Goal: Information Seeking & Learning: Check status

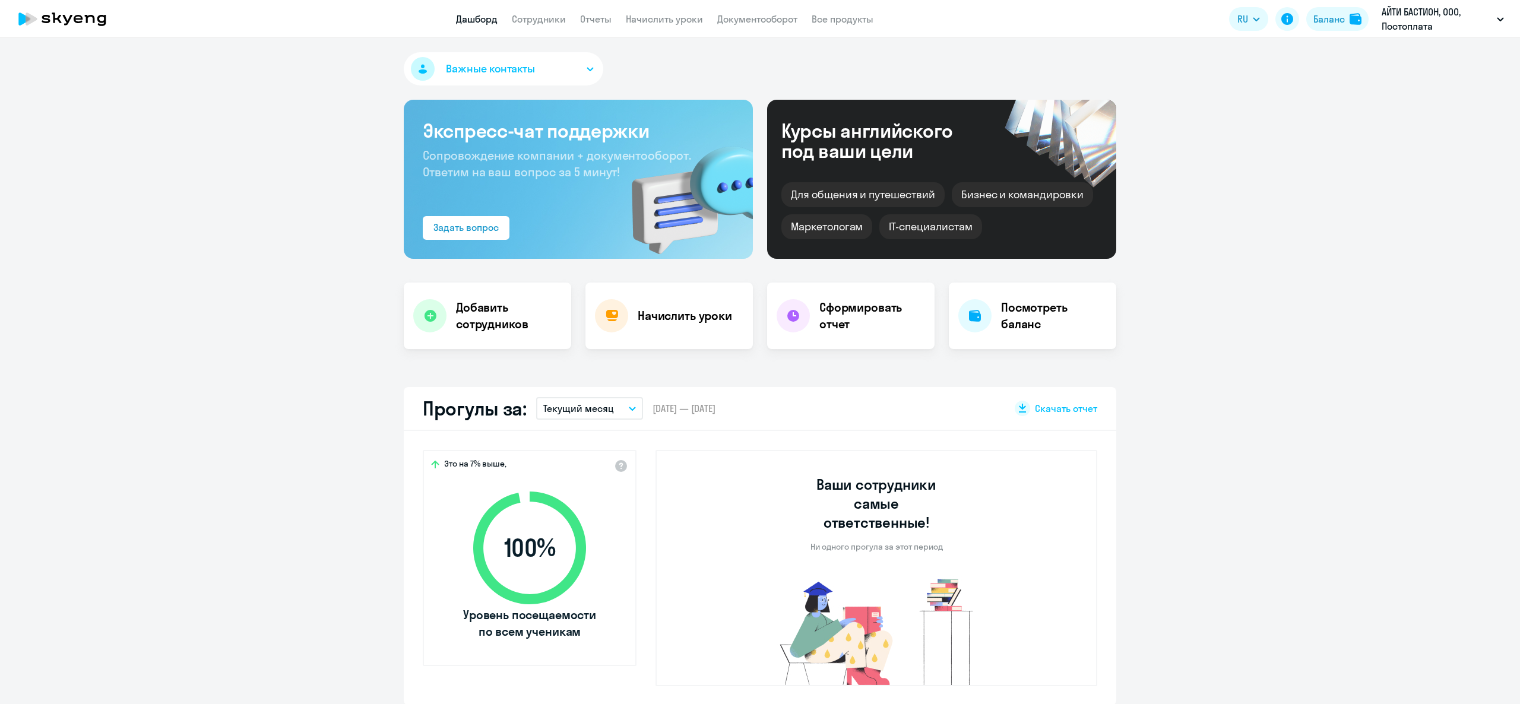
click at [1340, 6] on app-header-actions "RU Баланс АЙТИ БАСТИОН, ООО, Постоплата" at bounding box center [1369, 19] width 281 height 29
click at [1341, 7] on button "Баланс" at bounding box center [1338, 19] width 62 height 24
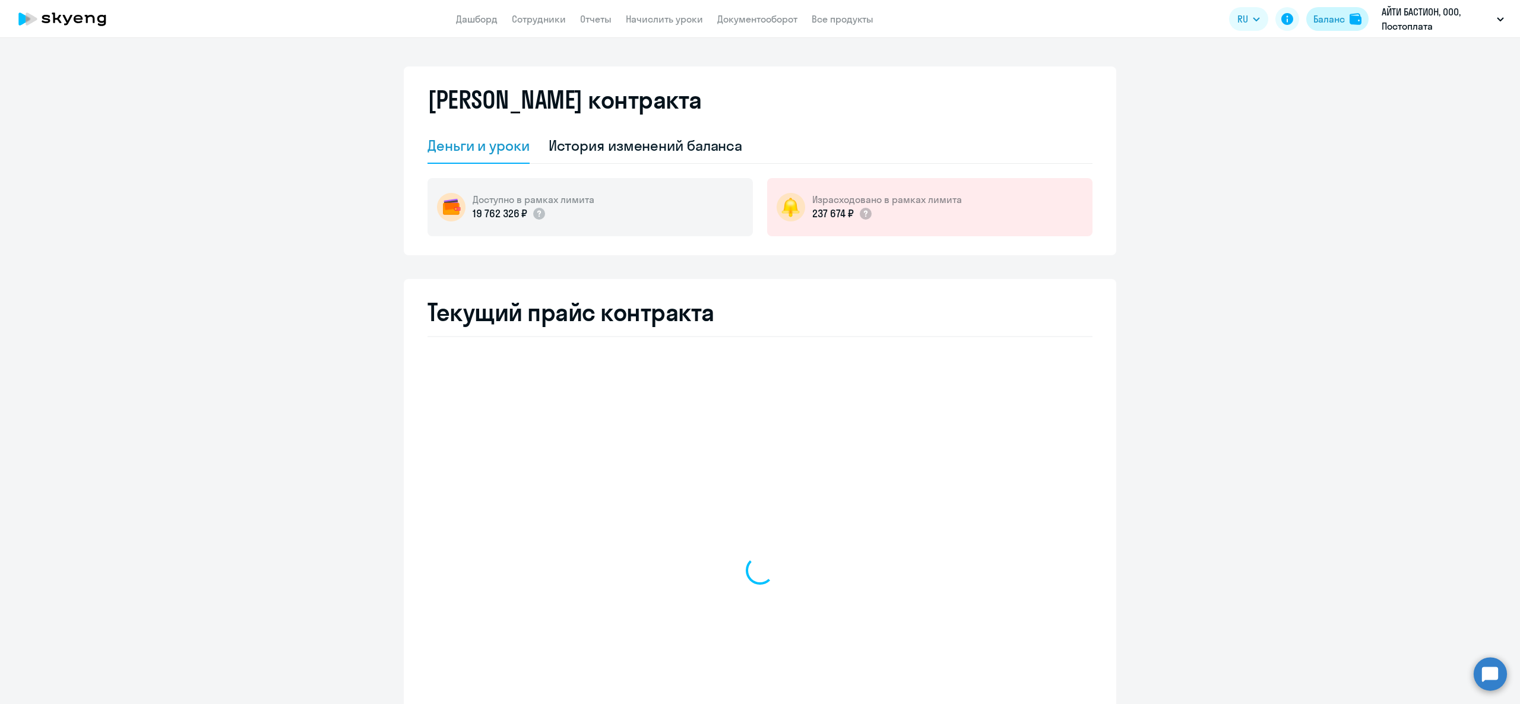
click at [1346, 13] on button "Баланс" at bounding box center [1338, 19] width 62 height 24
select select "english_adult_not_native_speaker"
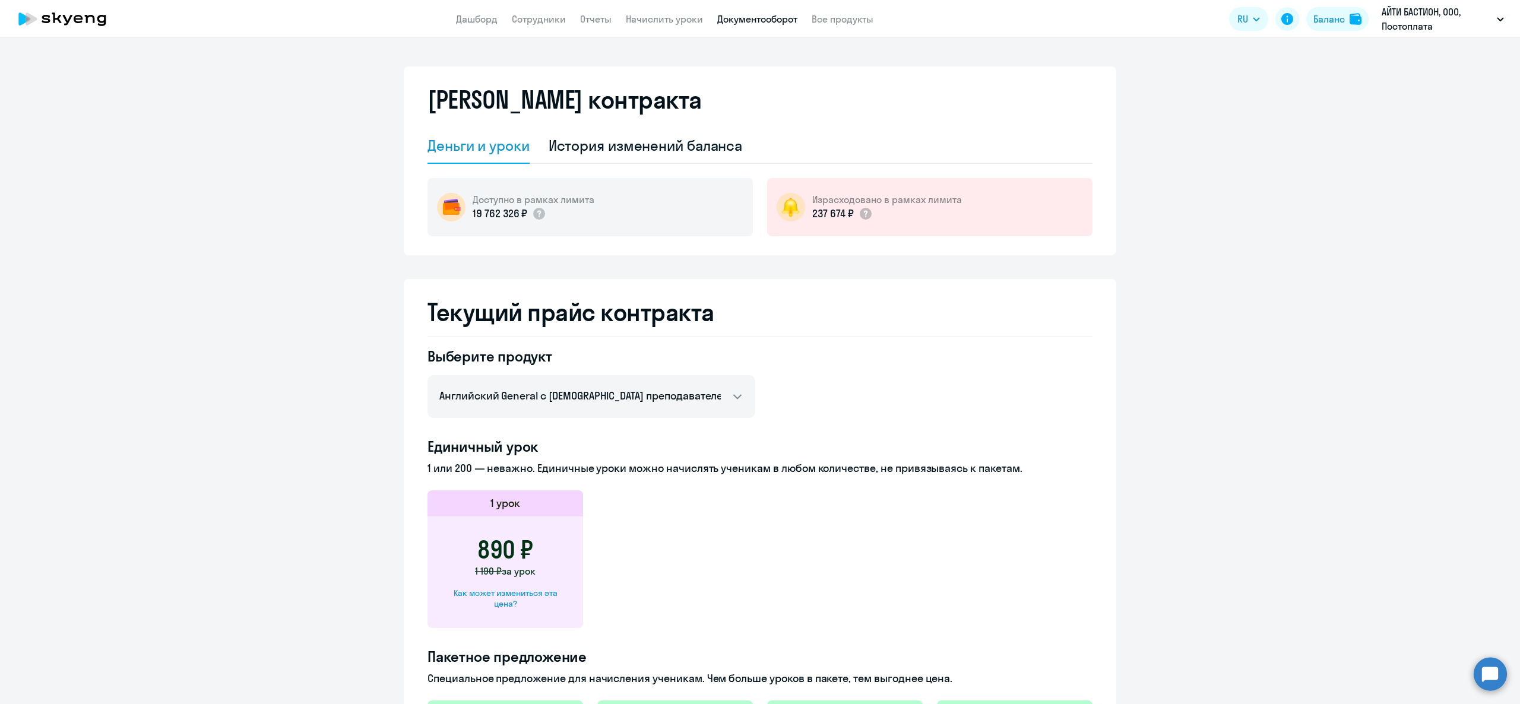
click at [735, 20] on link "Документооборот" at bounding box center [757, 19] width 80 height 12
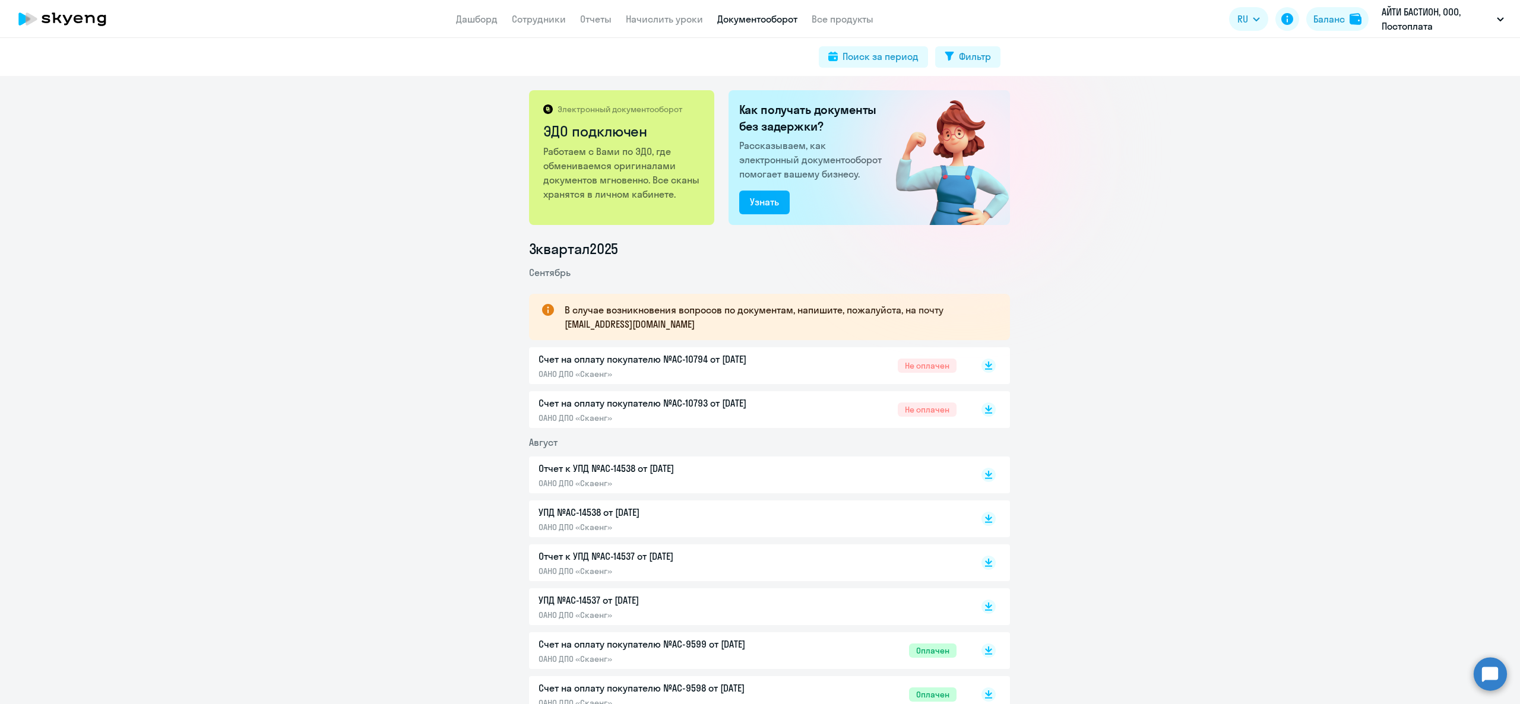
click at [616, 469] on p "Отчет к УПД №AC-14538 от [DATE]" at bounding box center [663, 468] width 249 height 14
click at [671, 522] on p "ОАНО ДПО «Скаенг»" at bounding box center [663, 527] width 249 height 11
click at [723, 520] on div "УПД №AC-14538 от 31.08.2025 ОАНО ДПО «Скаенг»" at bounding box center [663, 518] width 249 height 27
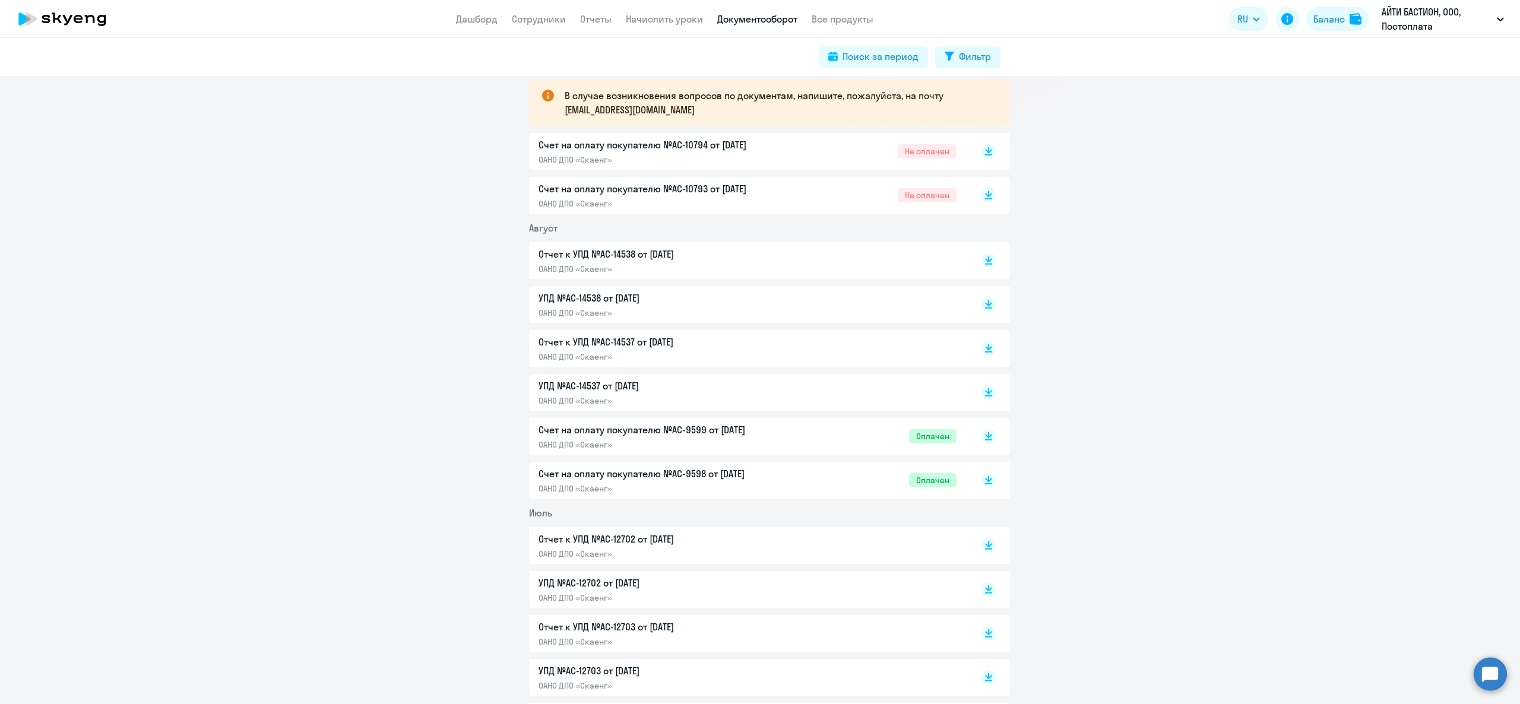
scroll to position [238, 0]
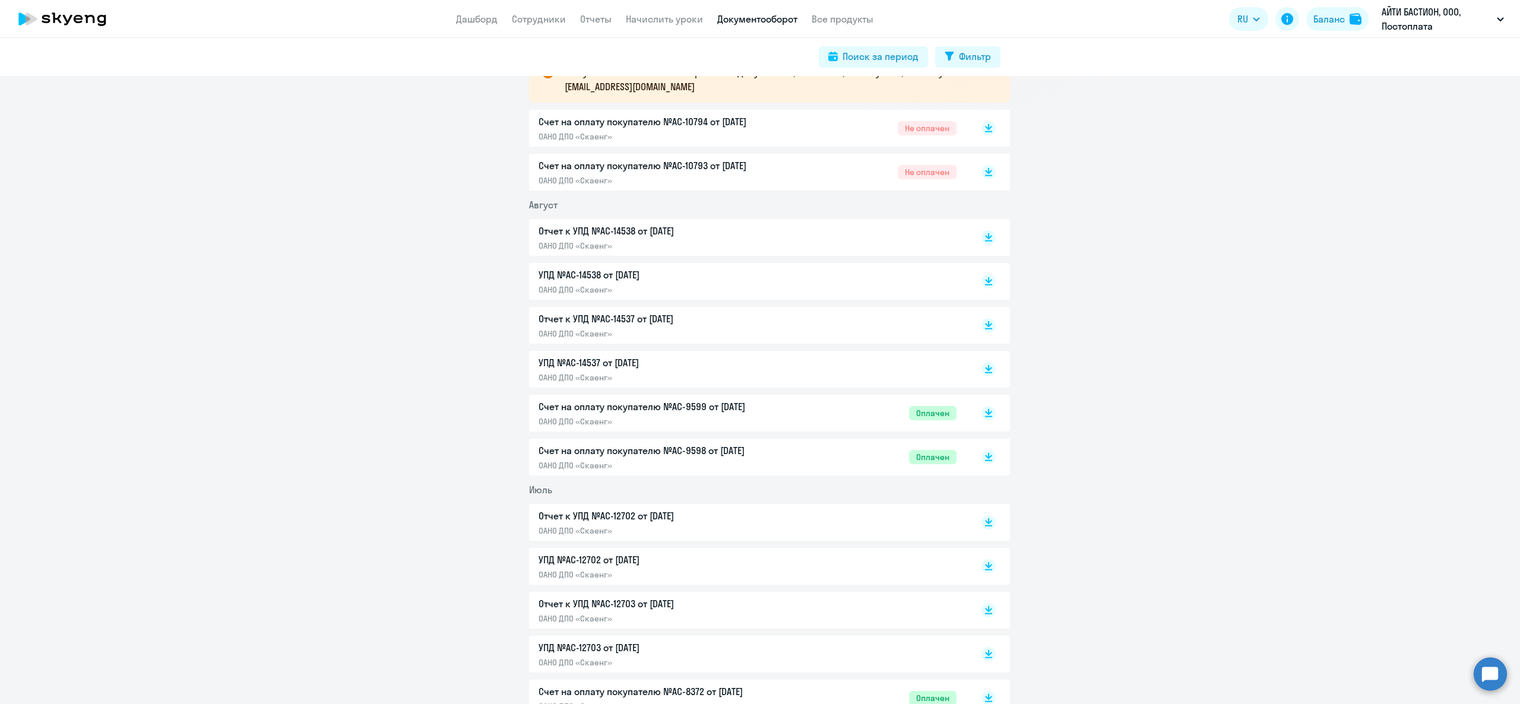
click at [656, 380] on p "ОАНО ДПО «Скаенг»" at bounding box center [663, 377] width 249 height 11
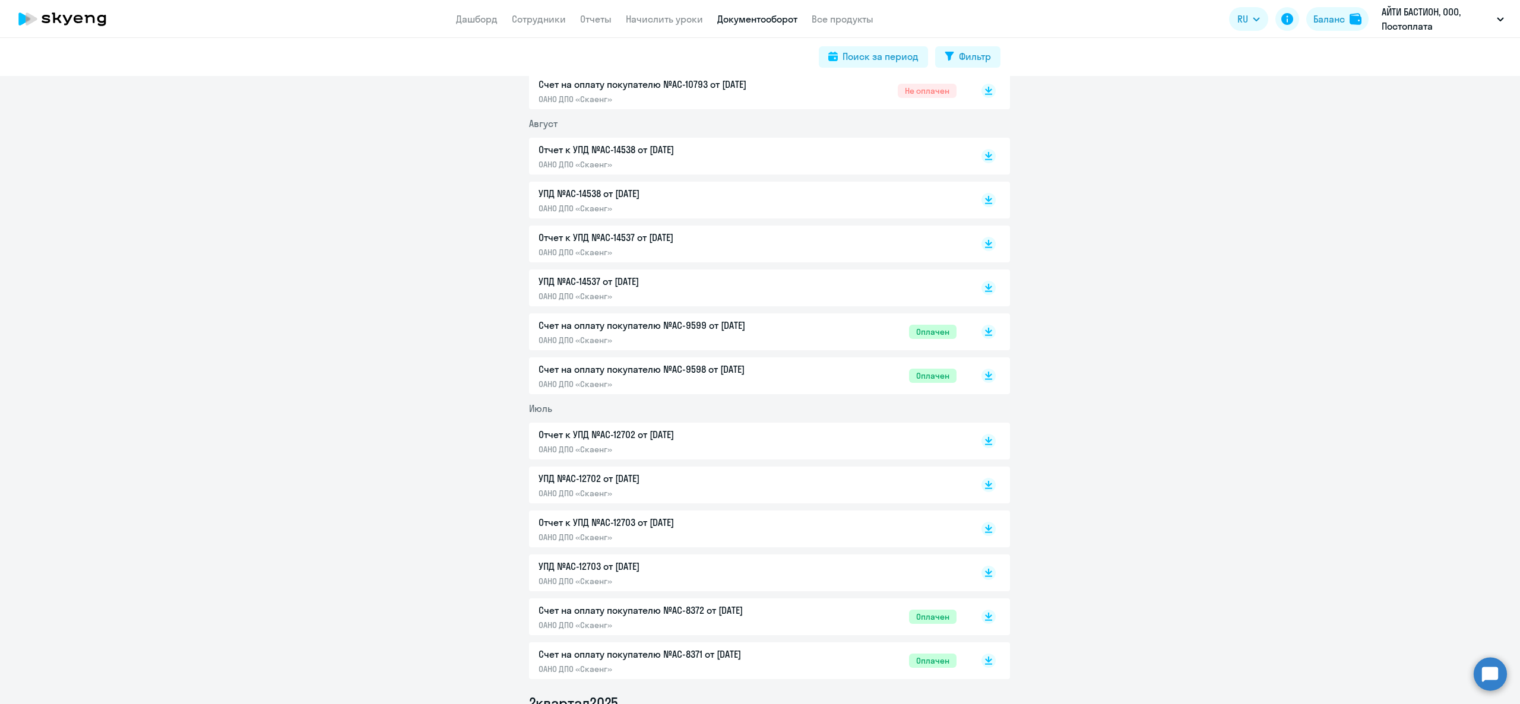
scroll to position [356, 0]
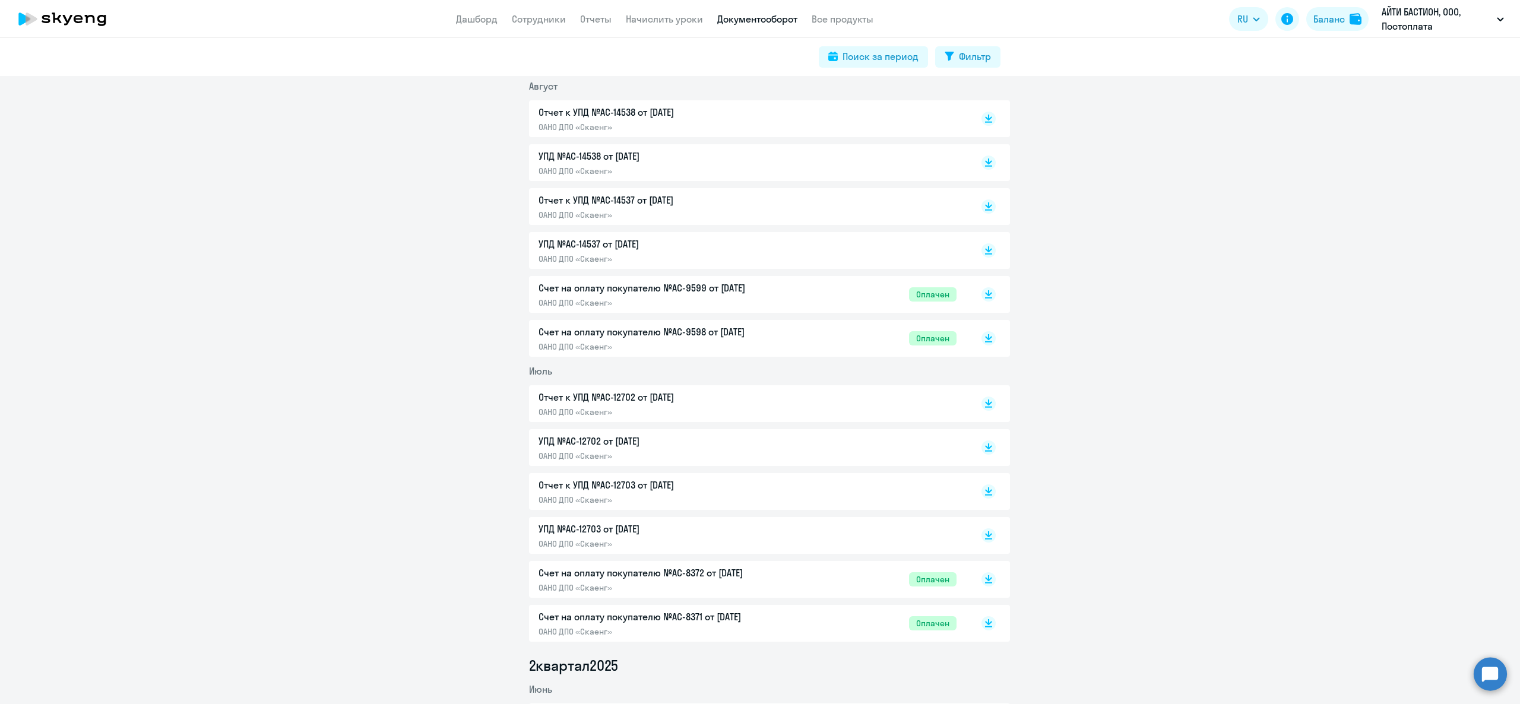
click at [666, 443] on p "УПД №AC-12702 от [DATE]" at bounding box center [663, 441] width 249 height 14
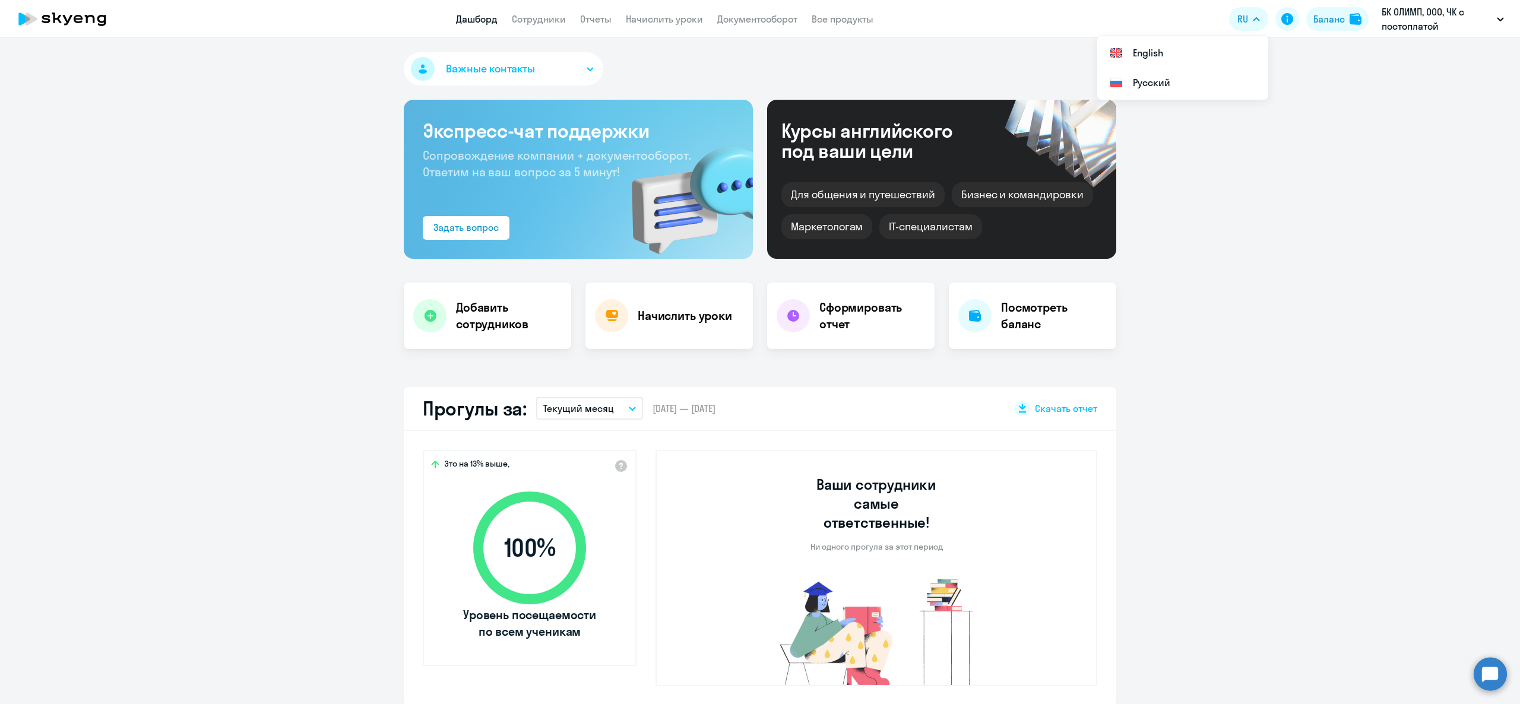
select select "30"
click at [1343, 16] on div "Баланс" at bounding box center [1329, 19] width 31 height 14
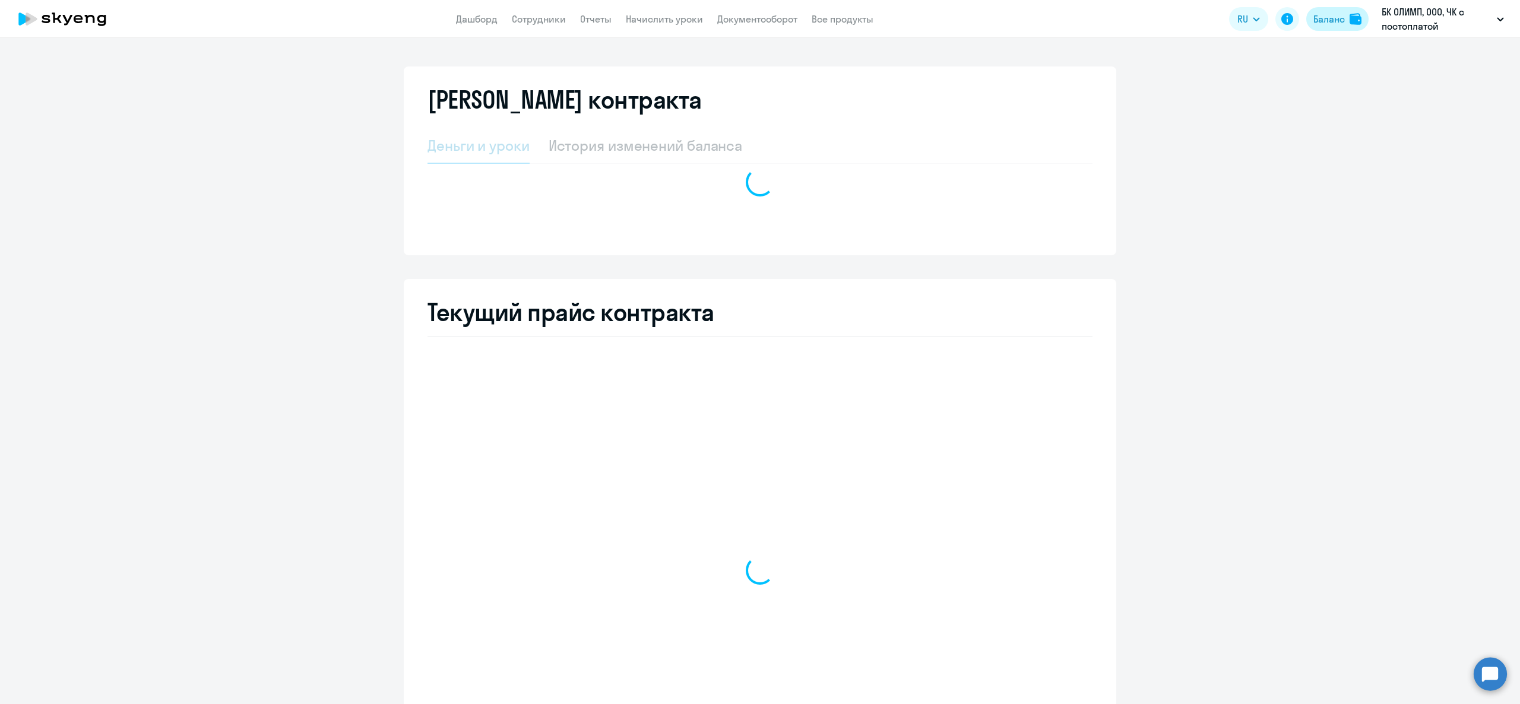
select select "english_adult_not_native_speaker"
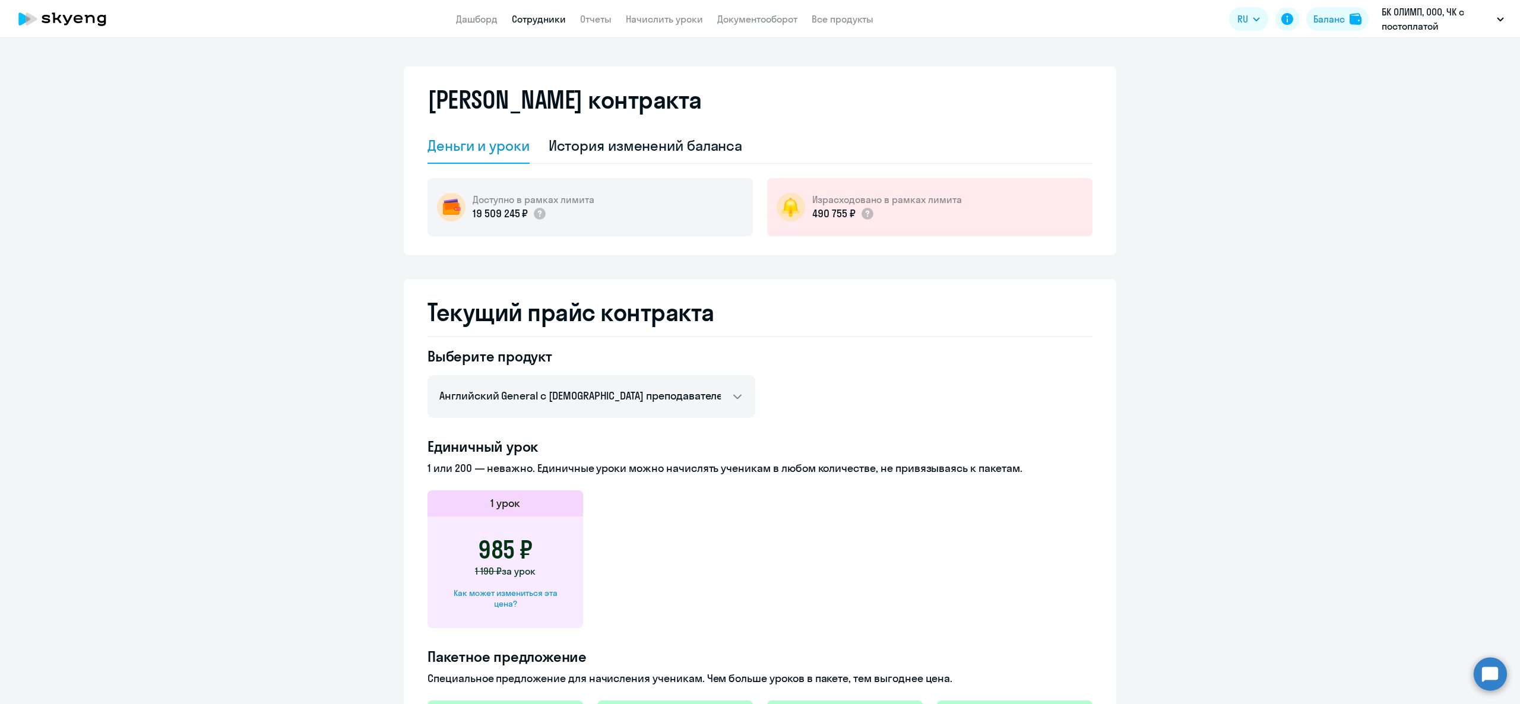
click at [535, 21] on link "Сотрудники" at bounding box center [539, 19] width 54 height 12
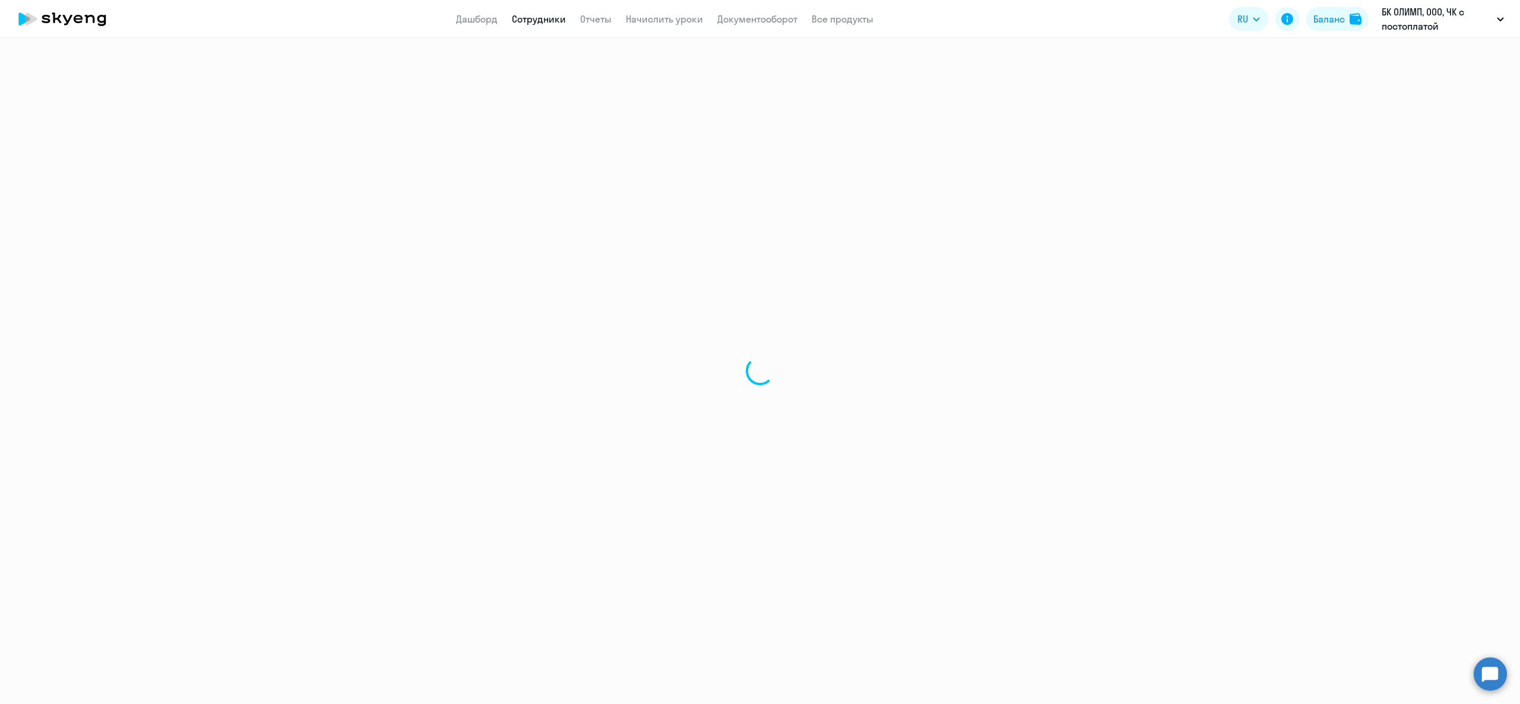
select select "30"
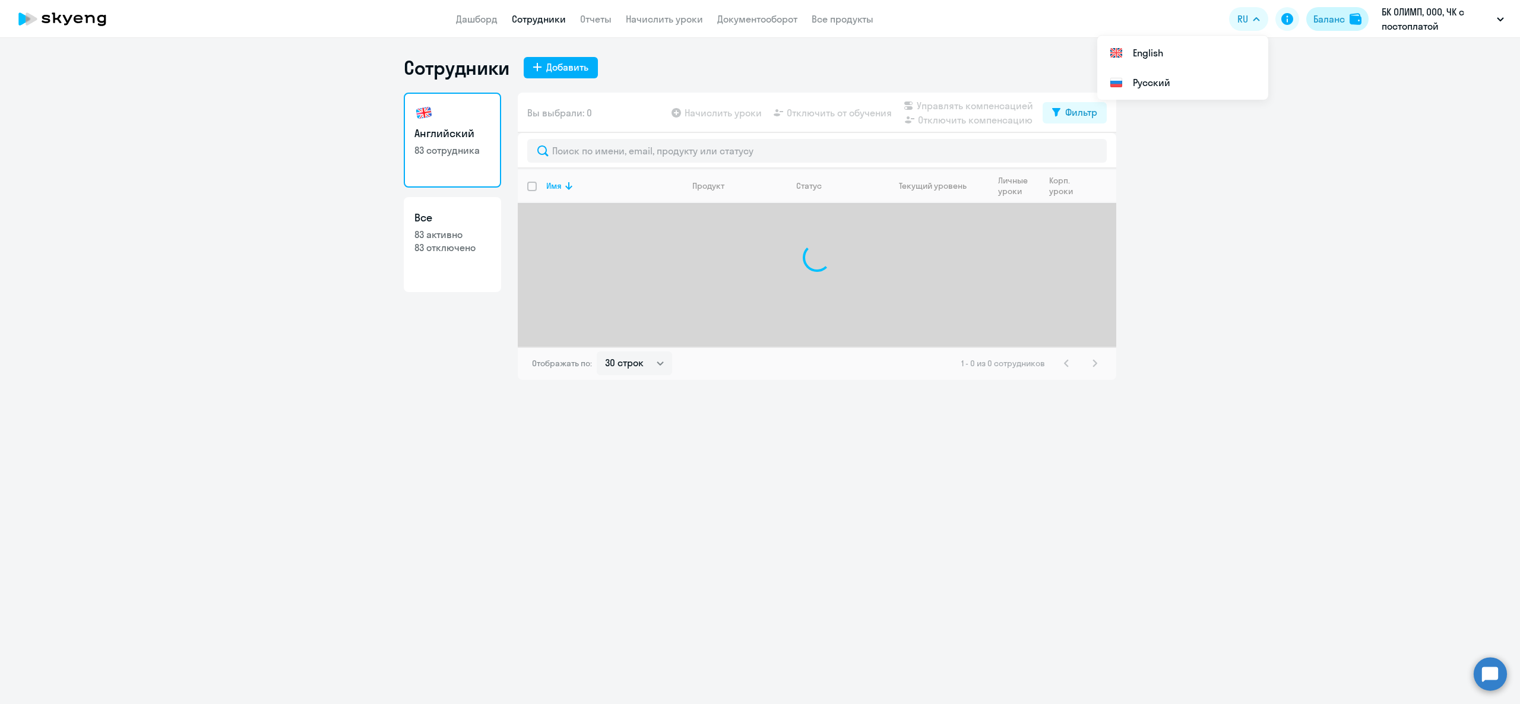
click at [1340, 24] on div "Баланс" at bounding box center [1329, 19] width 31 height 14
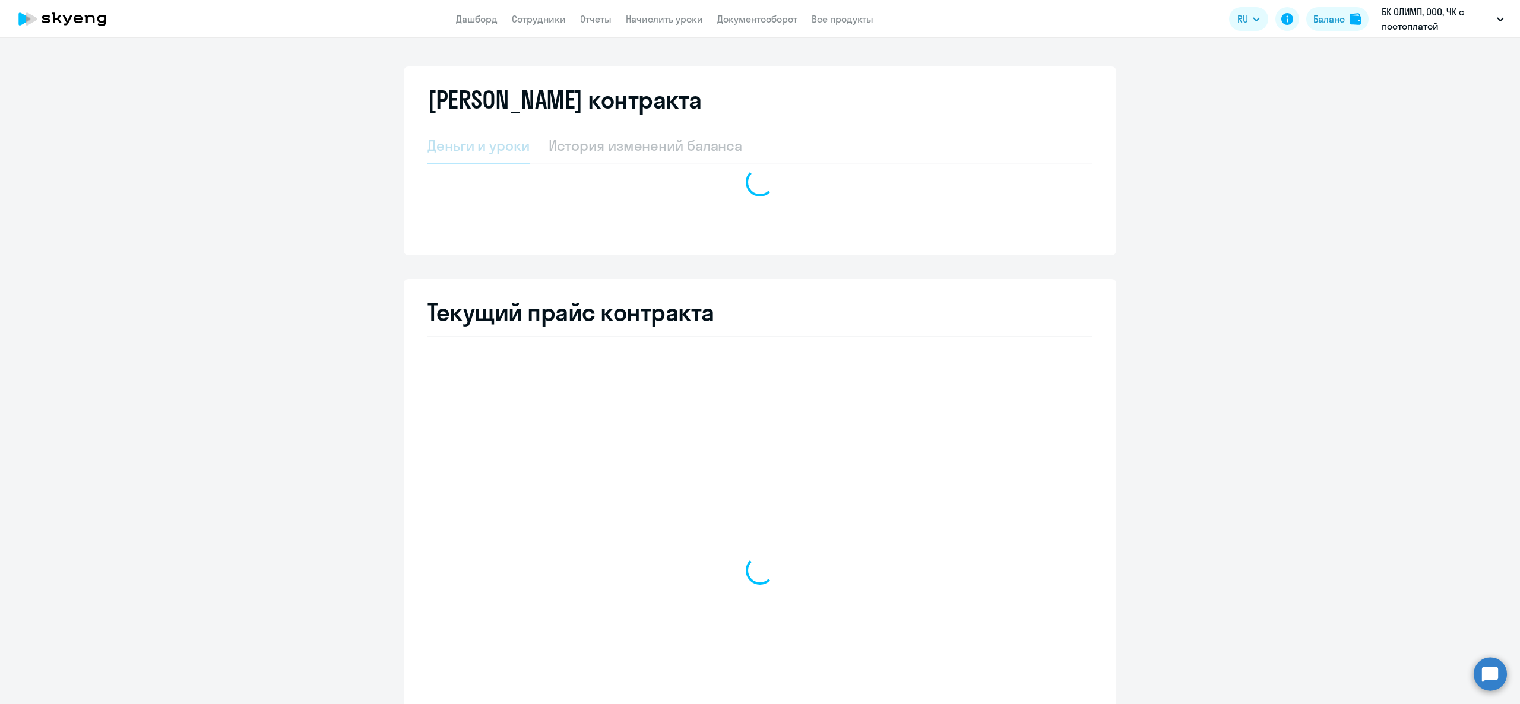
select select "english_adult_not_native_speaker"
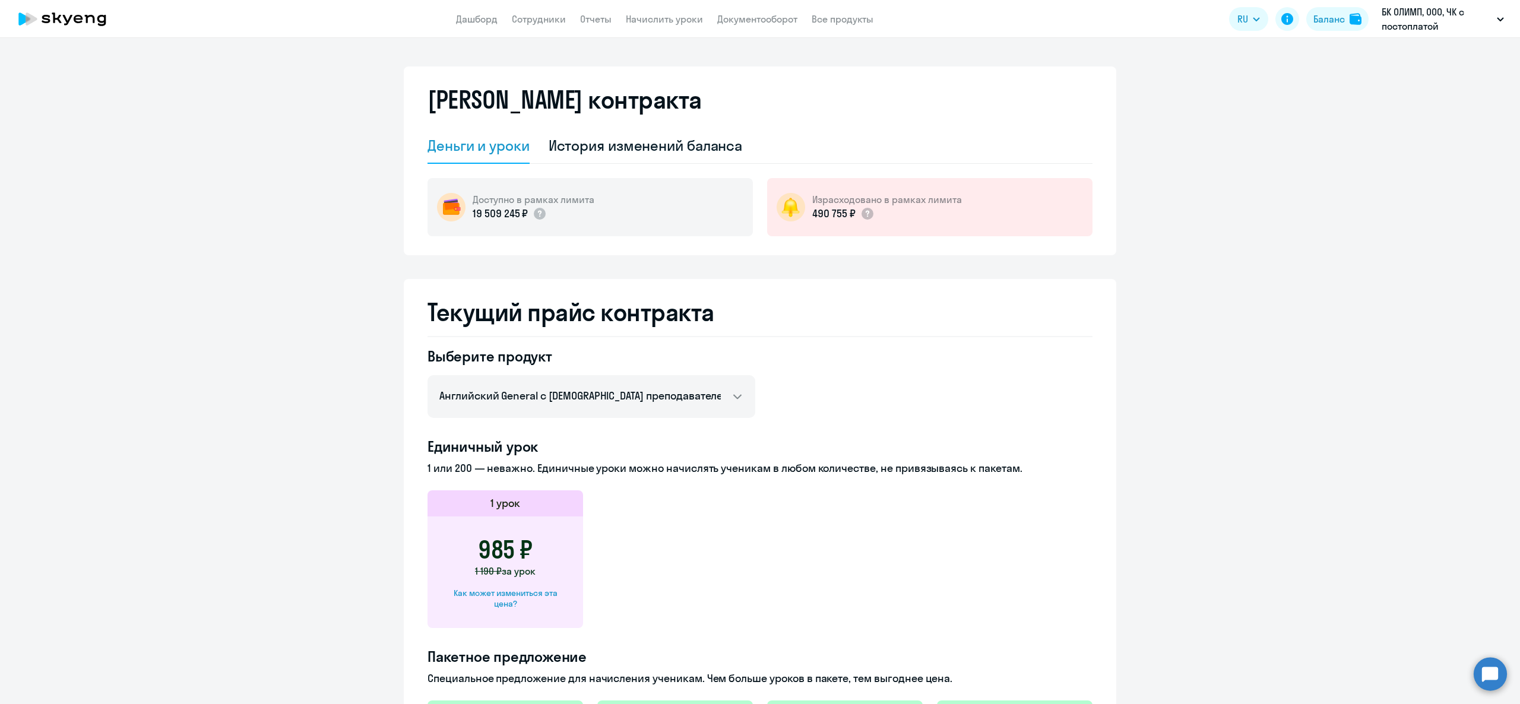
click at [500, 591] on div "Как может измениться эта цена?" at bounding box center [506, 598] width 118 height 21
select select "english_adult_not_native_speaker"
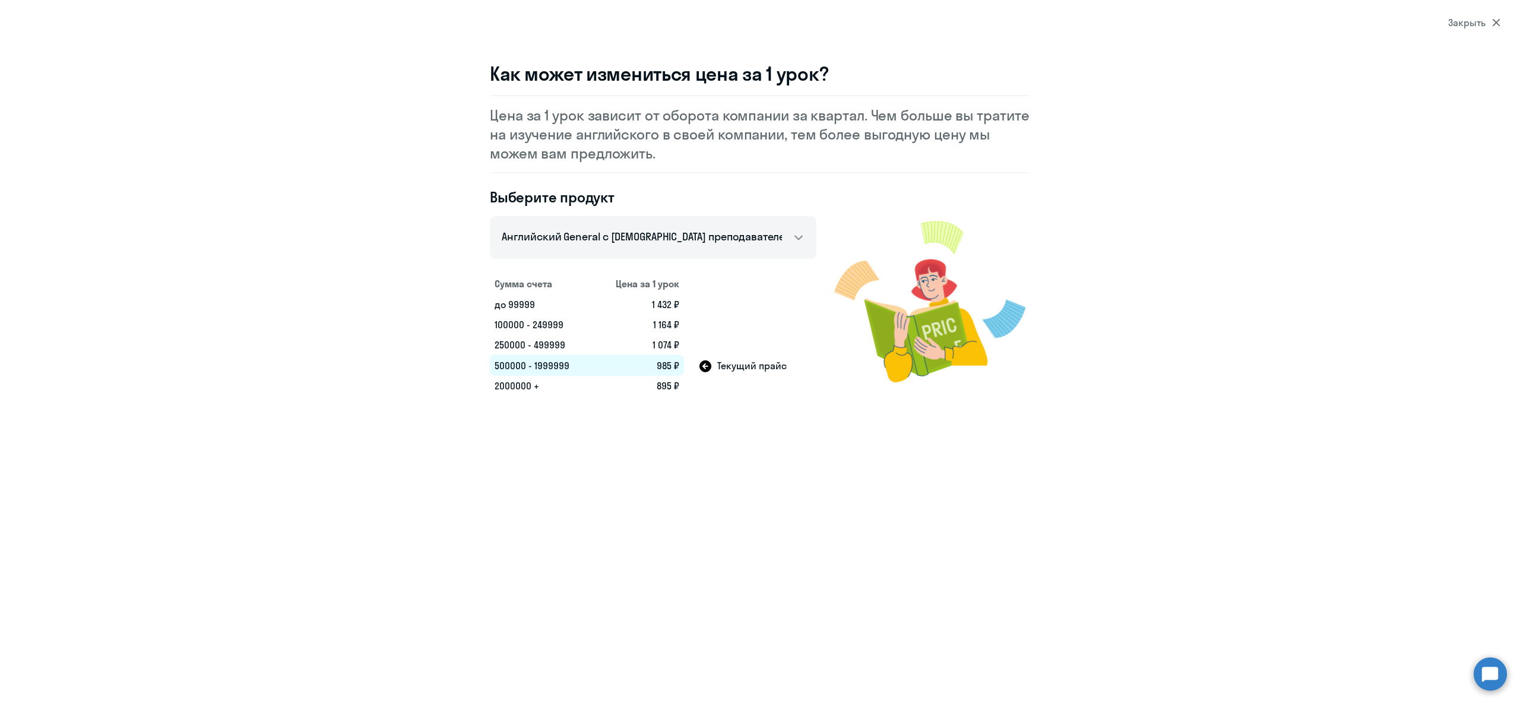
click at [641, 376] on td "895 ₽" at bounding box center [639, 386] width 90 height 20
click at [668, 366] on td "985 ₽" at bounding box center [639, 365] width 90 height 21
click at [662, 384] on td "895 ₽" at bounding box center [639, 386] width 90 height 20
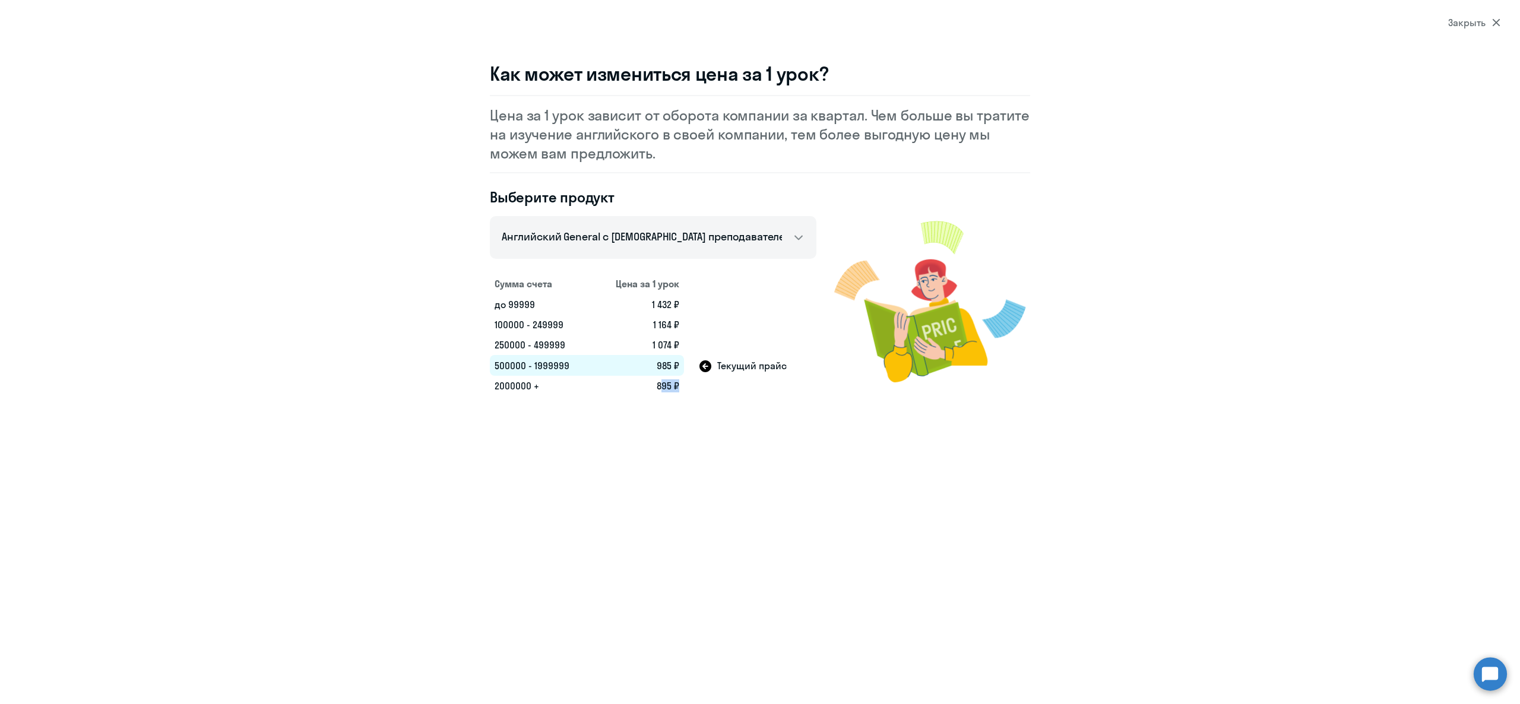
click at [662, 384] on td "895 ₽" at bounding box center [639, 386] width 90 height 20
click at [666, 365] on td "985 ₽" at bounding box center [639, 365] width 90 height 21
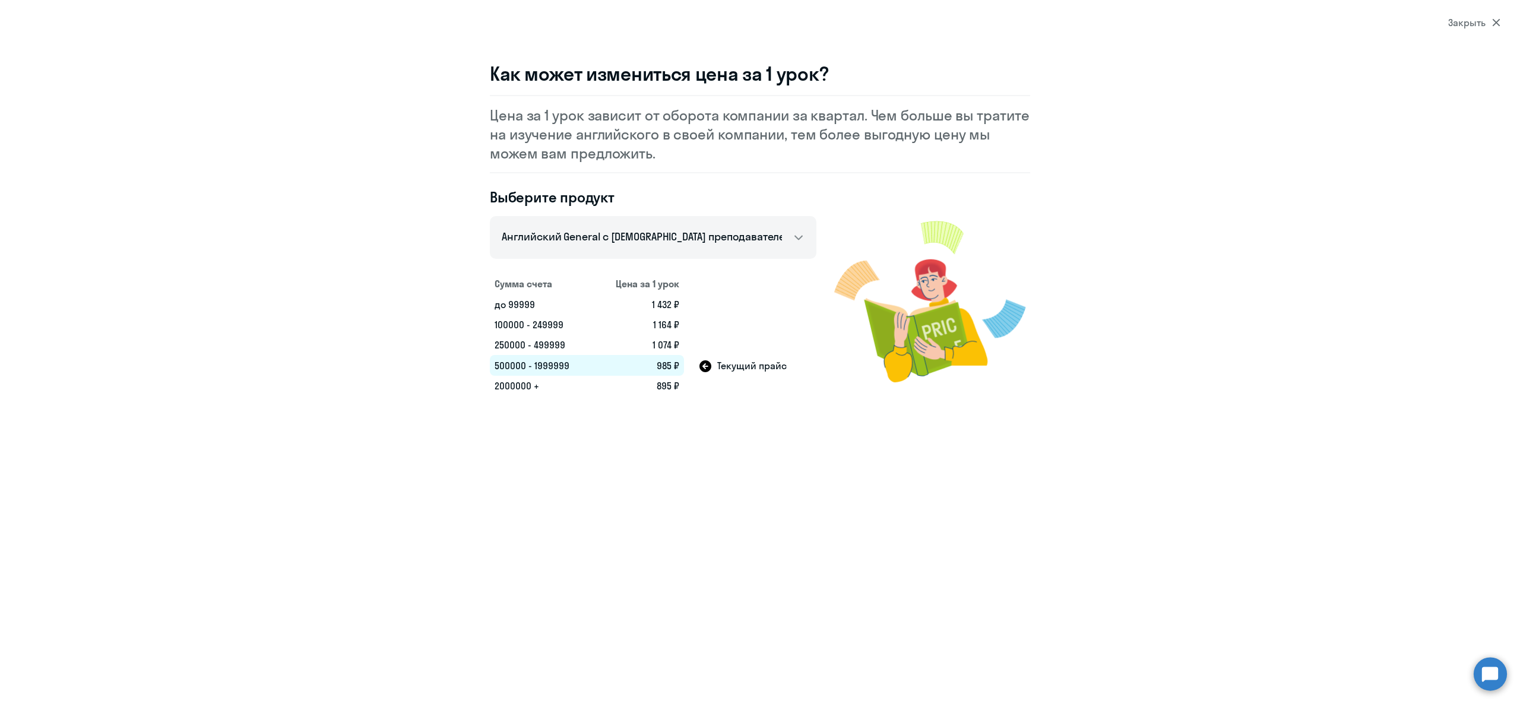
click at [1452, 31] on section "Закрыть Как может измениться цена за 1 урок? Цена за 1 урок зависит от оборота …" at bounding box center [760, 352] width 1520 height 704
click at [1464, 26] on div "Закрыть" at bounding box center [1475, 22] width 52 height 14
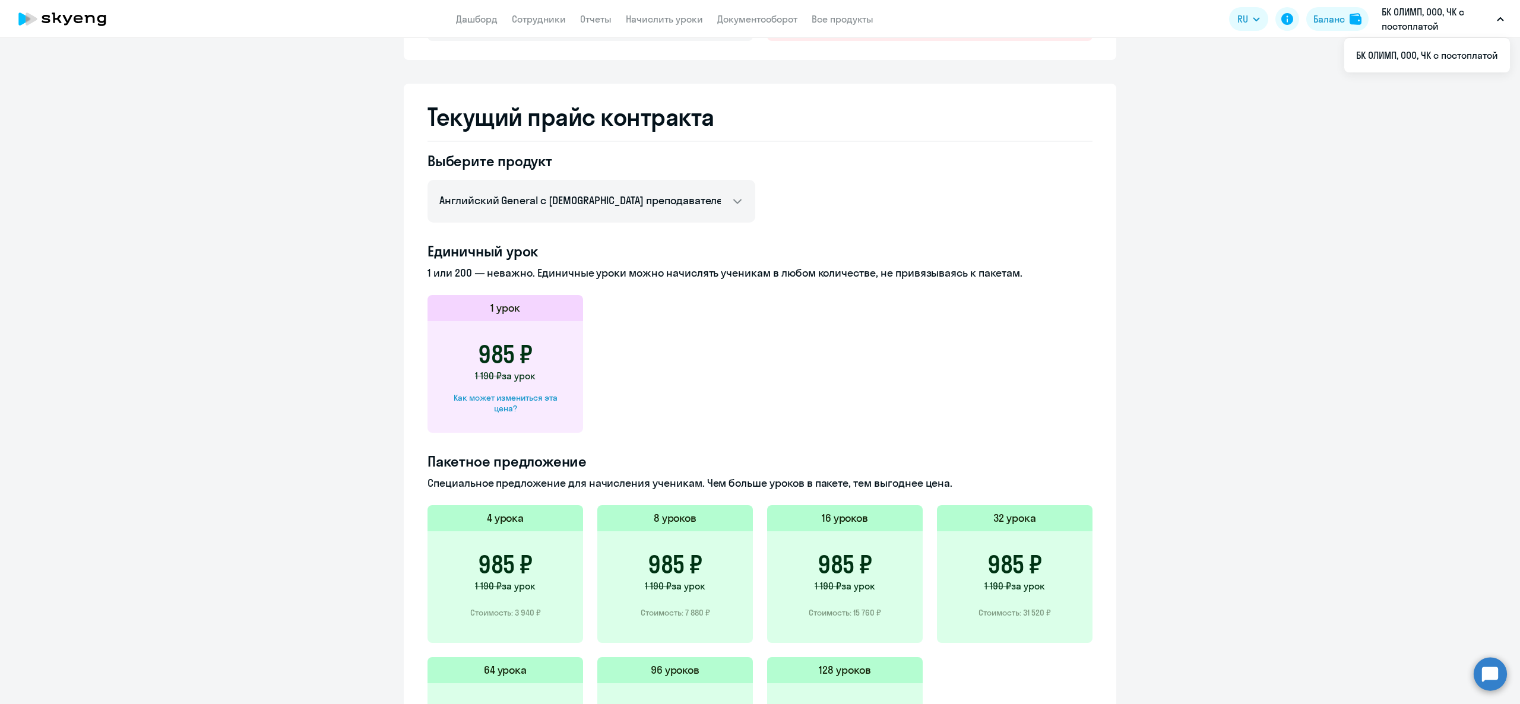
scroll to position [359, 0]
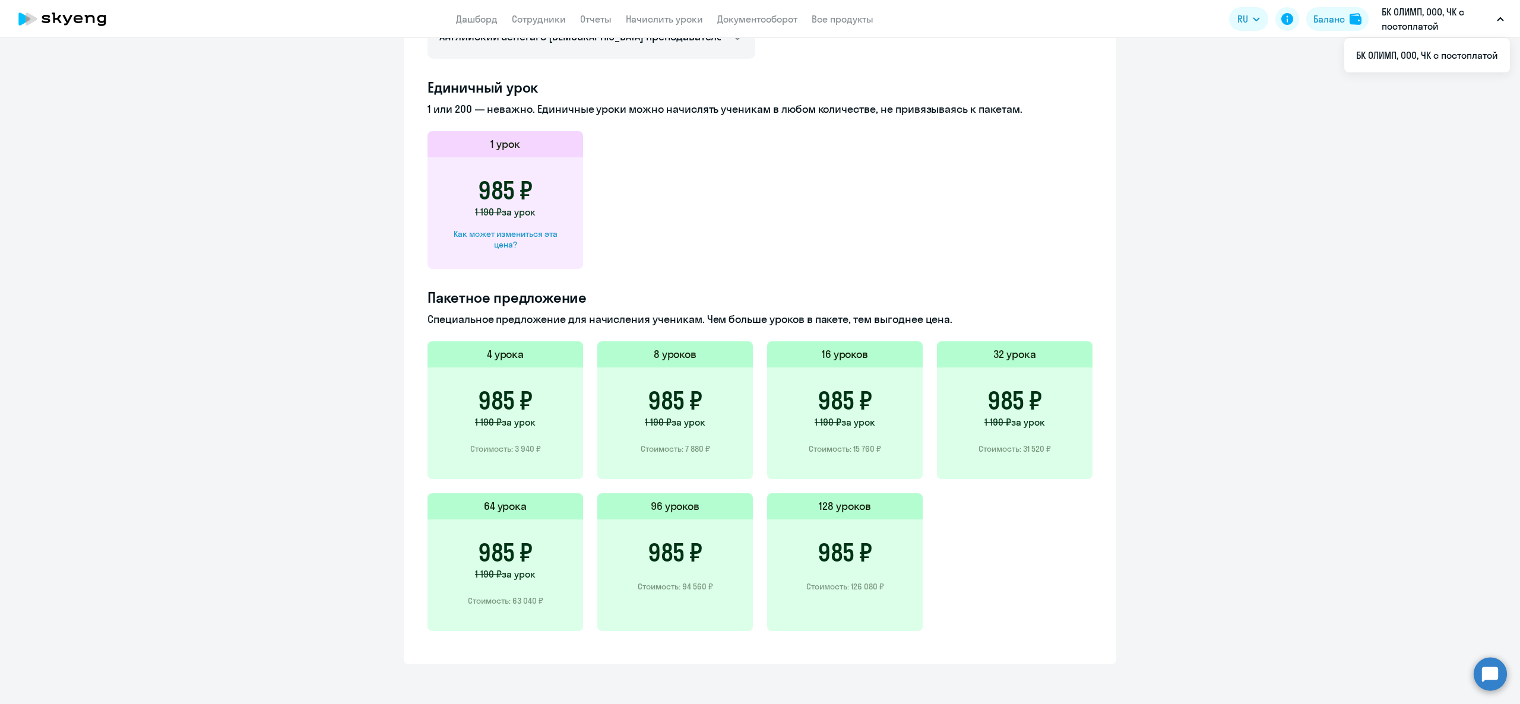
click at [648, 396] on h3 "985 ₽" at bounding box center [675, 401] width 55 height 29
click at [652, 429] on div "985 ₽ 1 190 ₽ за урок Стоимость: 7 880 ₽" at bounding box center [676, 424] width 156 height 112
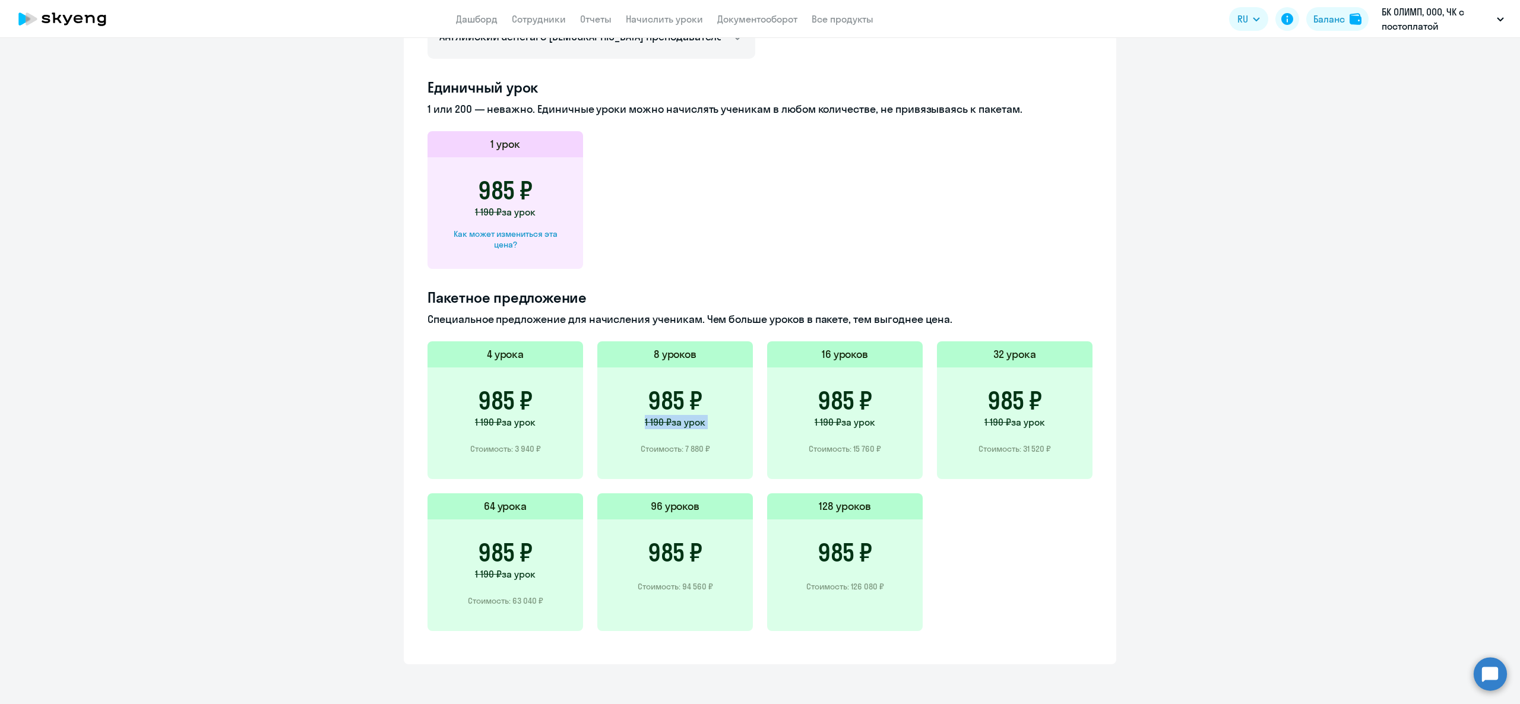
click at [652, 429] on div "985 ₽ 1 190 ₽ за урок Стоимость: 7 880 ₽" at bounding box center [676, 424] width 156 height 112
click at [654, 453] on p "Стоимость: 7 880 ₽" at bounding box center [675, 449] width 69 height 11
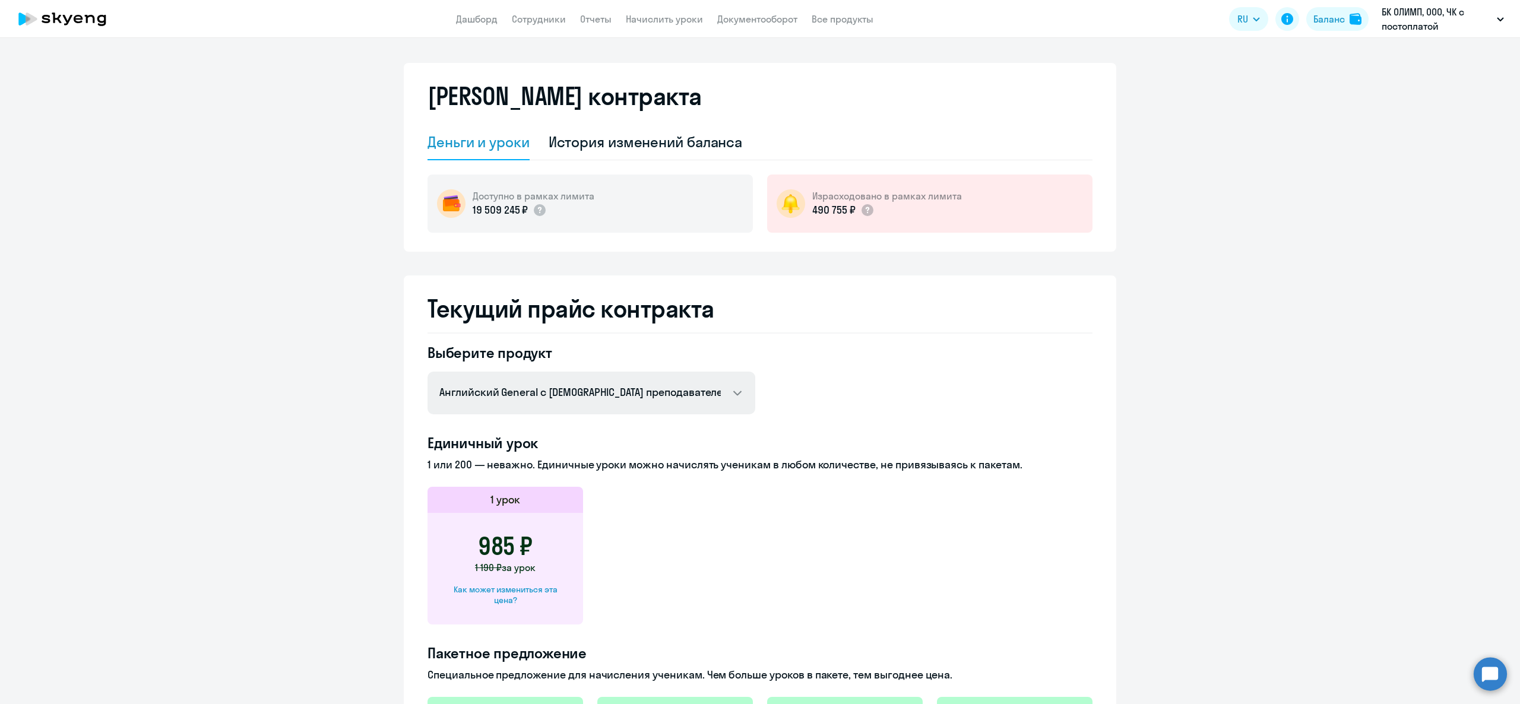
scroll to position [0, 0]
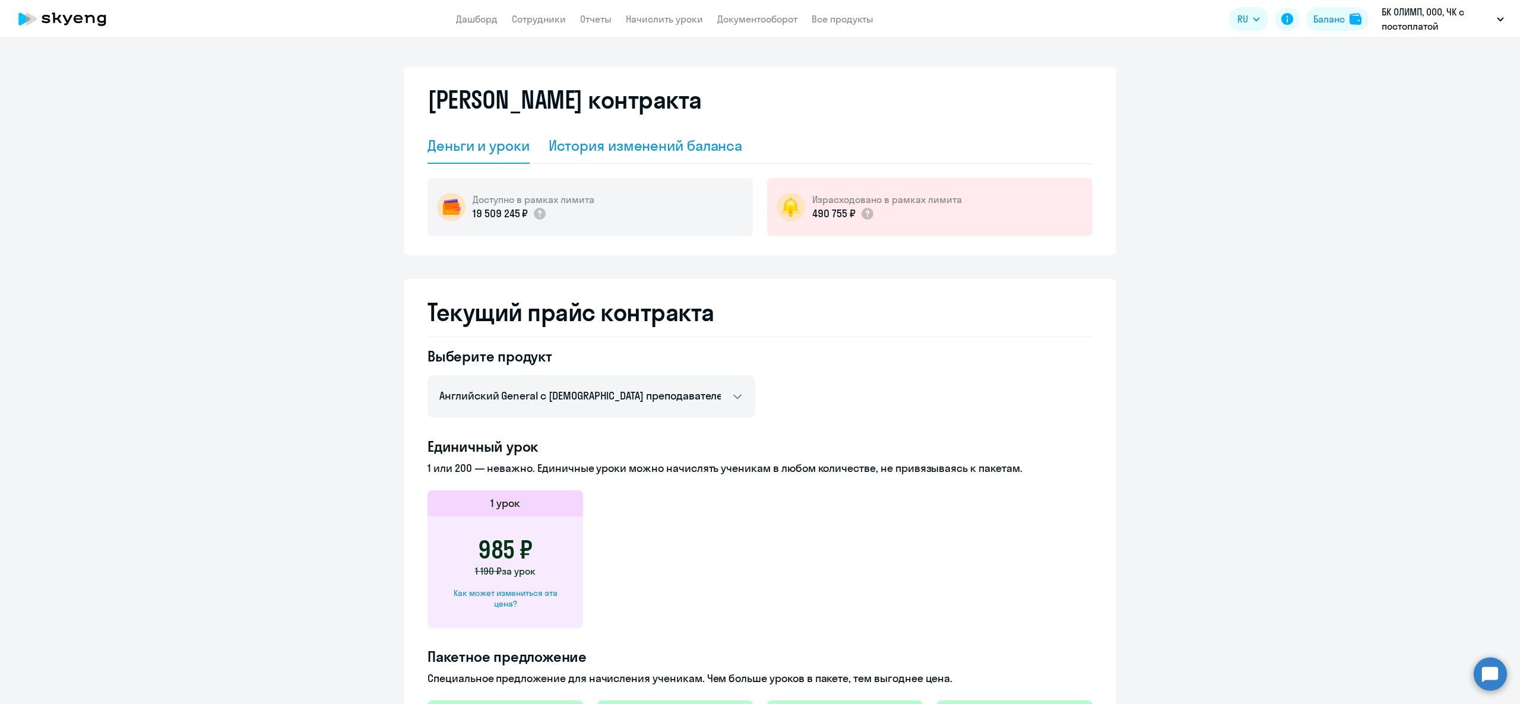
click at [587, 141] on div "История изменений баланса" at bounding box center [646, 145] width 194 height 19
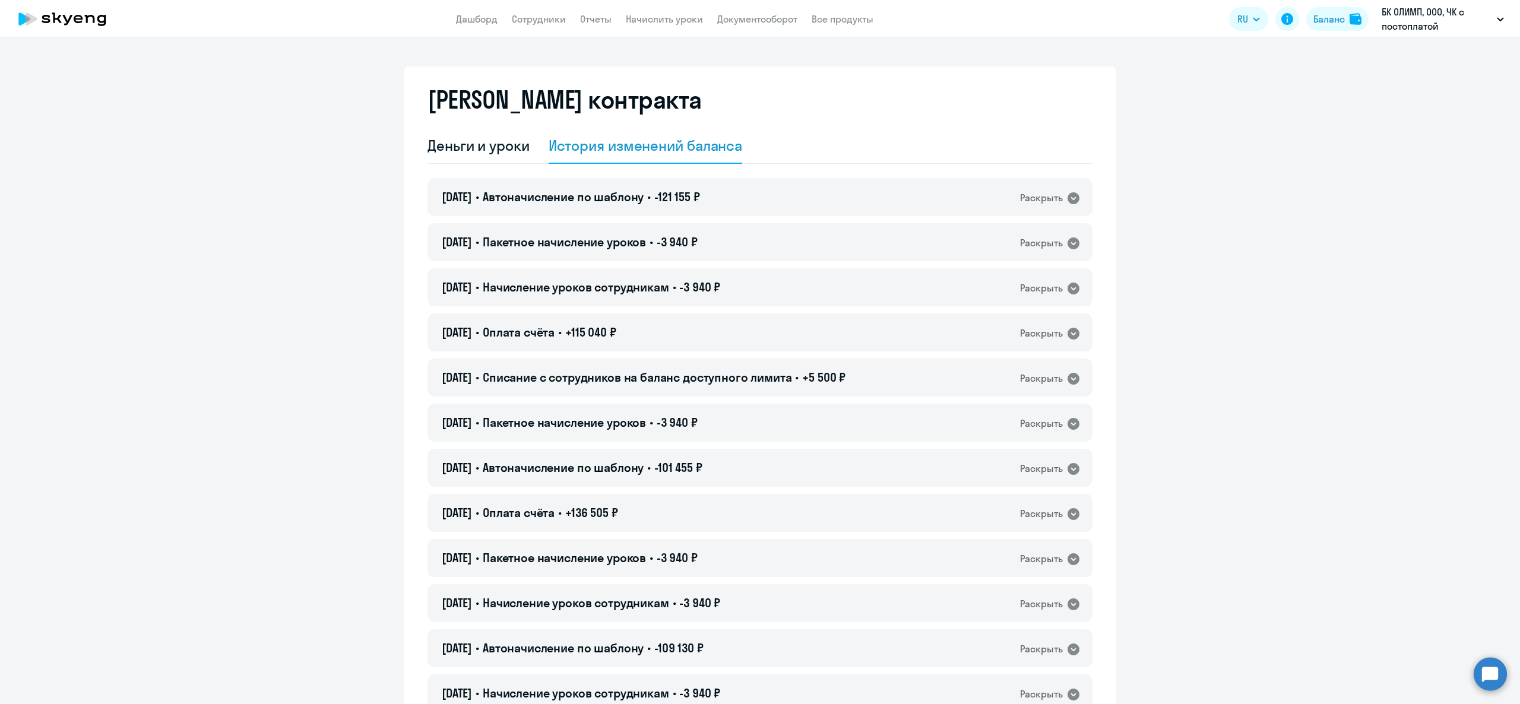
click at [468, 33] on app-header "Дашборд Сотрудники Отчеты Начислить уроки Документооборот Все продукты Дашборд …" at bounding box center [760, 19] width 1520 height 38
click at [478, 18] on link "Дашборд" at bounding box center [477, 19] width 42 height 12
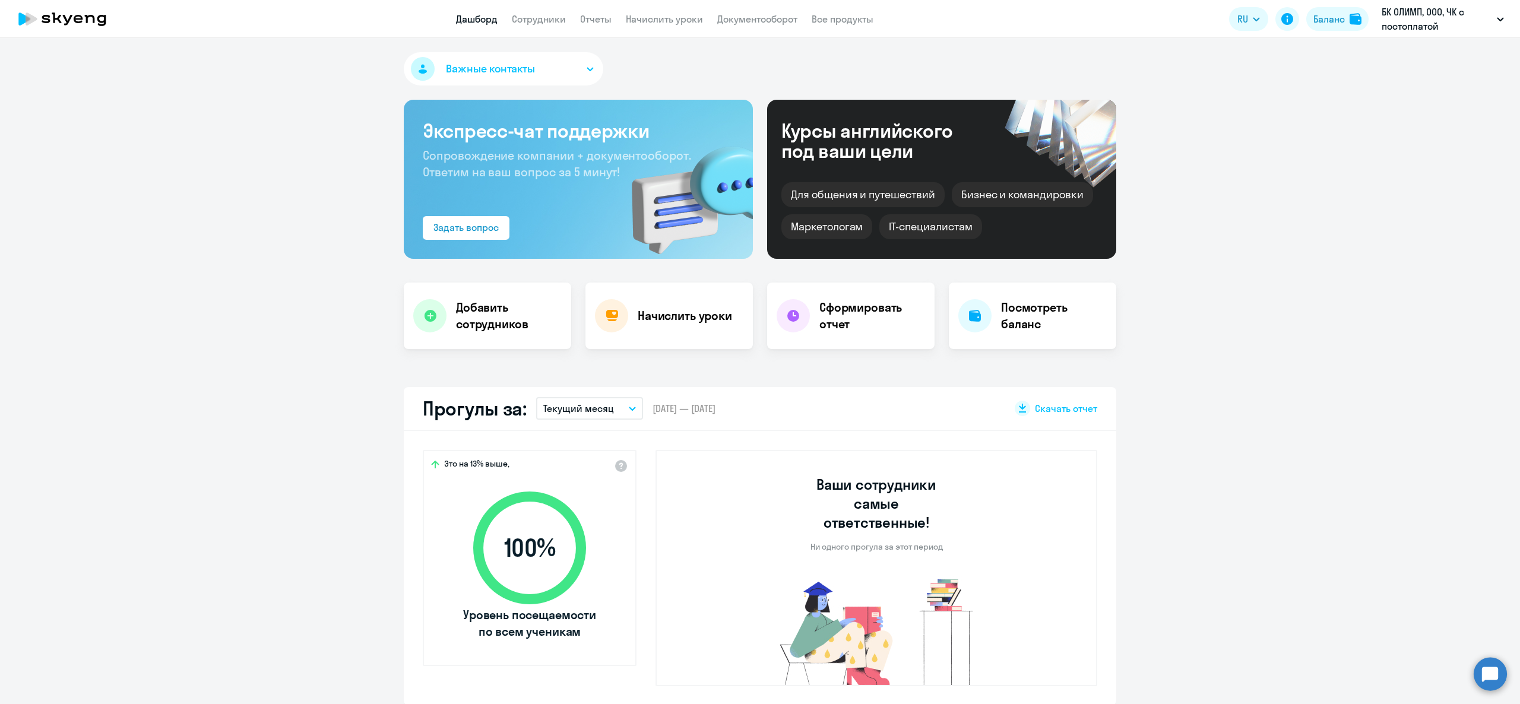
select select "30"
click at [512, 15] on link "Сотрудники" at bounding box center [539, 19] width 54 height 12
select select "30"
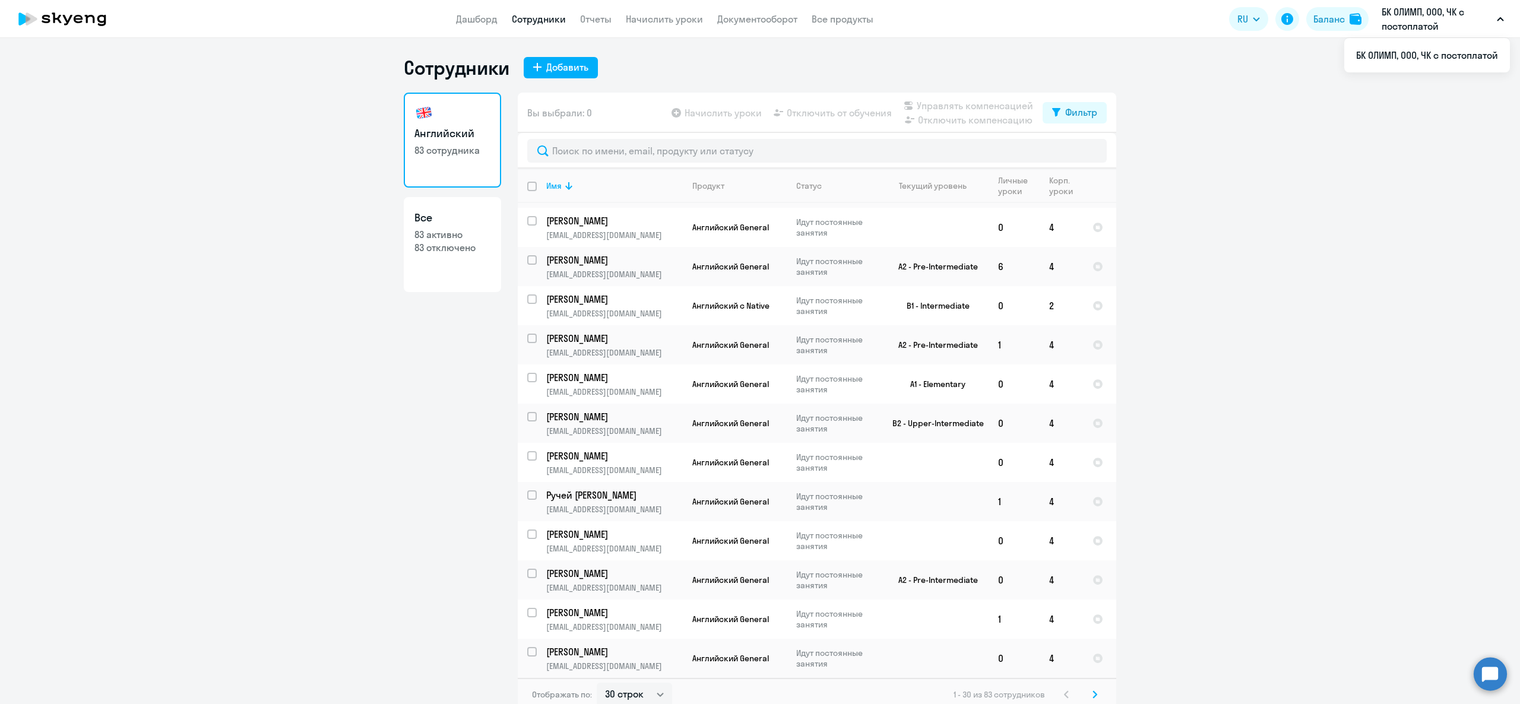
scroll to position [713, 0]
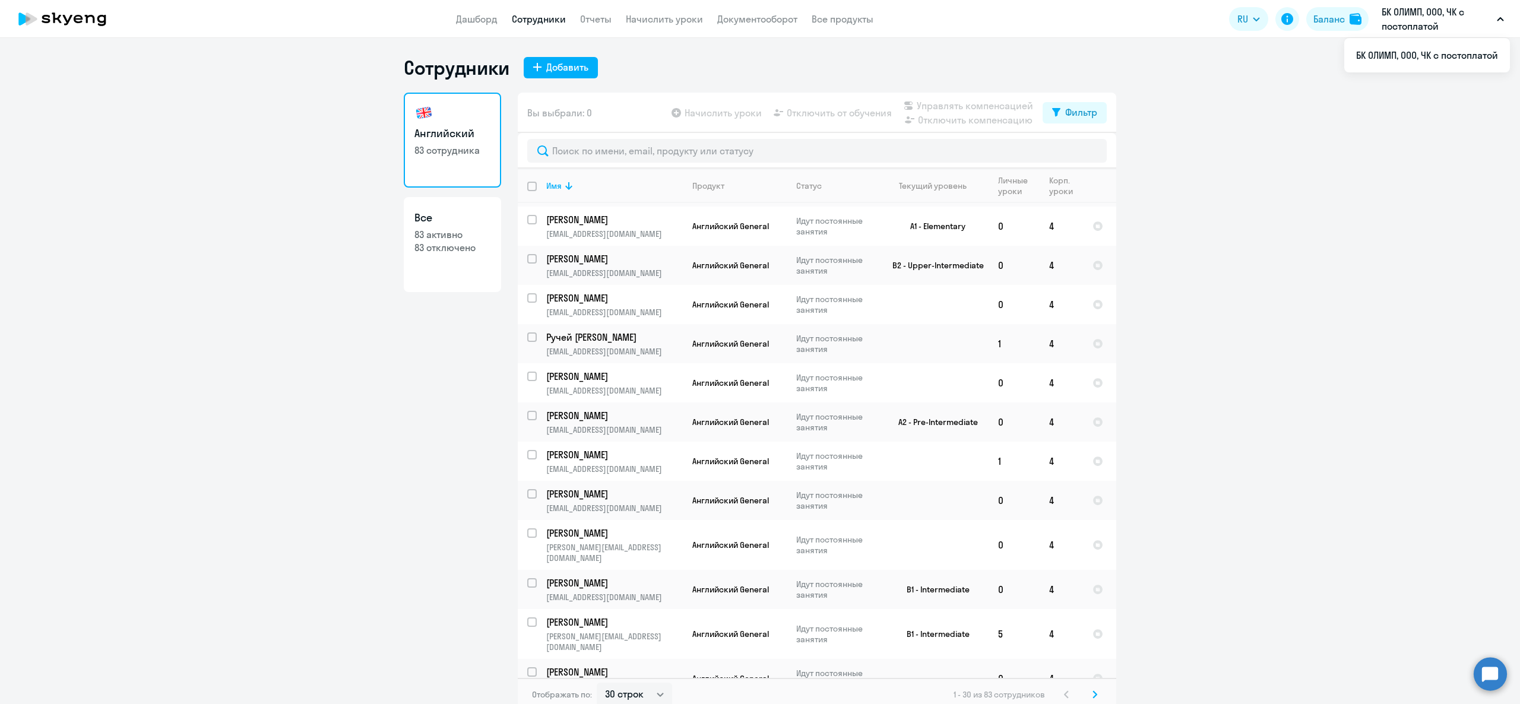
click at [1093, 698] on icon at bounding box center [1095, 695] width 5 height 8
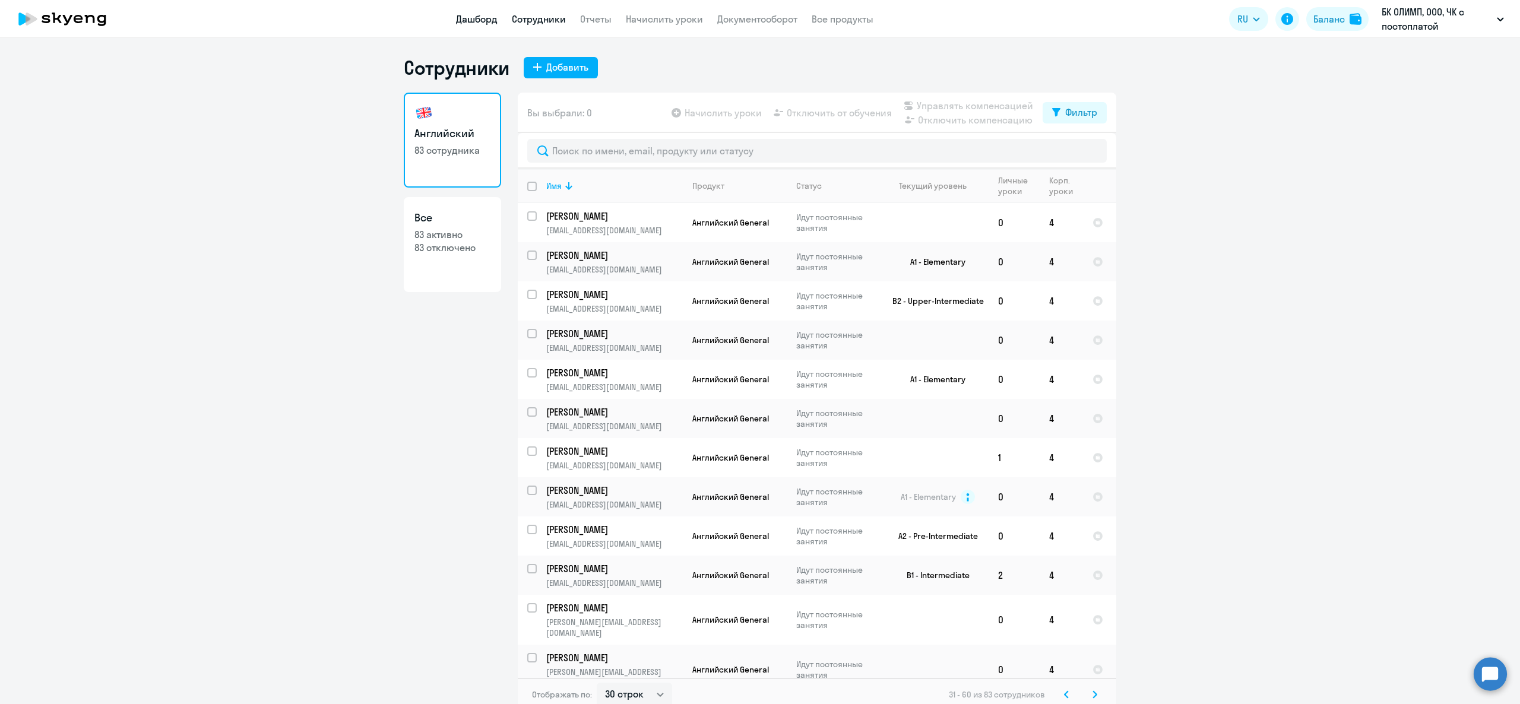
click at [483, 13] on link "Дашборд" at bounding box center [477, 19] width 42 height 12
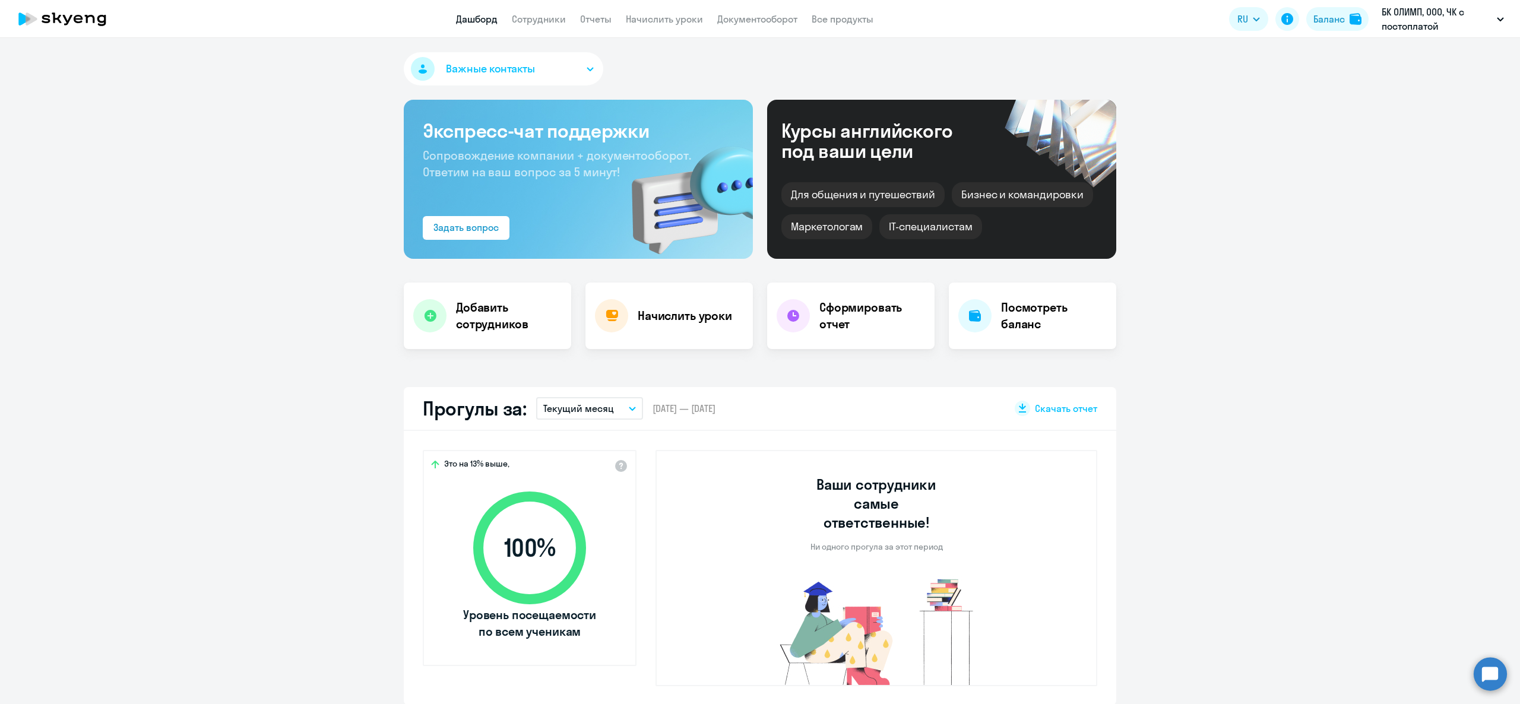
select select "30"
click at [538, 18] on link "Сотрудники" at bounding box center [539, 19] width 54 height 12
select select "30"
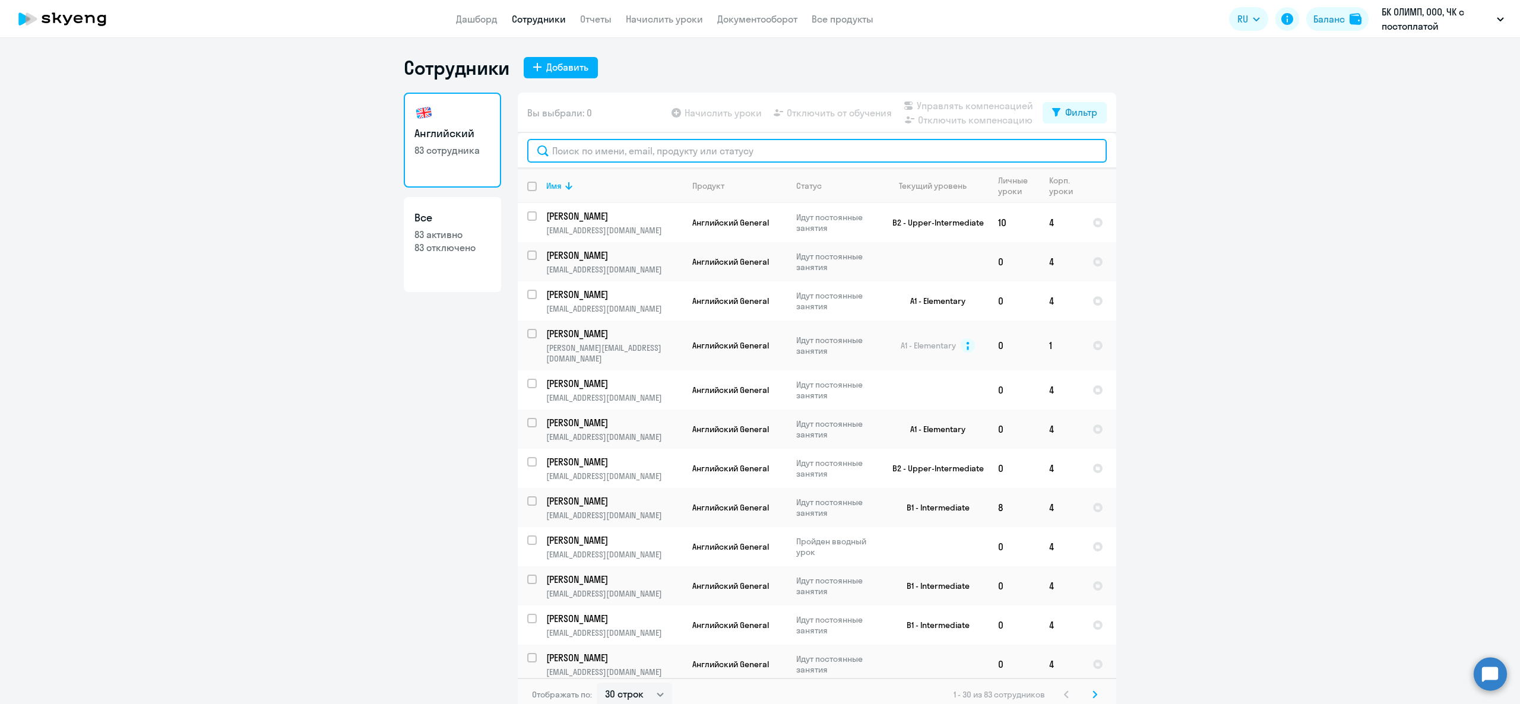
click at [630, 151] on input "text" at bounding box center [817, 151] width 580 height 24
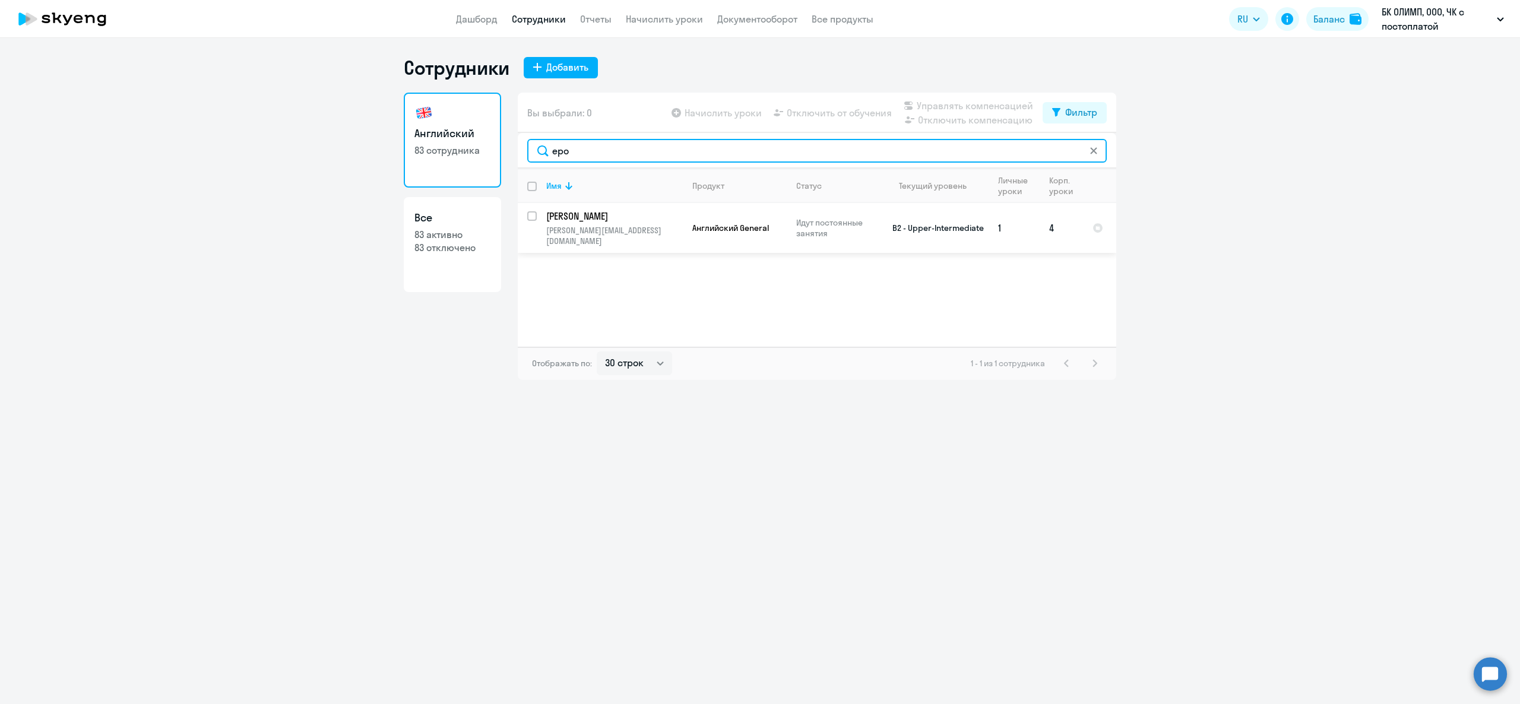
type input "еро"
click at [634, 223] on td "Ерошенков Максим Максимович eroshenkov@phystech.edu" at bounding box center [610, 228] width 146 height 50
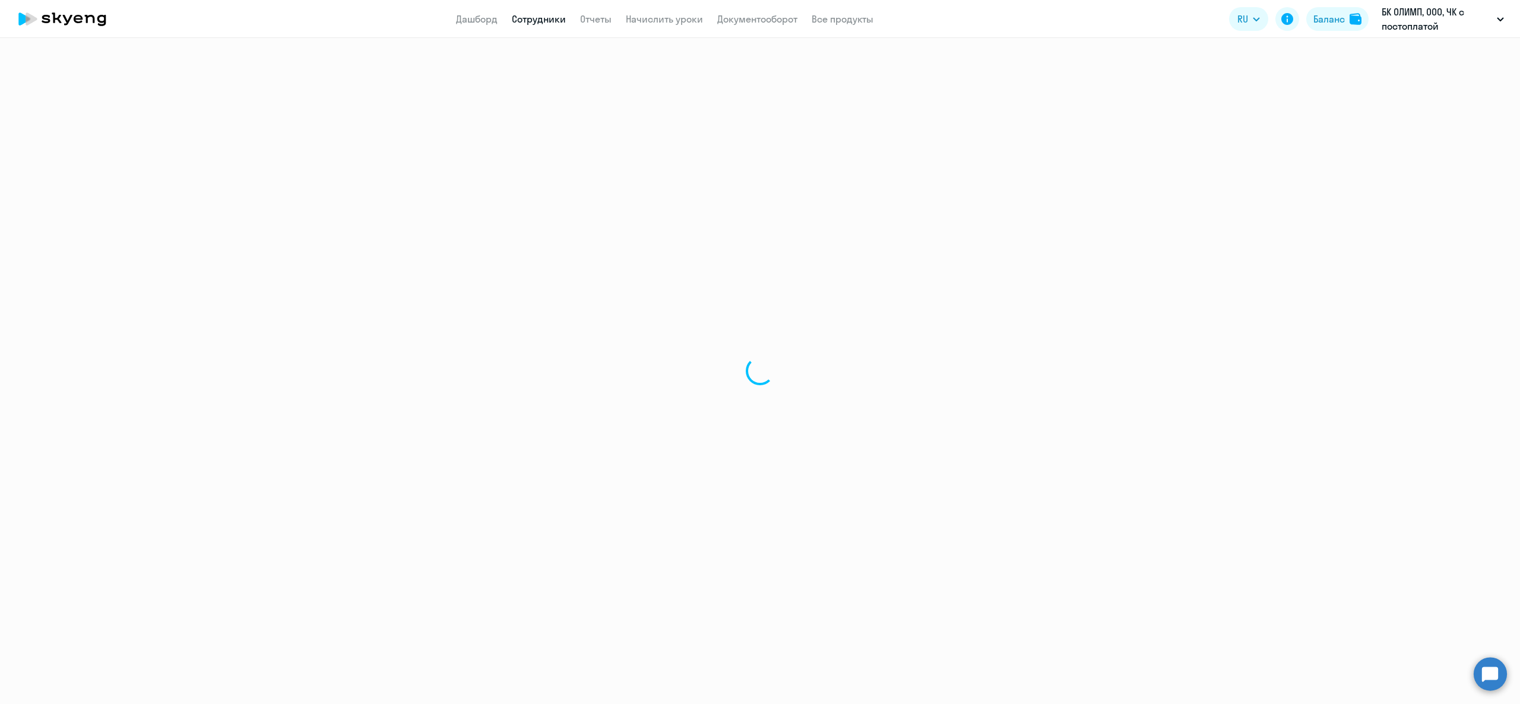
select select "english"
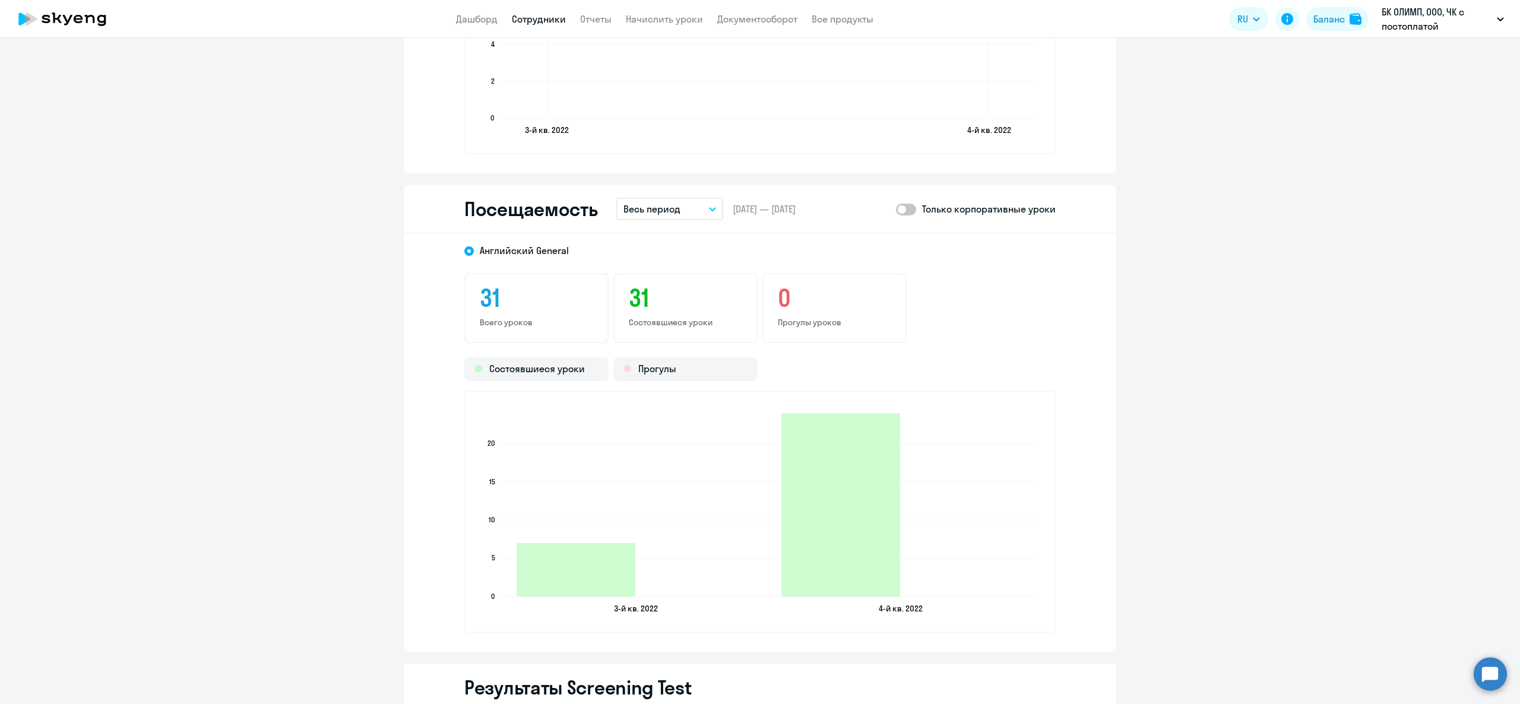
scroll to position [1425, 0]
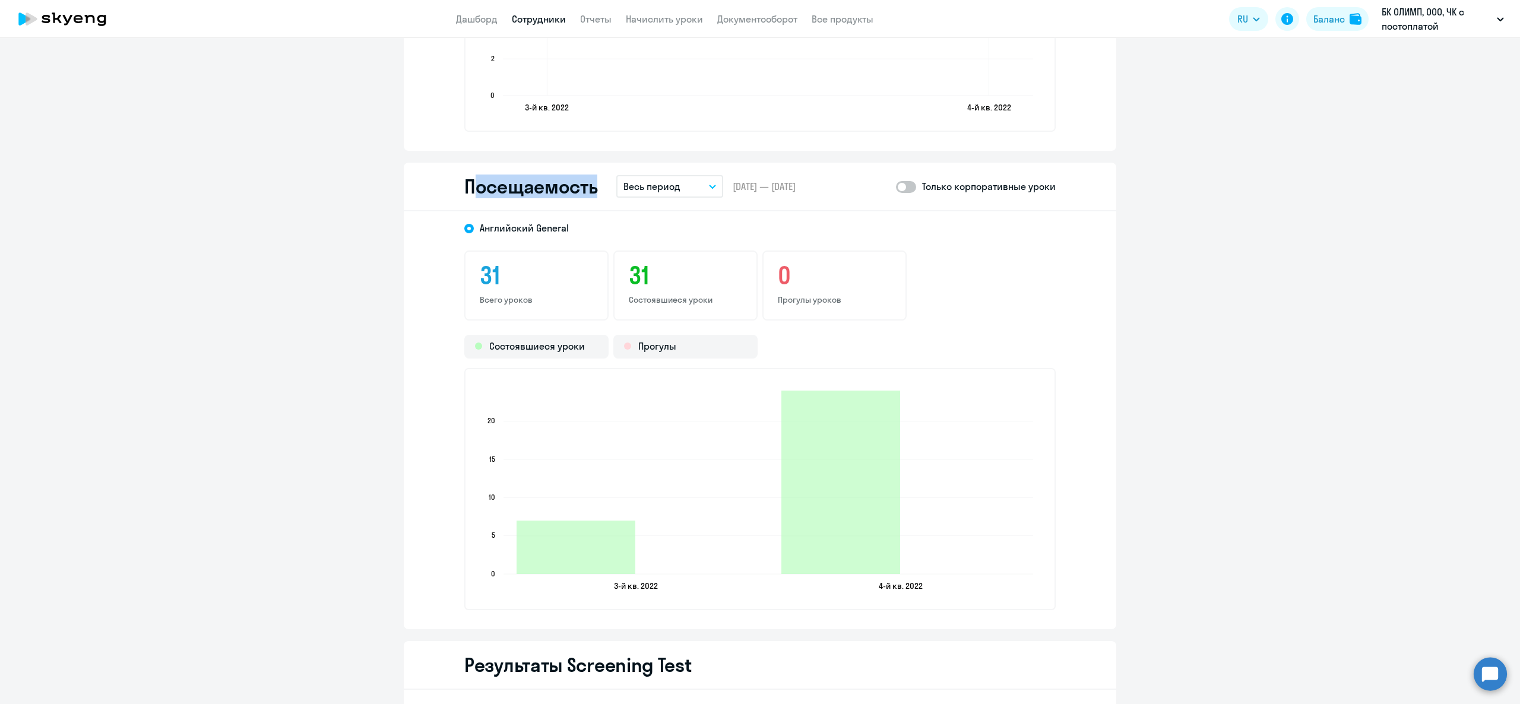
drag, startPoint x: 469, startPoint y: 194, endPoint x: 583, endPoint y: 188, distance: 114.2
click at [592, 189] on div "Посещаемость Весь период – 12.09.2022 — 01.10.2025 Только корпоративные уроки" at bounding box center [760, 187] width 713 height 49
click at [564, 181] on h2 "Посещаемость" at bounding box center [530, 187] width 133 height 24
click at [639, 185] on p "Весь период" at bounding box center [652, 186] width 57 height 14
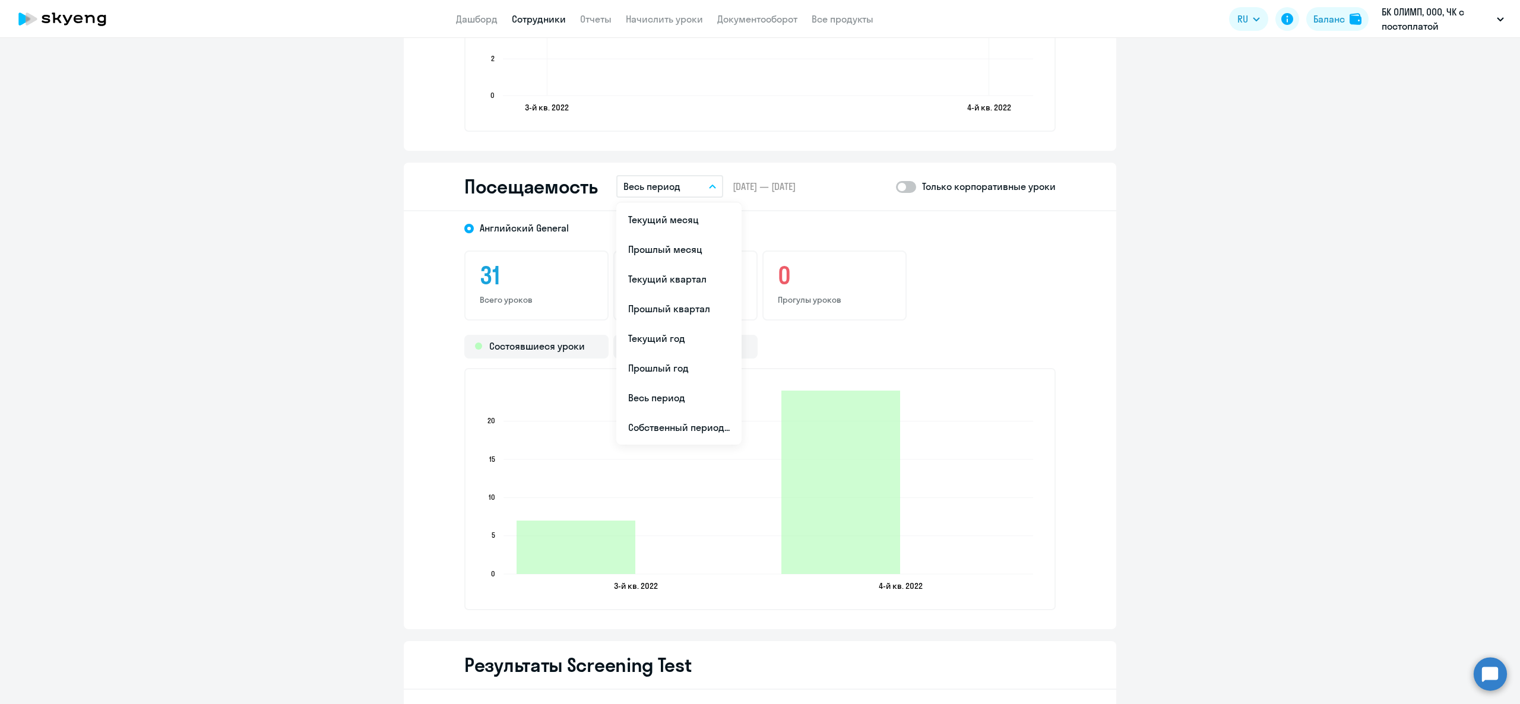
click at [654, 182] on p "Весь период" at bounding box center [652, 186] width 57 height 14
click at [656, 180] on p "Весь период" at bounding box center [652, 186] width 57 height 14
click at [658, 180] on p "Весь период" at bounding box center [652, 186] width 57 height 14
click at [674, 324] on li "Текущий год" at bounding box center [679, 339] width 125 height 30
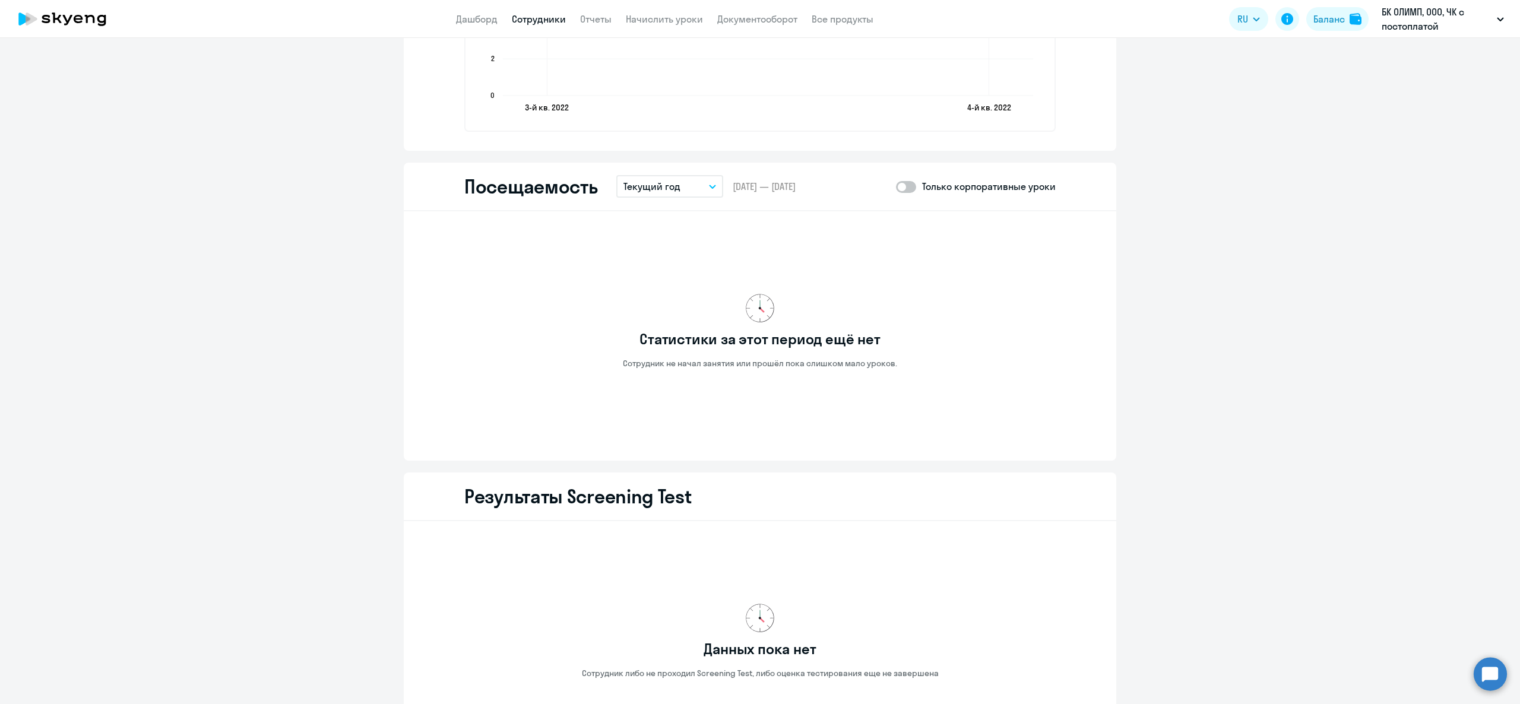
click at [680, 186] on button "Текущий год" at bounding box center [670, 186] width 107 height 23
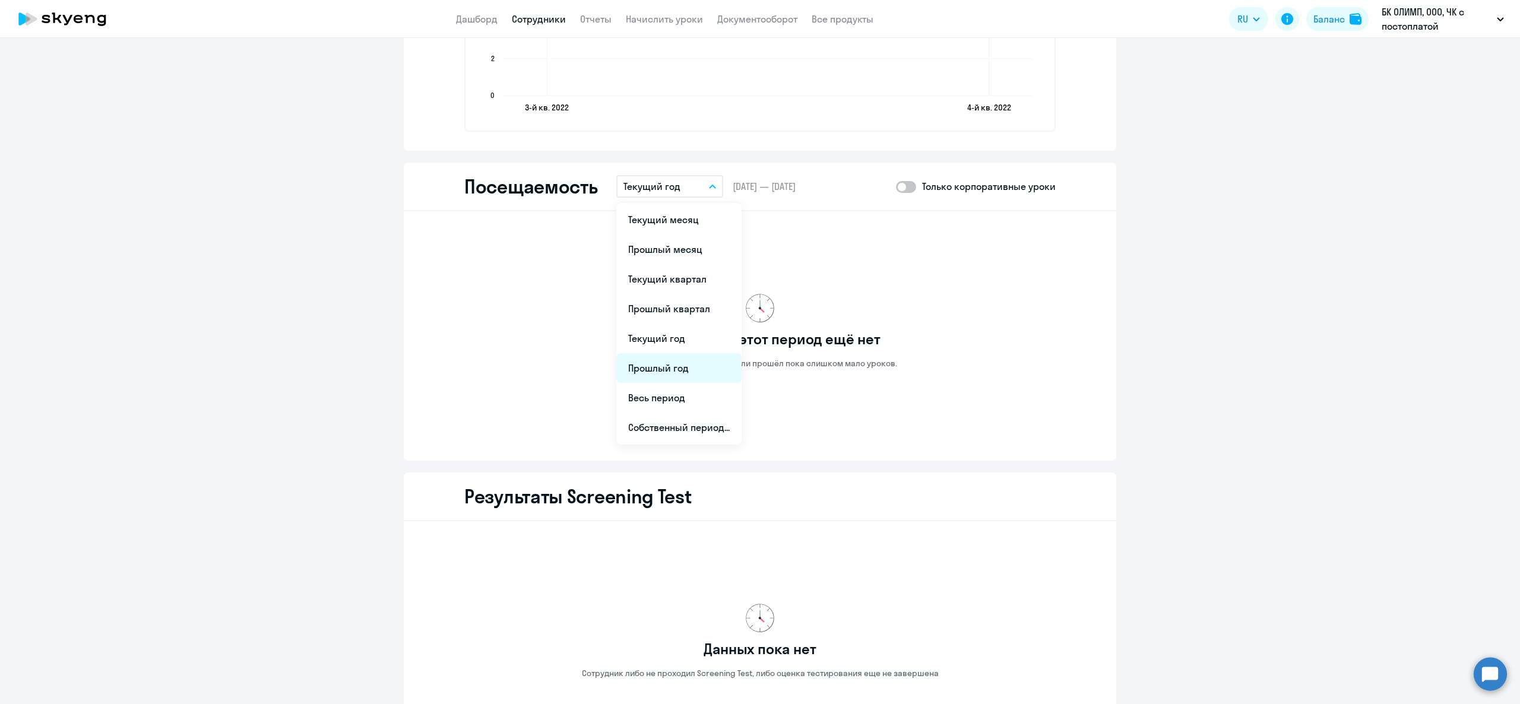
click at [677, 363] on li "Прошлый год" at bounding box center [679, 368] width 125 height 30
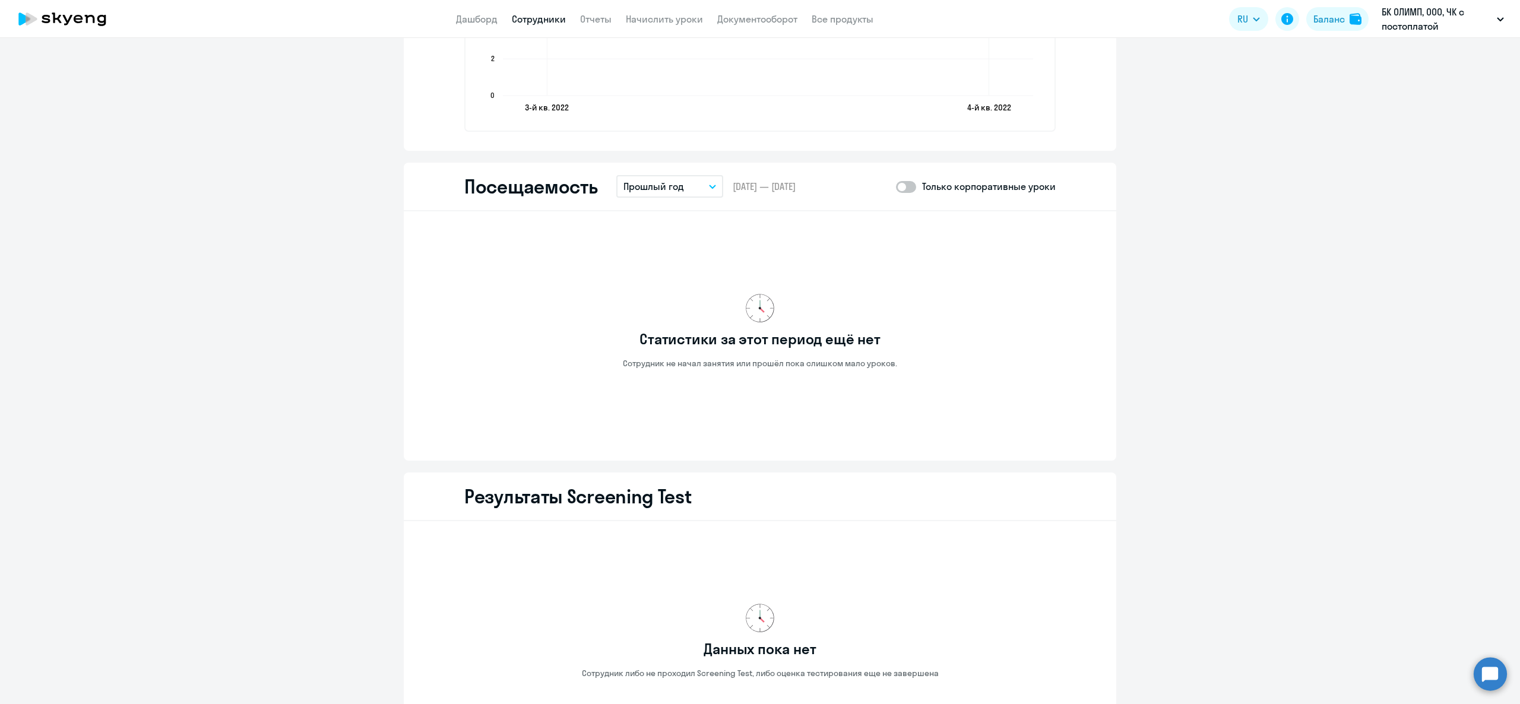
click at [660, 185] on p "Прошлый год" at bounding box center [654, 186] width 61 height 14
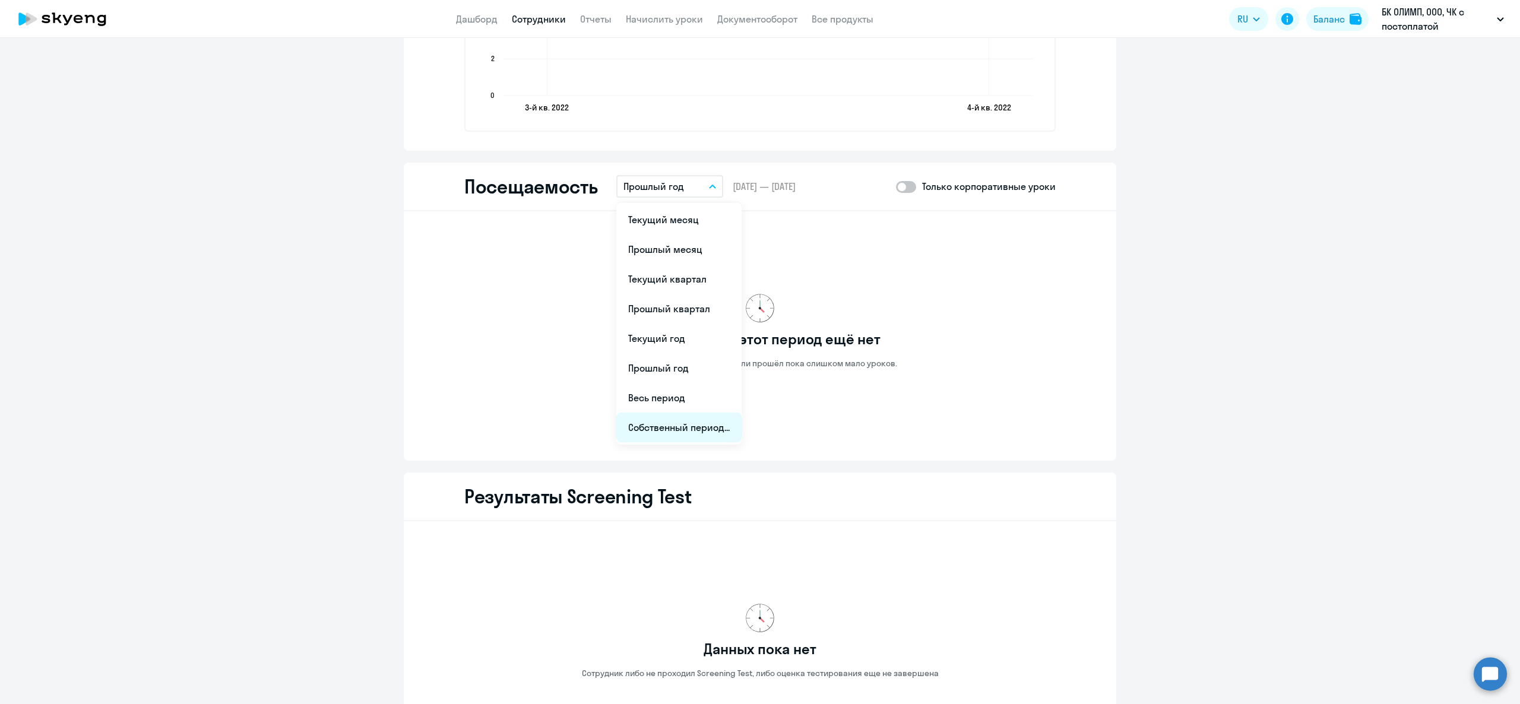
click at [685, 422] on li "Собственный период..." at bounding box center [679, 428] width 125 height 30
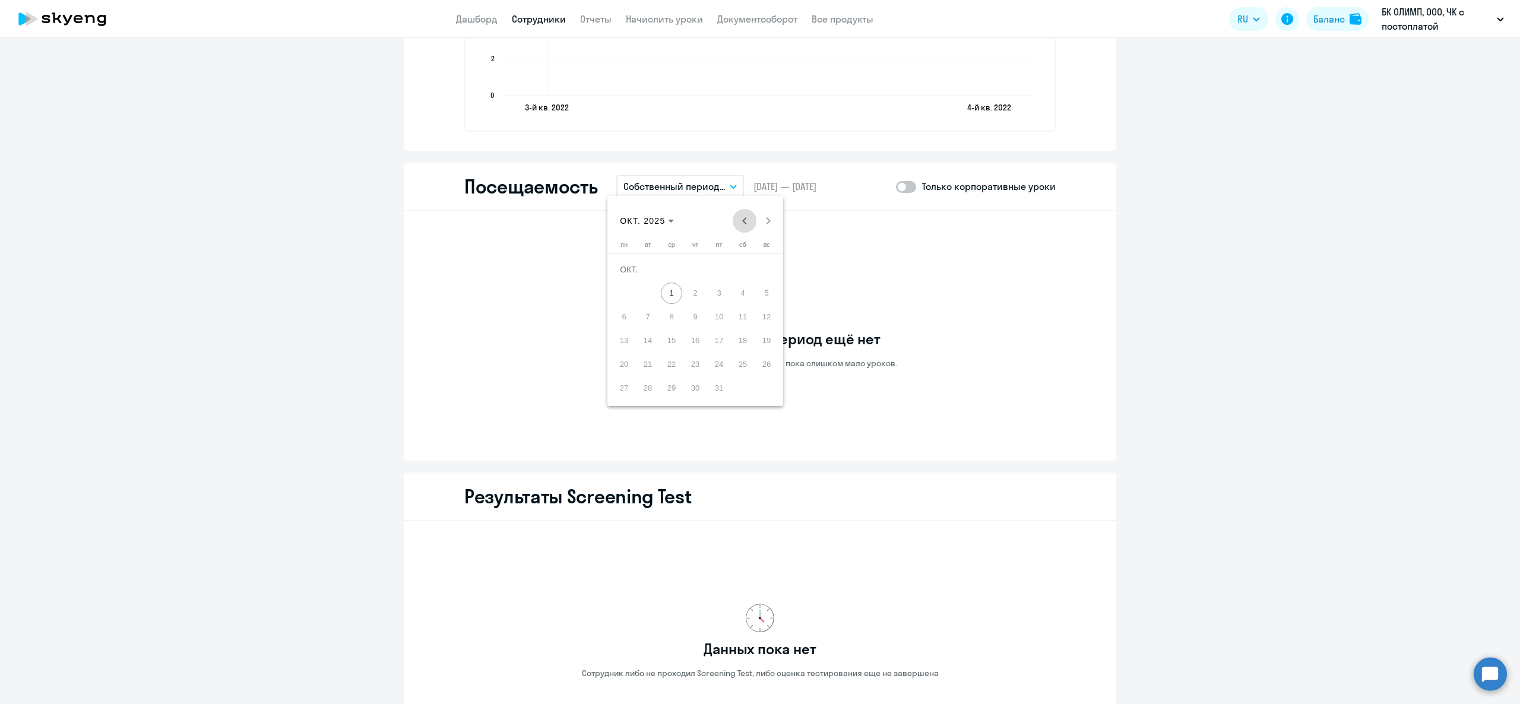
click at [744, 220] on span "Previous month" at bounding box center [745, 221] width 24 height 24
click at [651, 217] on span "ИЮЛЬ 2025" at bounding box center [635, 221] width 31 height 10
click at [637, 381] on span "2022" at bounding box center [633, 376] width 37 height 21
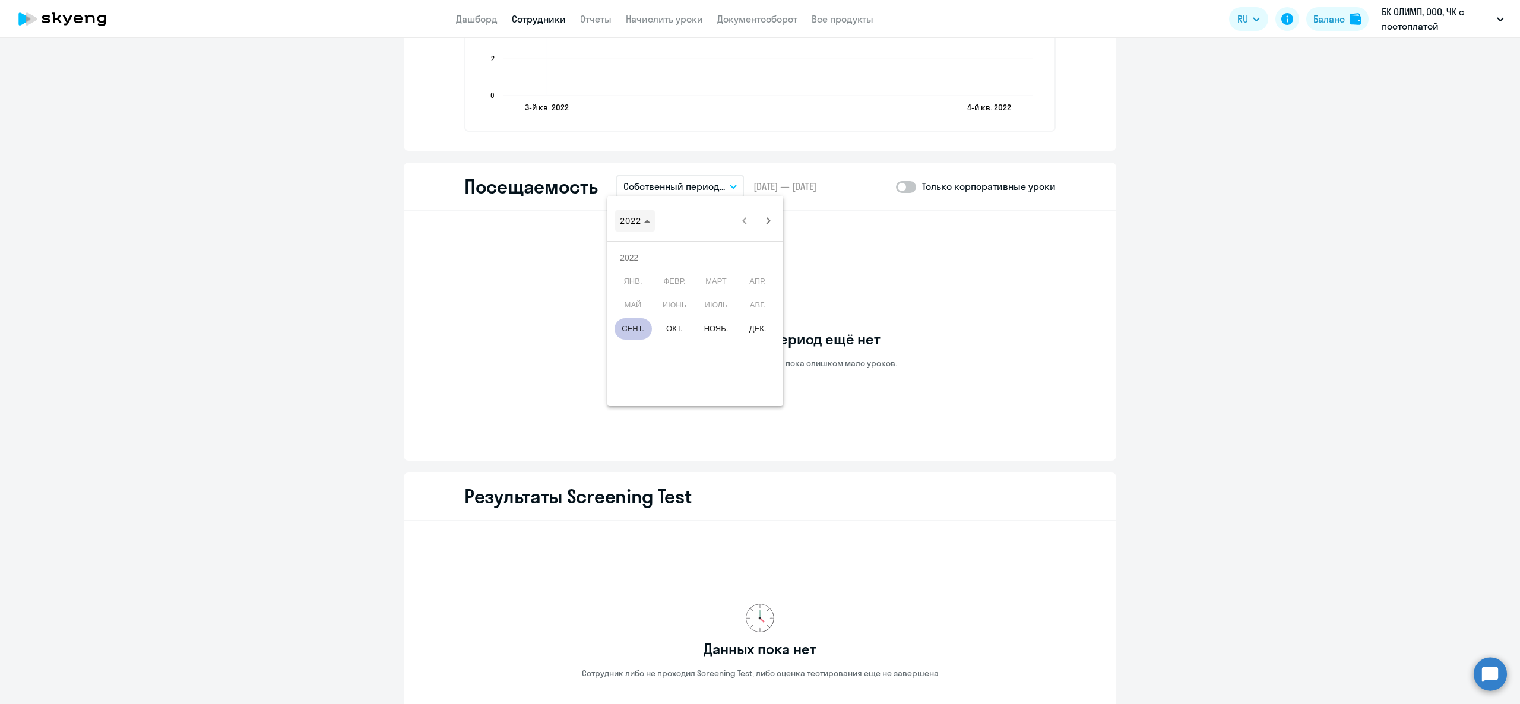
click at [645, 218] on span "2022" at bounding box center [635, 221] width 30 height 10
click at [665, 227] on span "Choose month and year" at bounding box center [639, 221] width 49 height 29
click at [676, 380] on span "2023" at bounding box center [674, 376] width 37 height 21
click at [640, 328] on span "СЕНТ." at bounding box center [633, 328] width 37 height 21
click at [897, 246] on div at bounding box center [760, 352] width 1520 height 704
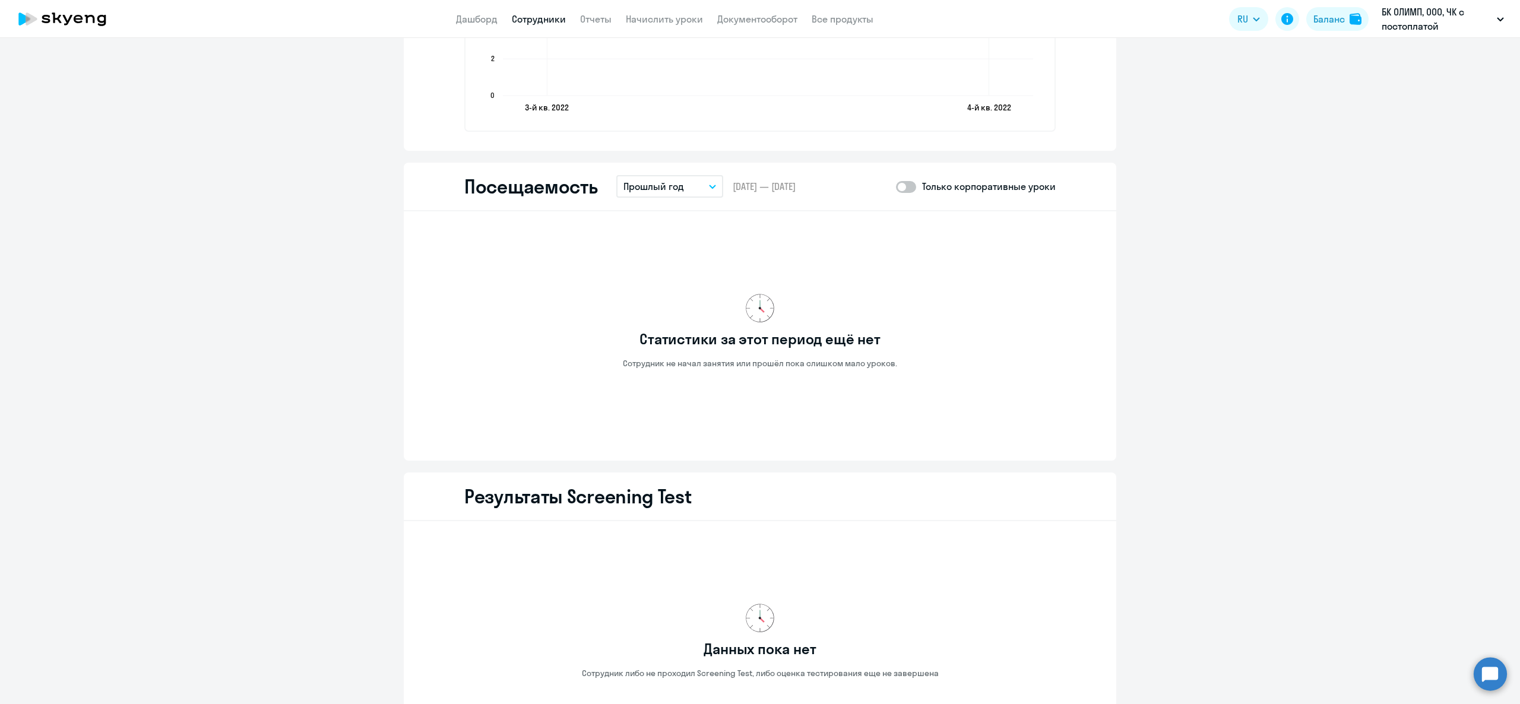
click at [692, 182] on button "Прошлый год" at bounding box center [670, 186] width 107 height 23
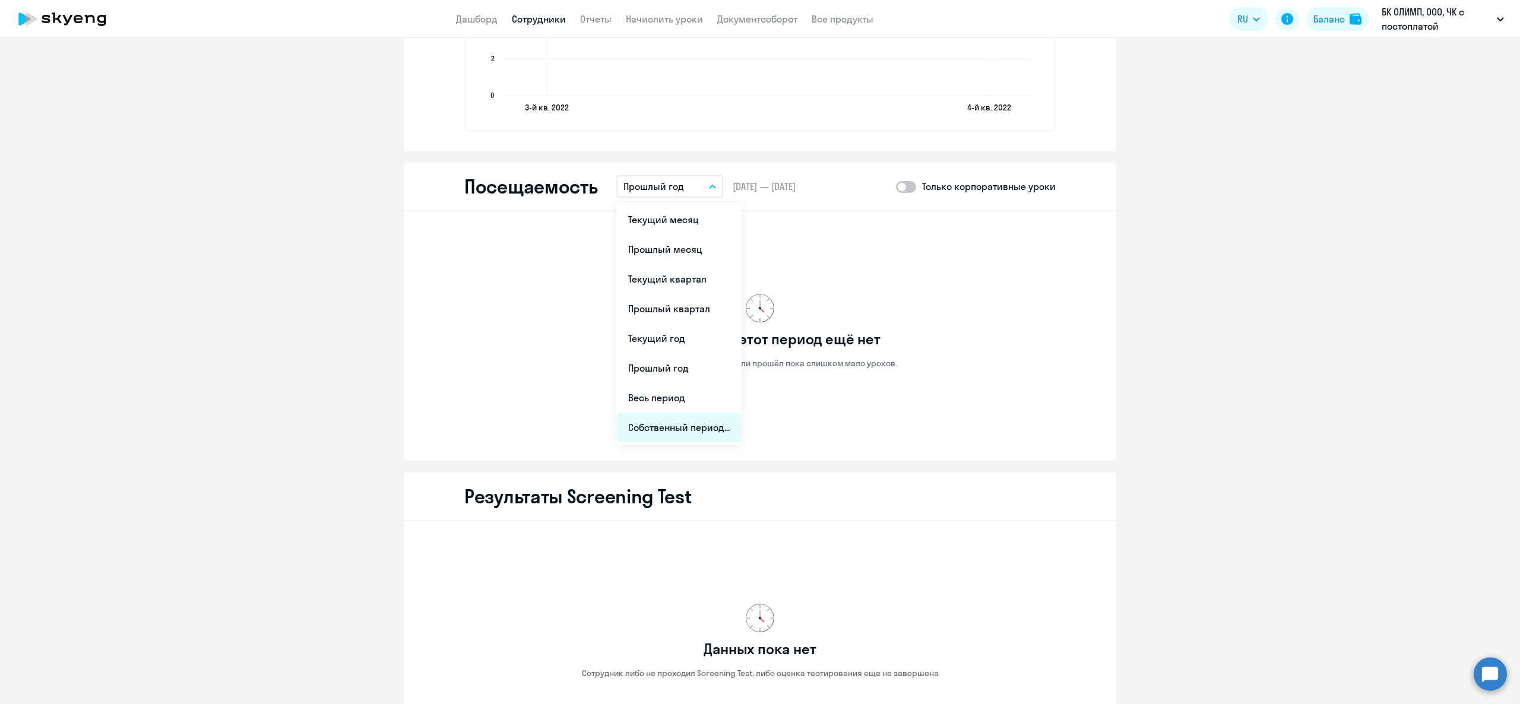
click at [662, 416] on li "Собственный период..." at bounding box center [679, 428] width 125 height 30
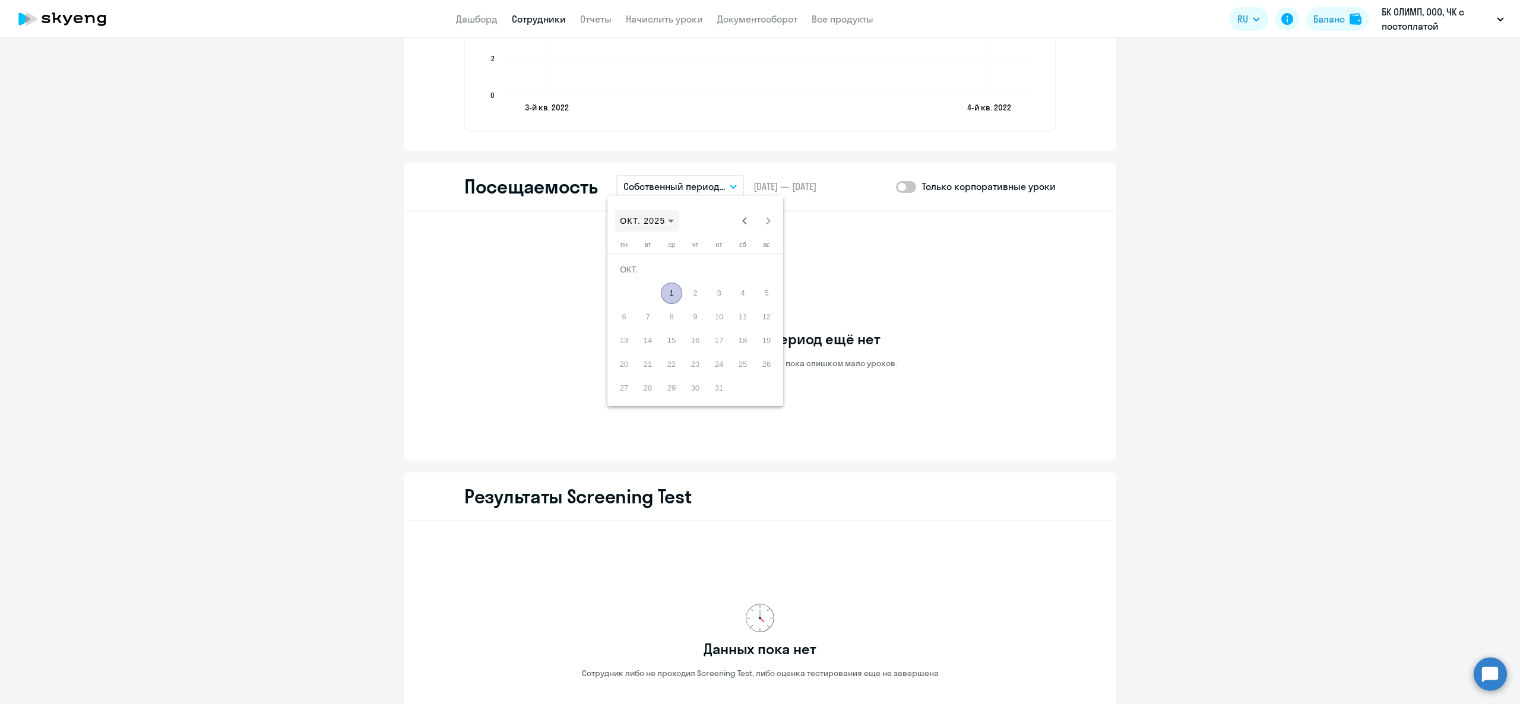
click at [657, 232] on span "Choose month and year" at bounding box center [647, 221] width 64 height 29
click at [635, 378] on span "2022" at bounding box center [633, 376] width 37 height 21
click at [676, 332] on span "ОКТ." at bounding box center [674, 328] width 37 height 21
click at [925, 284] on div at bounding box center [760, 352] width 1520 height 704
click at [679, 178] on button "Прошлый год" at bounding box center [670, 186] width 107 height 23
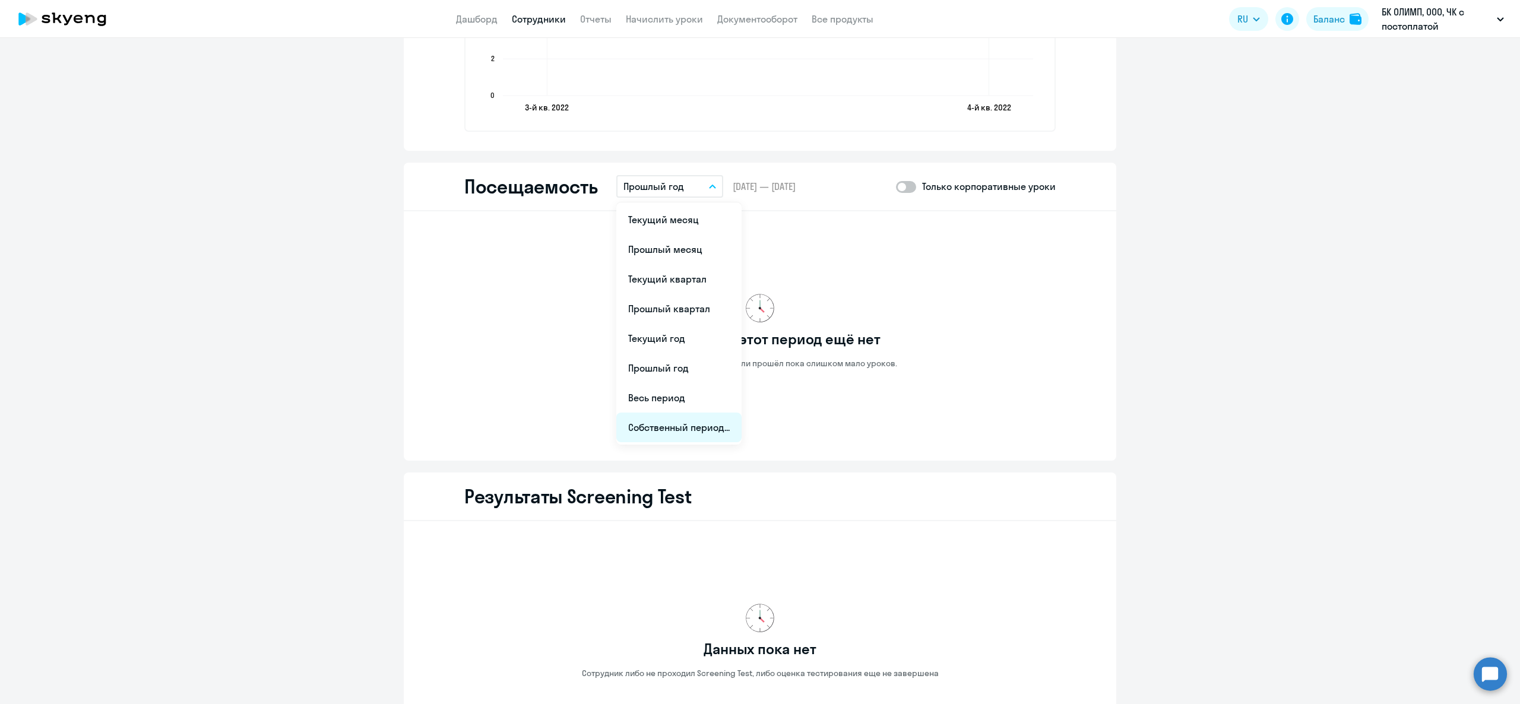
click at [672, 420] on li "Собственный период..." at bounding box center [679, 428] width 125 height 30
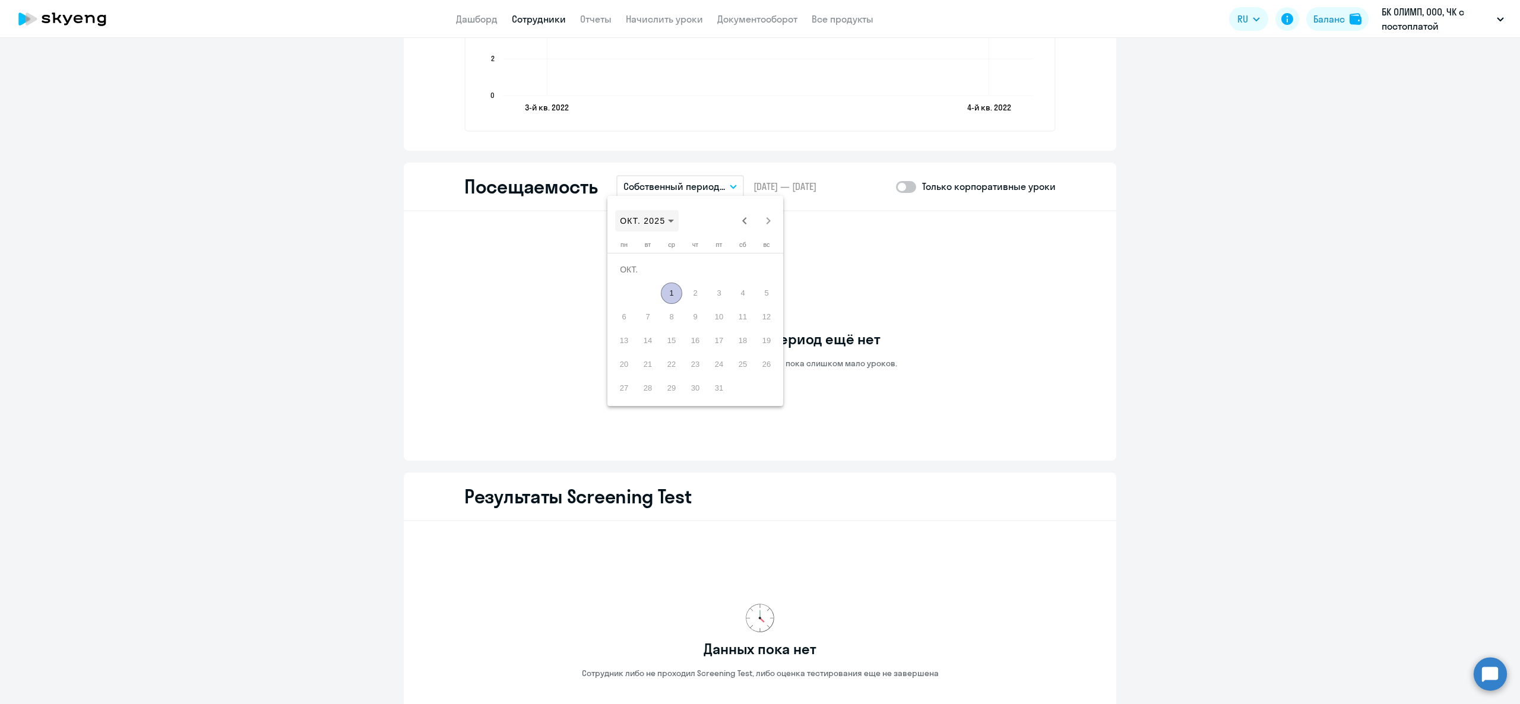
click at [649, 221] on span "ОКТ. 2025" at bounding box center [642, 221] width 45 height 10
click at [630, 217] on span "2002 – 2025" at bounding box center [656, 221] width 72 height 10
click at [630, 217] on span "ОКТ. 2025" at bounding box center [642, 221] width 45 height 10
click at [637, 370] on span "2022" at bounding box center [633, 376] width 37 height 21
click at [770, 213] on span "Next year" at bounding box center [769, 221] width 24 height 24
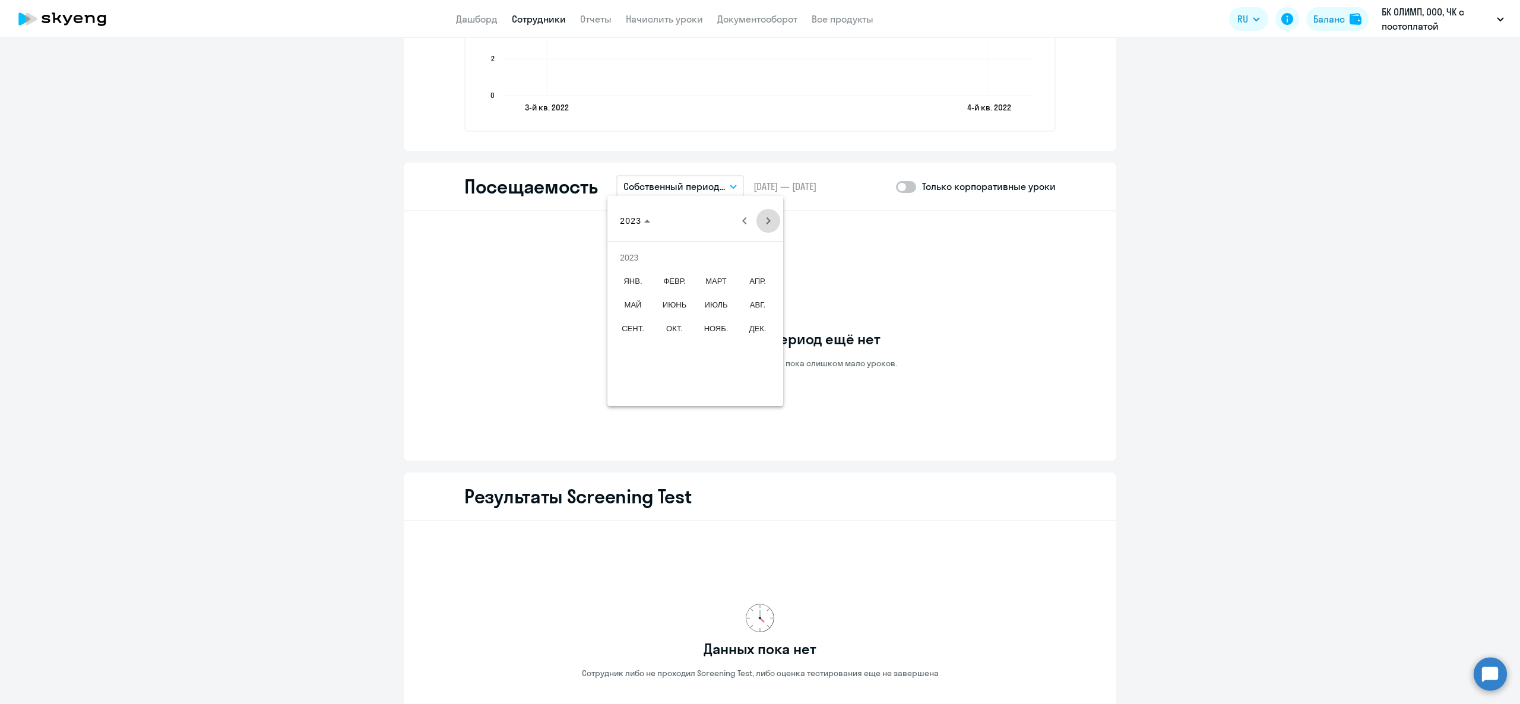
click at [770, 213] on span "Next year" at bounding box center [769, 221] width 24 height 24
click at [682, 315] on span "ИЮНЬ" at bounding box center [674, 305] width 37 height 21
click at [750, 226] on span "Previous month" at bounding box center [745, 221] width 24 height 24
click at [751, 225] on span "Previous month" at bounding box center [745, 221] width 24 height 24
click at [748, 226] on span "Previous month" at bounding box center [745, 221] width 24 height 24
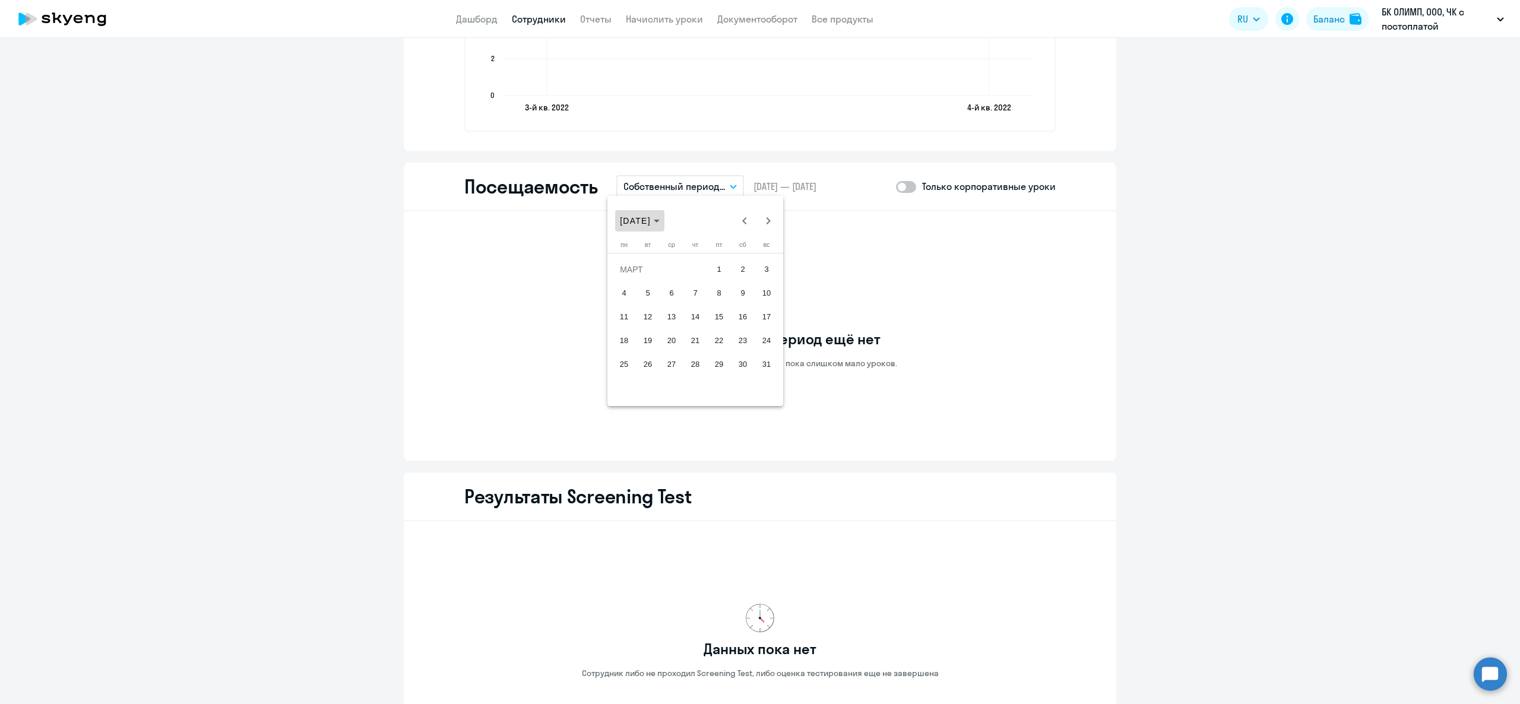
click at [663, 228] on span "Choose month and year" at bounding box center [639, 221] width 49 height 29
click at [642, 385] on span "2022" at bounding box center [633, 376] width 37 height 21
click at [668, 334] on span "ОКТ." at bounding box center [674, 328] width 37 height 21
drag, startPoint x: 1022, startPoint y: 292, endPoint x: 894, endPoint y: 274, distance: 128.9
click at [1020, 289] on div at bounding box center [760, 352] width 1520 height 704
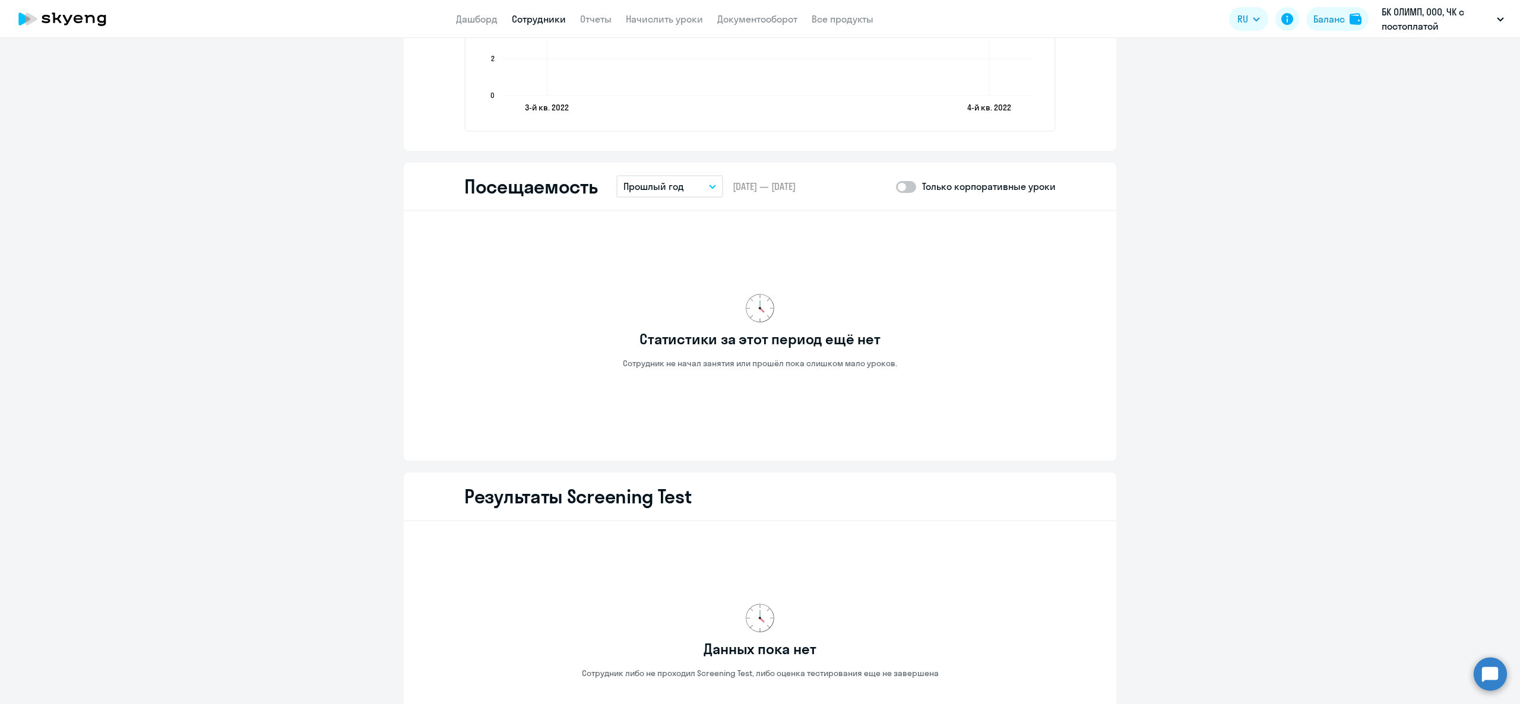
click at [906, 189] on span at bounding box center [906, 187] width 20 height 12
click at [896, 187] on input "checkbox" at bounding box center [896, 186] width 1 height 1
click at [671, 181] on p "Прошлый год" at bounding box center [654, 186] width 61 height 14
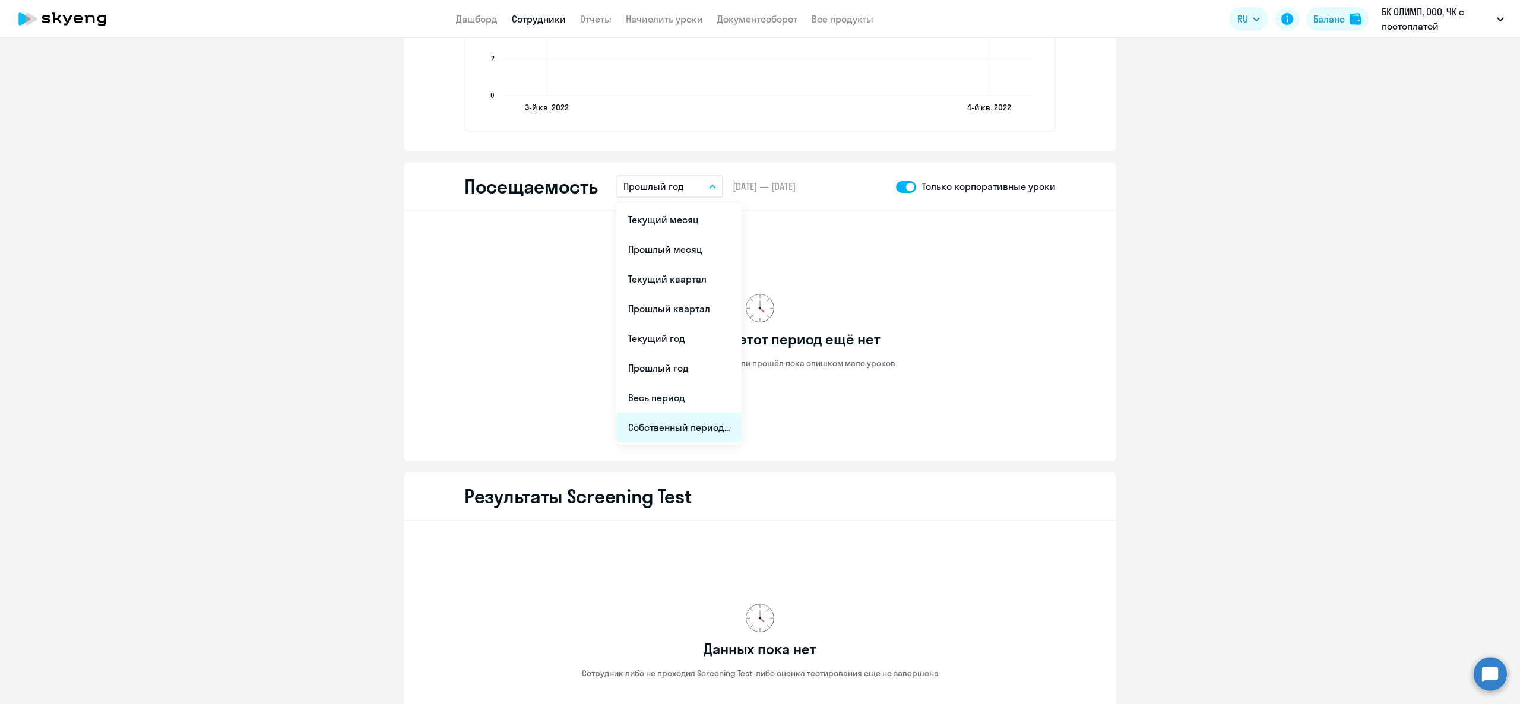
click at [666, 435] on li "Собственный период..." at bounding box center [679, 428] width 125 height 30
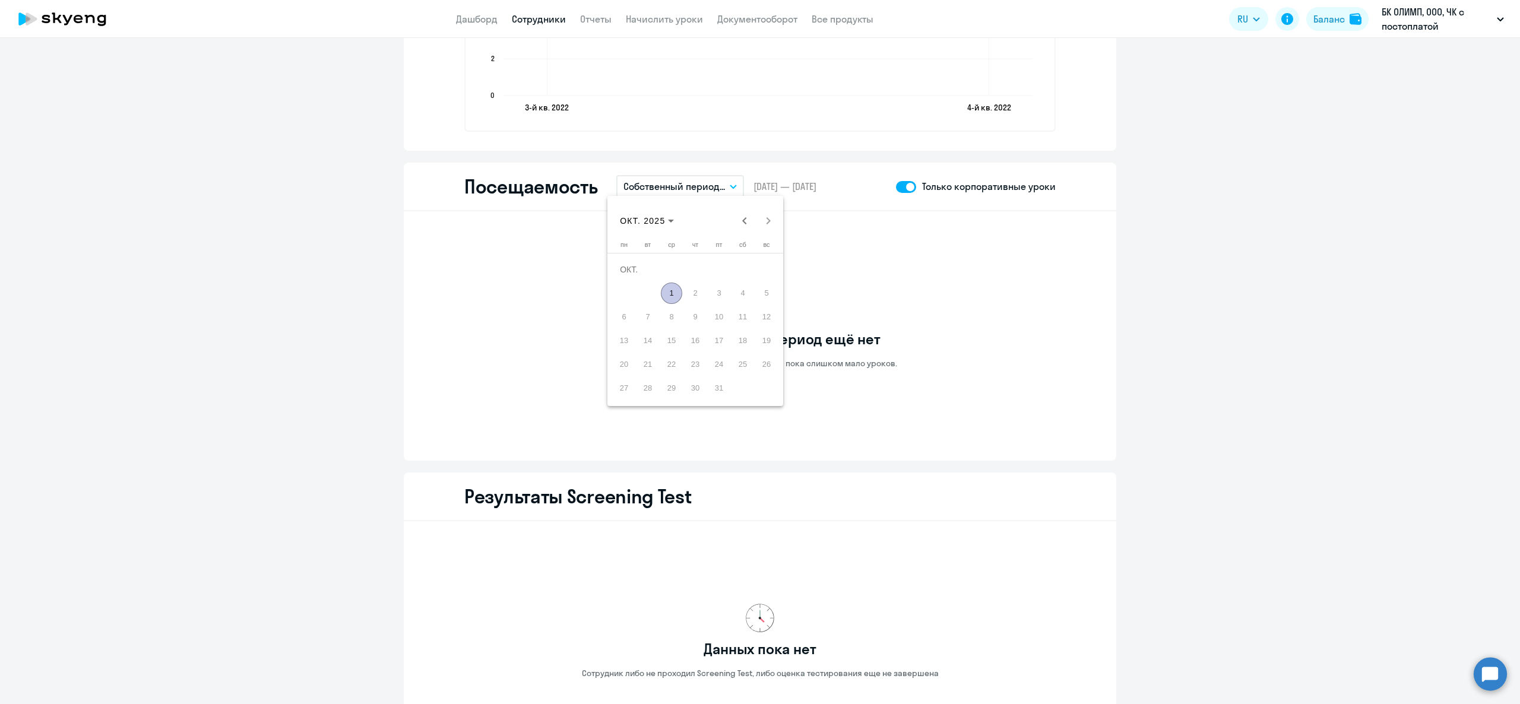
click at [663, 182] on div at bounding box center [760, 352] width 1520 height 704
click at [651, 204] on div "Посещаемость Прошлый год Текущий месяц Прошлый месяц Текущий квартал Прошлый кв…" at bounding box center [760, 187] width 713 height 49
click at [647, 185] on p "Прошлый год" at bounding box center [654, 186] width 61 height 14
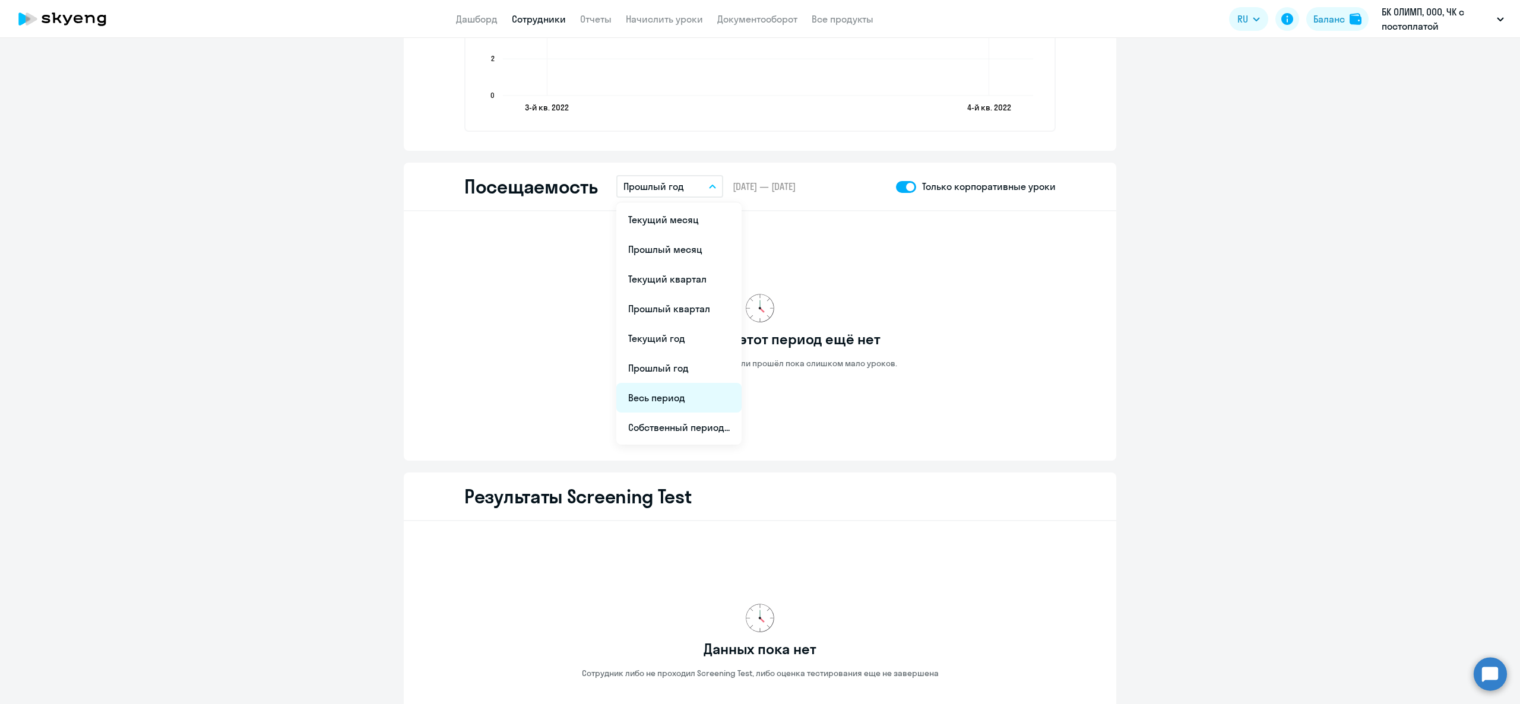
click at [663, 388] on li "Весь период" at bounding box center [679, 398] width 125 height 30
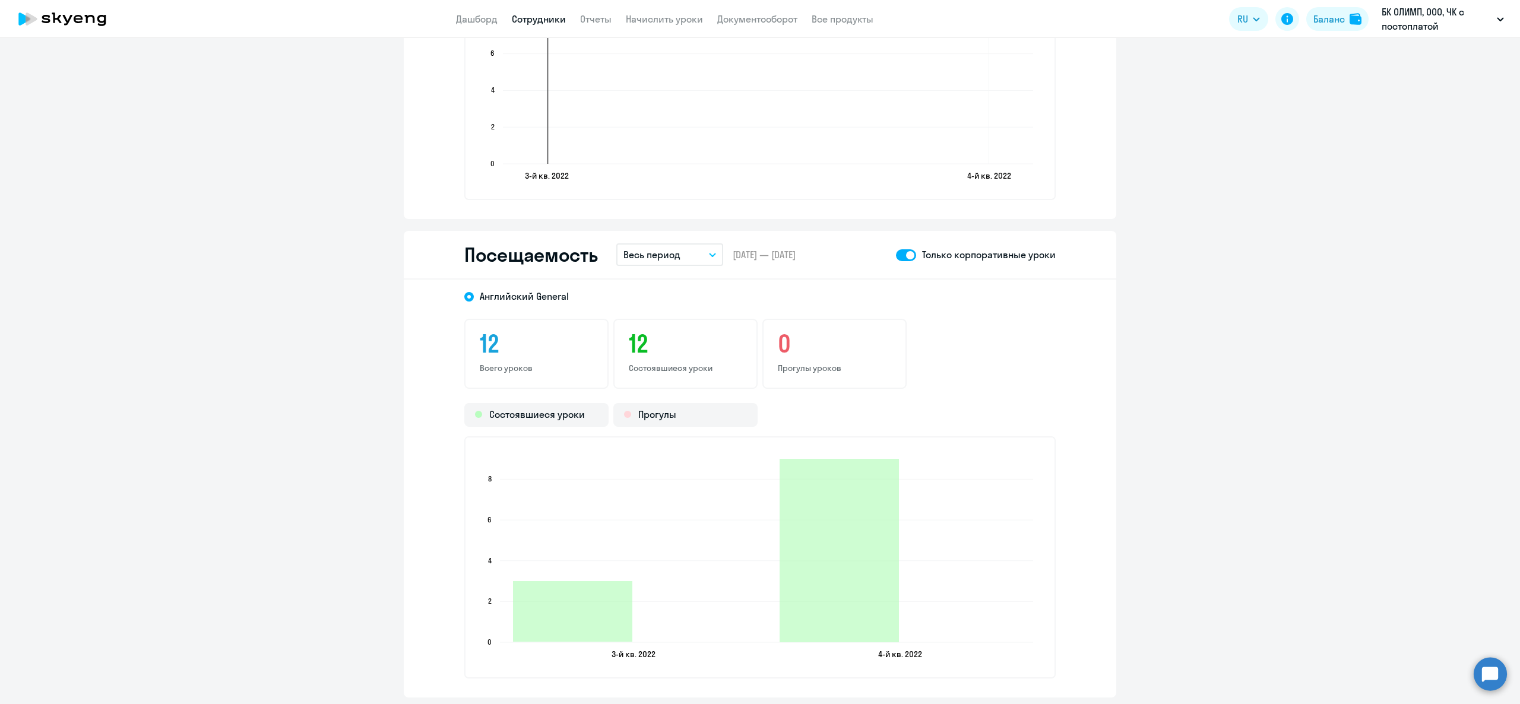
scroll to position [1150, 0]
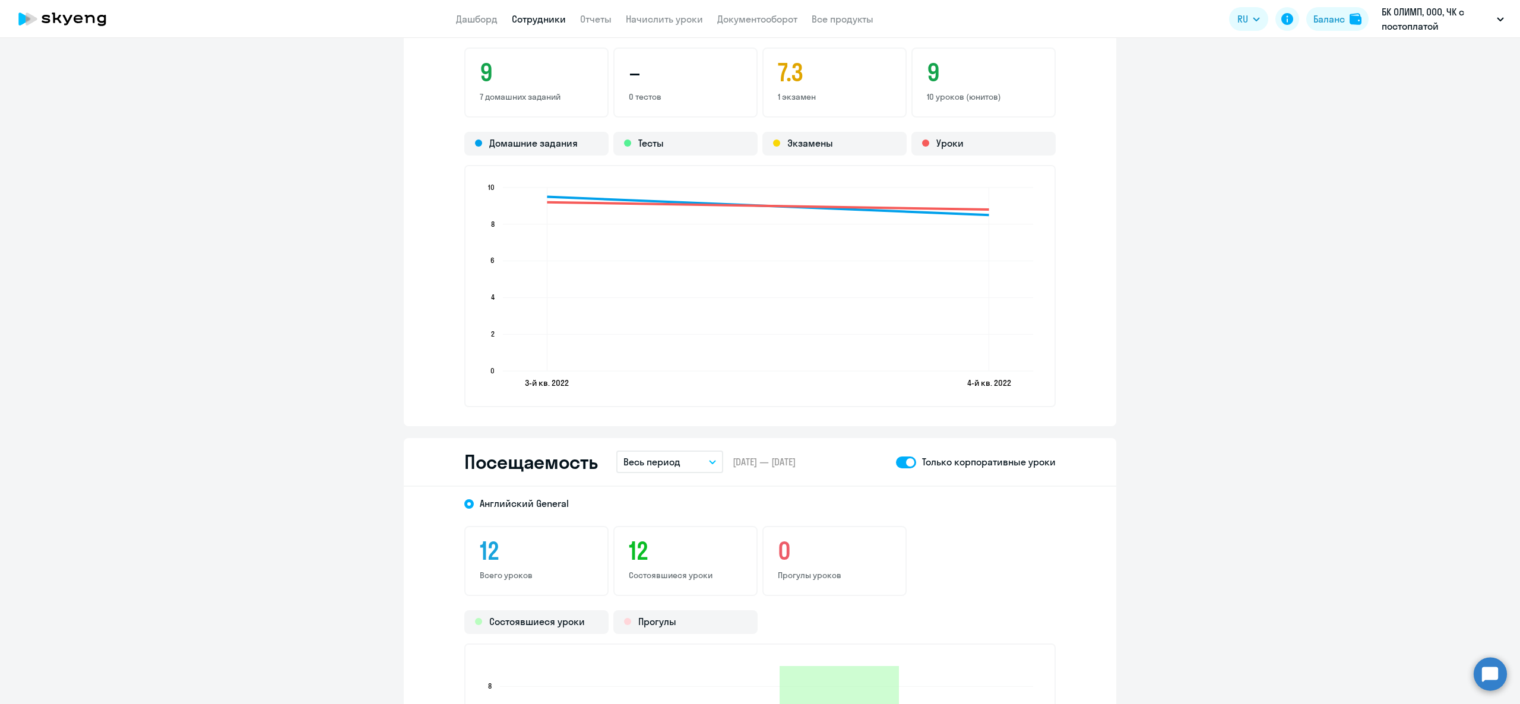
click at [901, 457] on span at bounding box center [906, 463] width 20 height 12
click at [896, 462] on input "checkbox" at bounding box center [896, 462] width 1 height 1
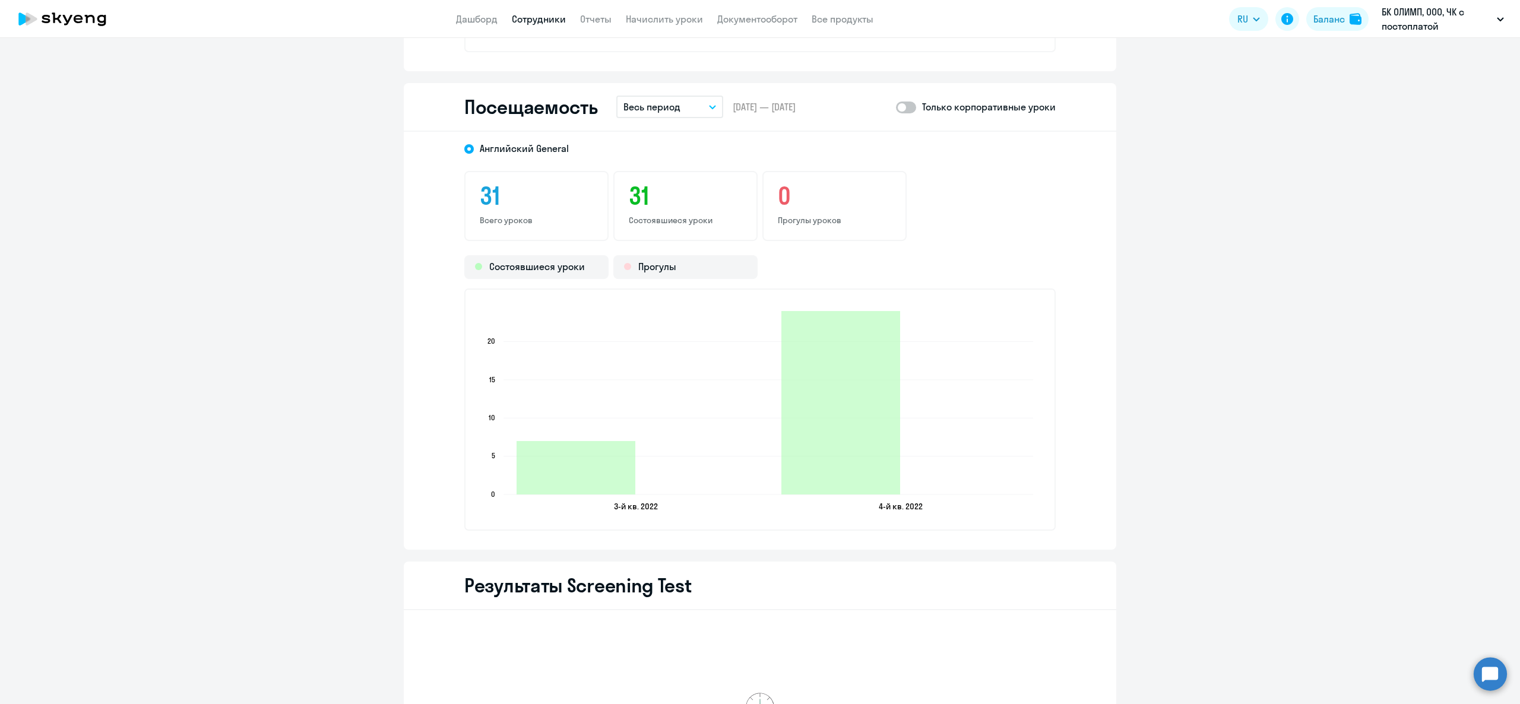
scroll to position [1506, 0]
click at [897, 101] on span at bounding box center [906, 106] width 20 height 12
click at [896, 106] on input "checkbox" at bounding box center [896, 106] width 1 height 1
checkbox input "true"
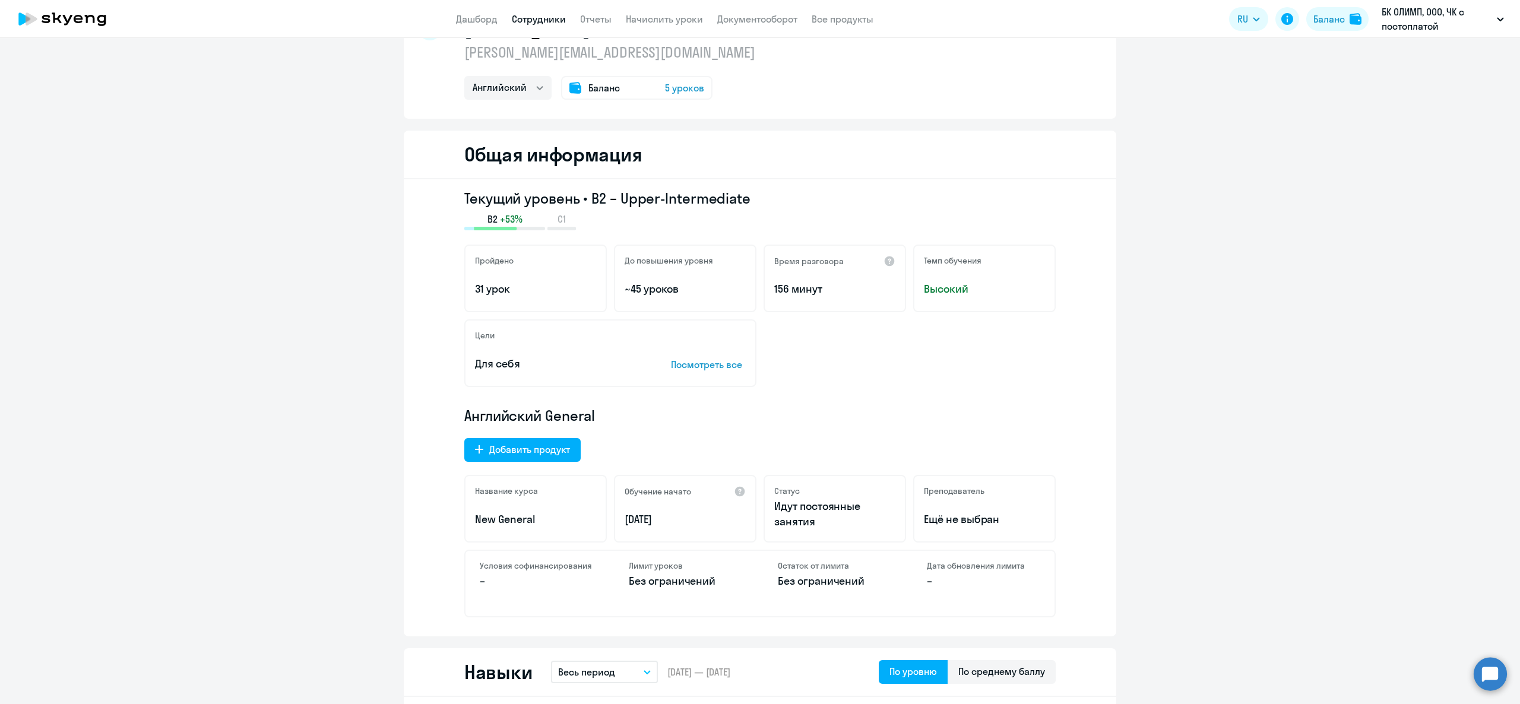
scroll to position [0, 0]
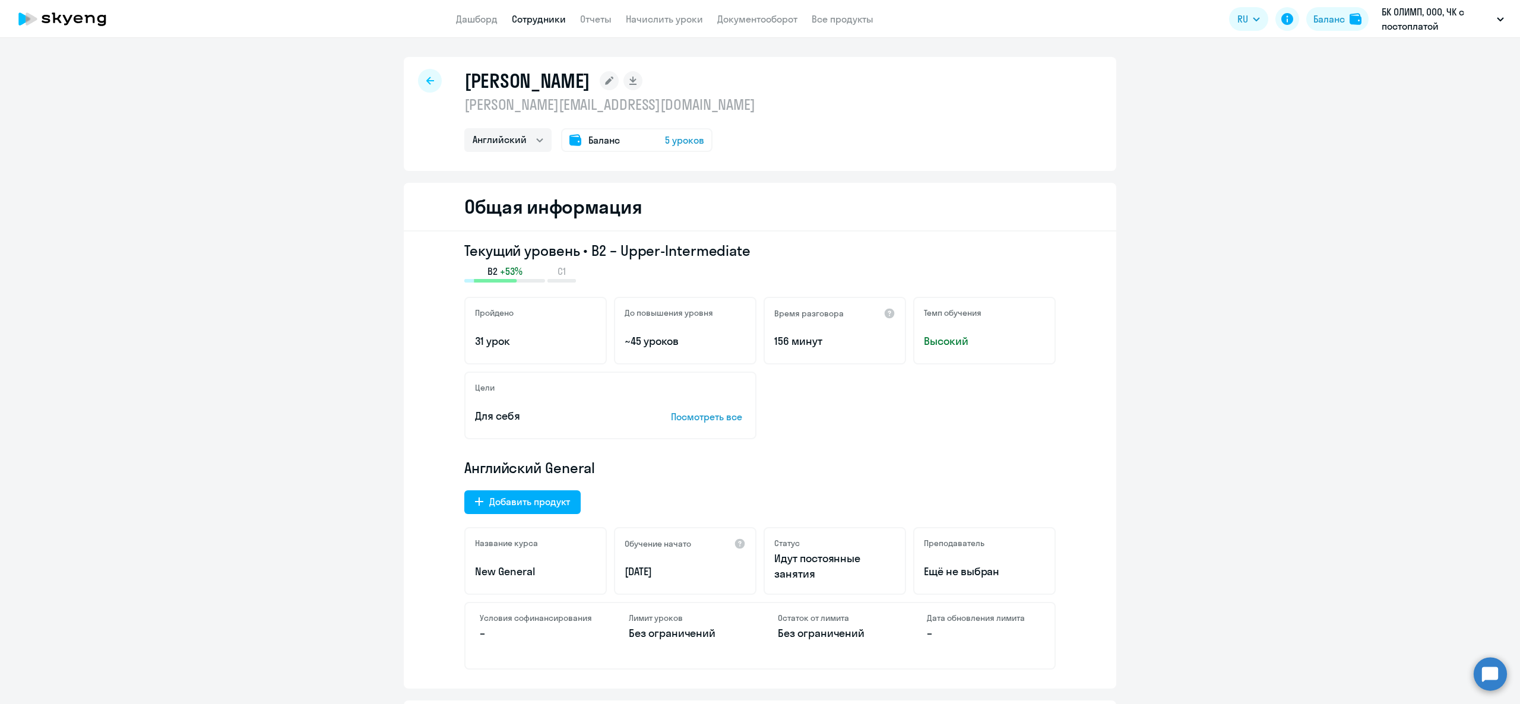
drag, startPoint x: 564, startPoint y: 34, endPoint x: 557, endPoint y: 29, distance: 8.8
click at [557, 29] on app-header "Дашборд Сотрудники Отчеты Начислить уроки Документооборот Все продукты Дашборд …" at bounding box center [760, 19] width 1520 height 38
click at [550, 21] on link "Сотрудники" at bounding box center [539, 19] width 54 height 12
select select "30"
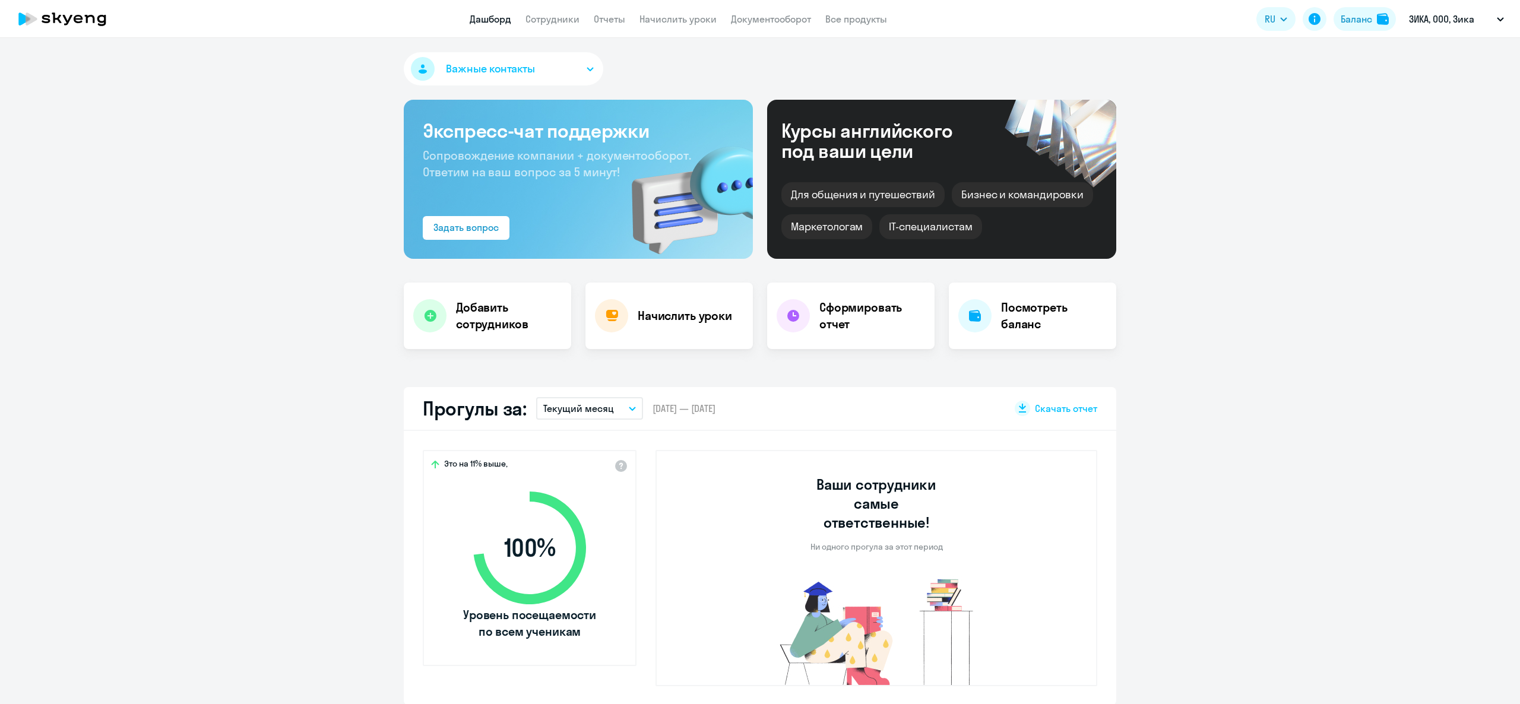
select select "30"
click at [582, 410] on p "Текущий месяц" at bounding box center [578, 409] width 71 height 14
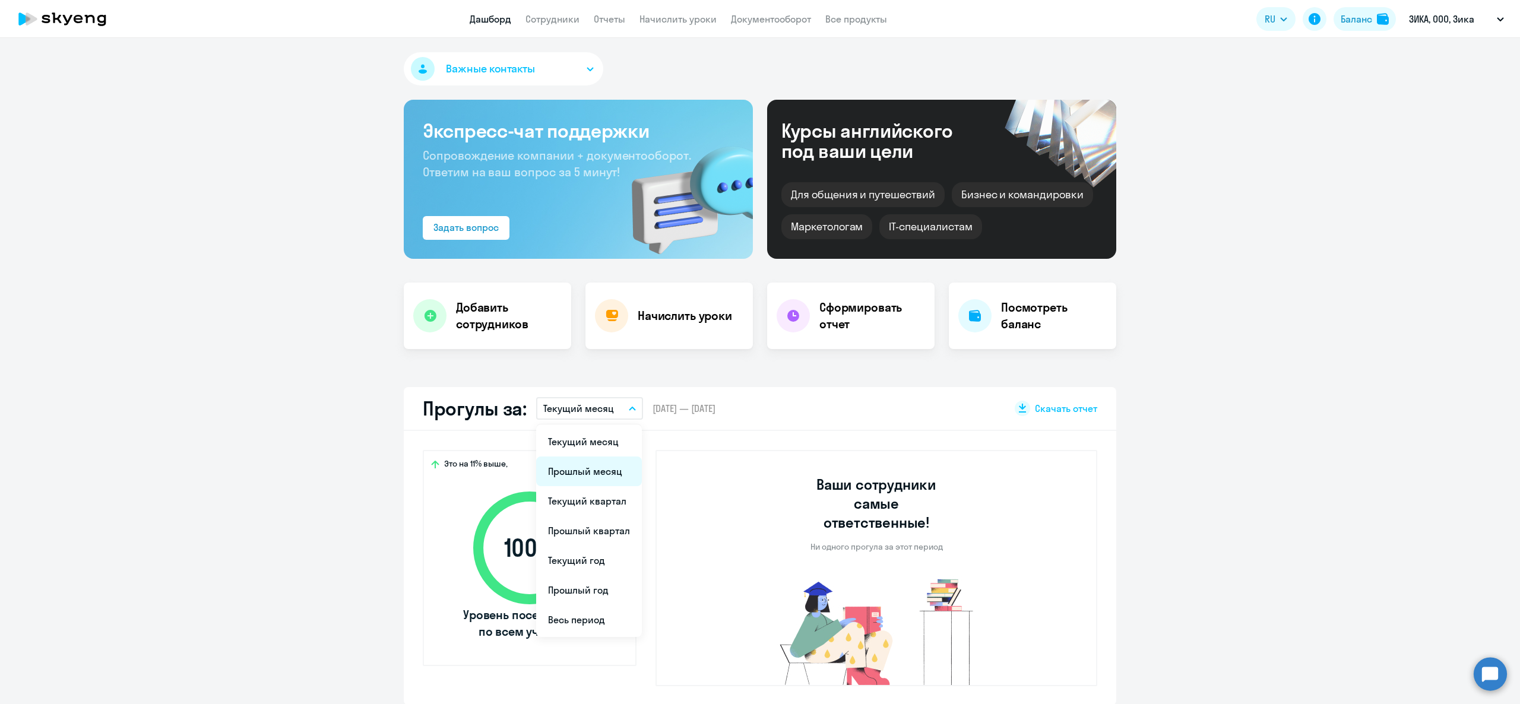
click at [602, 467] on li "Прошлый месяц" at bounding box center [589, 472] width 106 height 30
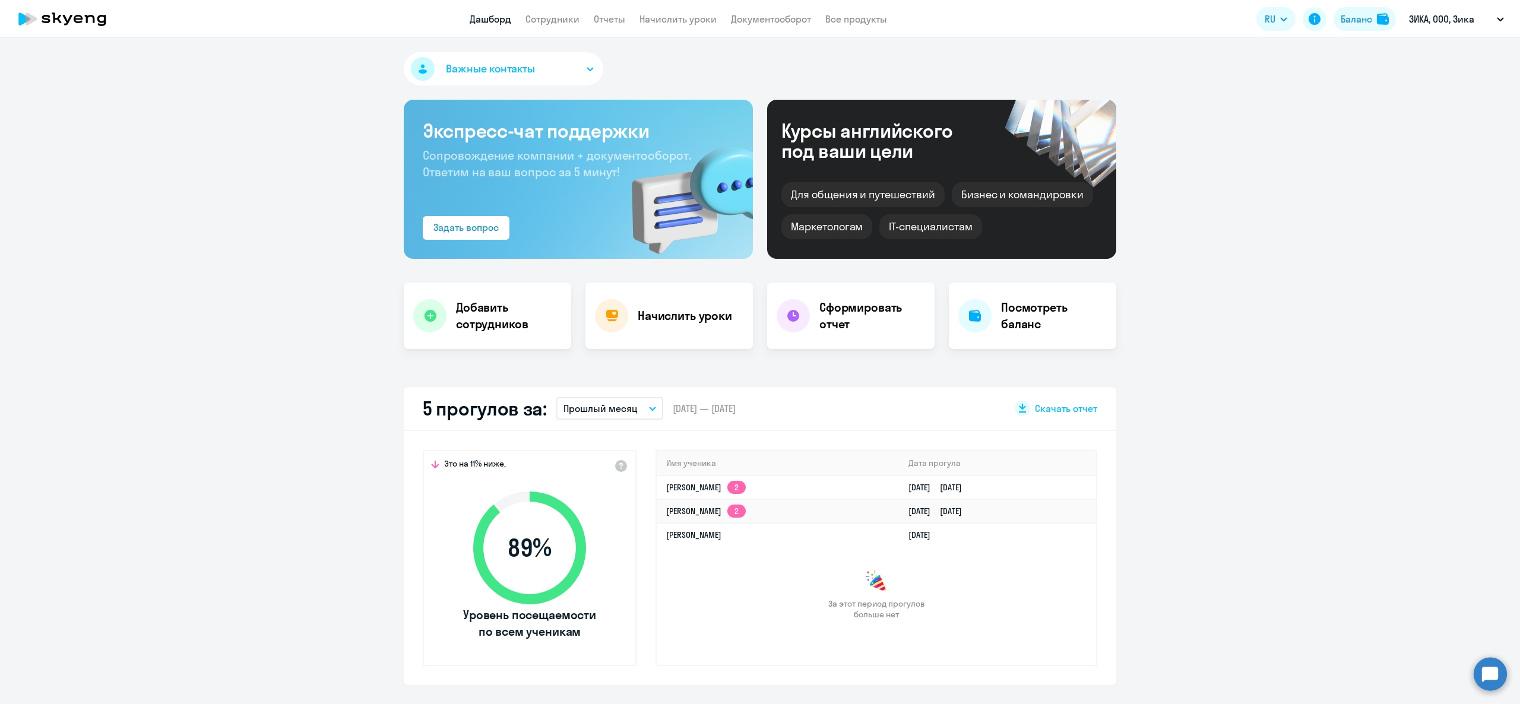
click at [618, 422] on div "5 прогулов за: Прошлый месяц Текущий месяц Прошлый месяц Текущий квартал Прошлы…" at bounding box center [760, 409] width 713 height 44
click at [611, 411] on p "Прошлый месяц" at bounding box center [601, 409] width 74 height 14
click at [612, 618] on li "Весь период" at bounding box center [610, 620] width 106 height 30
click at [614, 406] on button "Весь период" at bounding box center [610, 408] width 107 height 23
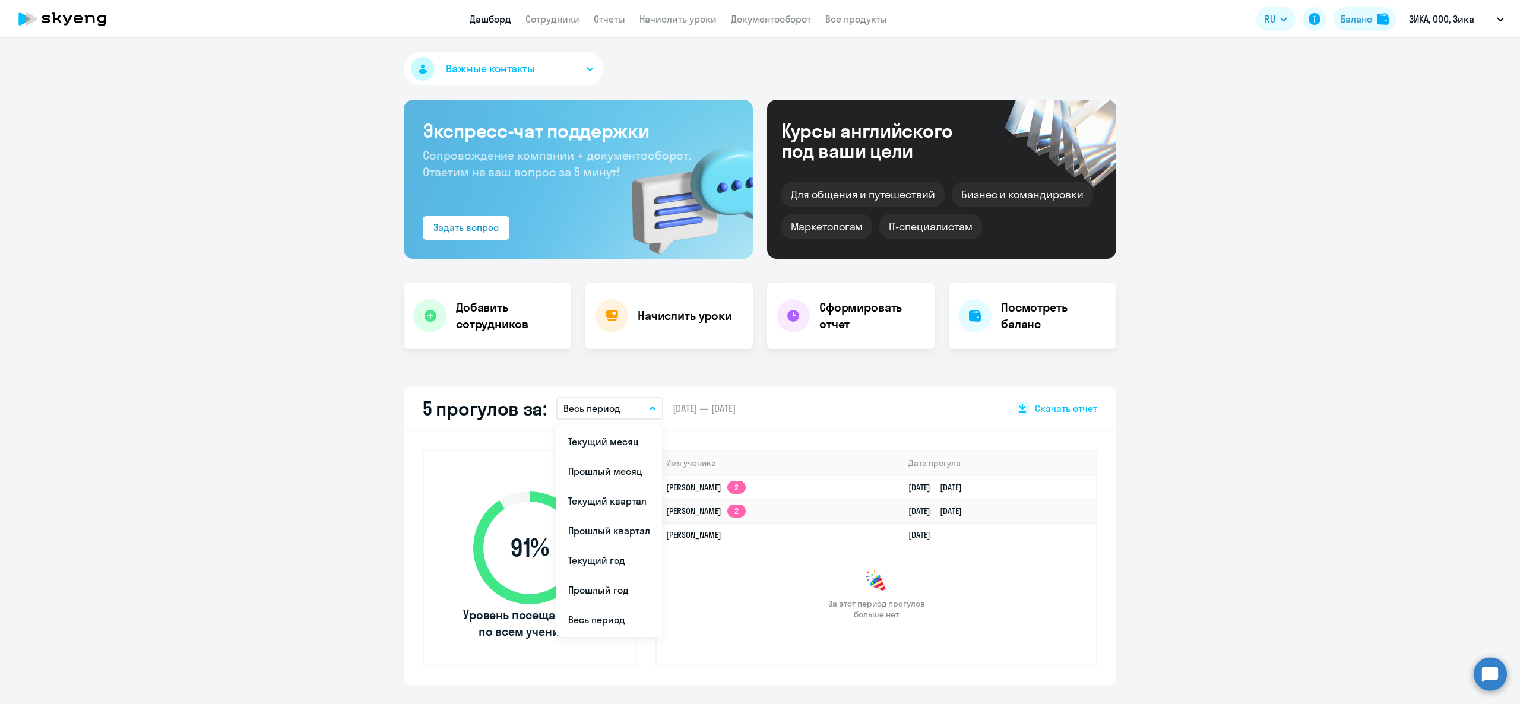
click at [1471, 502] on app-truancy-attendance-dashboard "5 прогулов за: Весь период Текущий месяц Прошлый месяц Текущий квартал Прошлый …" at bounding box center [760, 536] width 1520 height 298
click at [558, 24] on link "Сотрудники" at bounding box center [553, 19] width 54 height 12
select select "30"
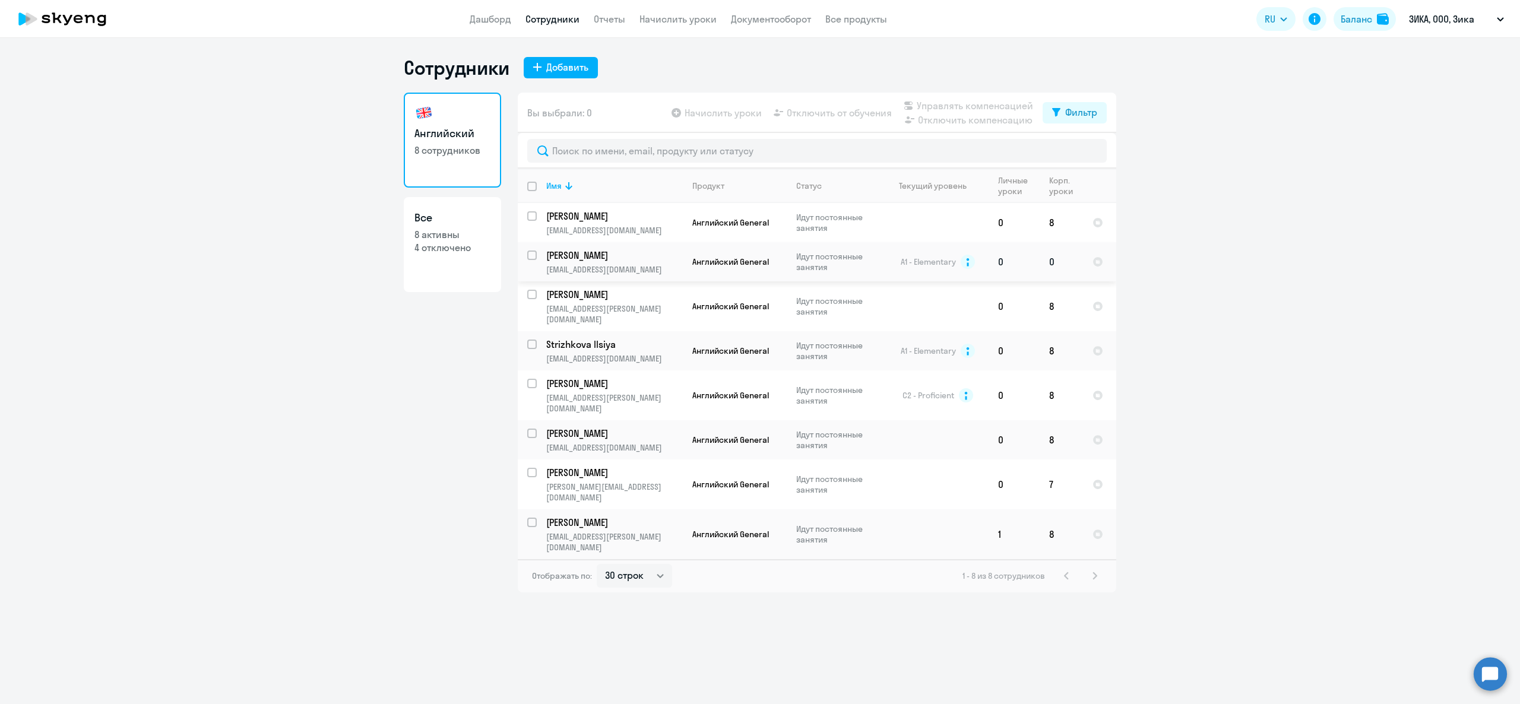
click at [660, 257] on p "Володин Александр" at bounding box center [613, 255] width 134 height 13
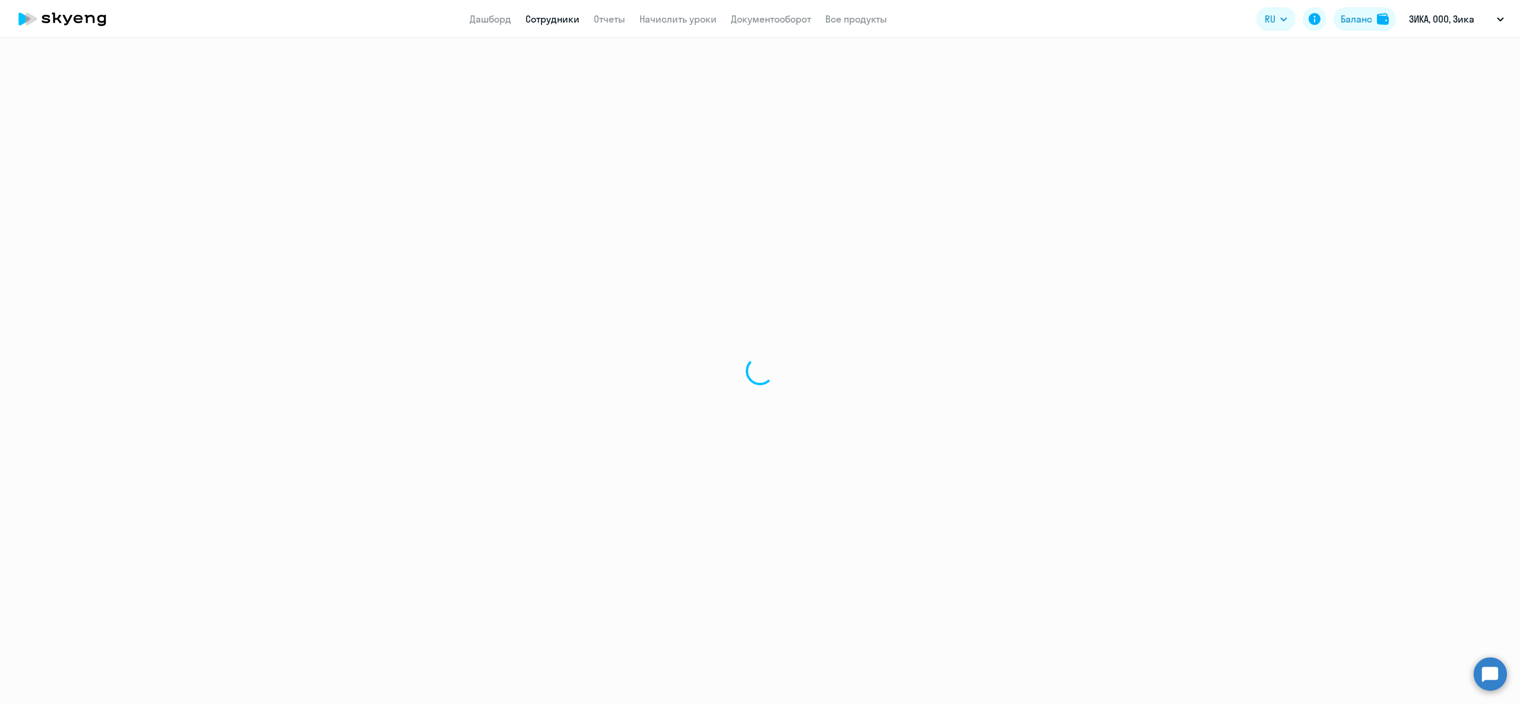
select select "english"
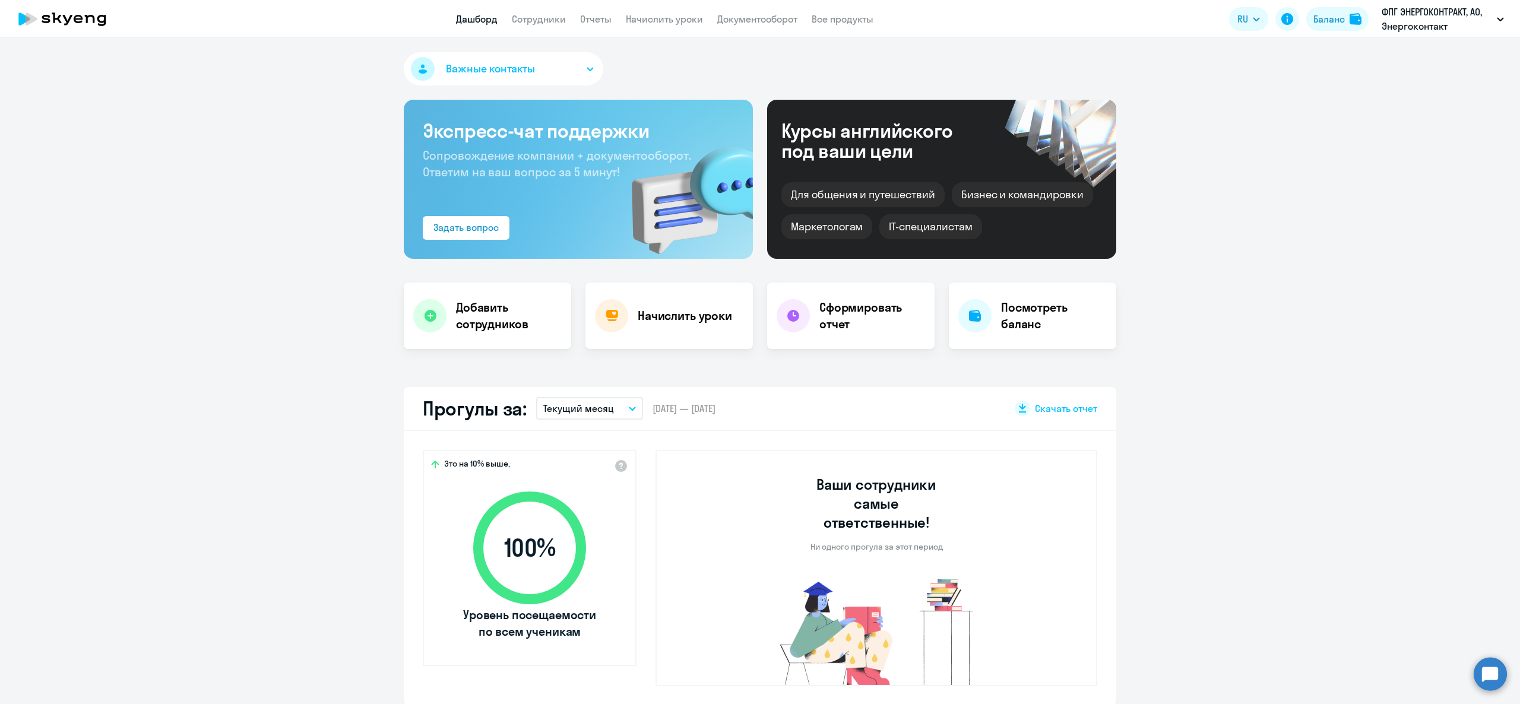
select select "30"
click at [870, 56] on div "Важные контакты" at bounding box center [760, 71] width 713 height 38
click at [774, 26] on app-header "Дашборд Сотрудники Отчеты Начислить уроки Документооборот Все продукты Дашборд …" at bounding box center [760, 19] width 1520 height 38
click at [772, 15] on link "Документооборот" at bounding box center [757, 19] width 80 height 12
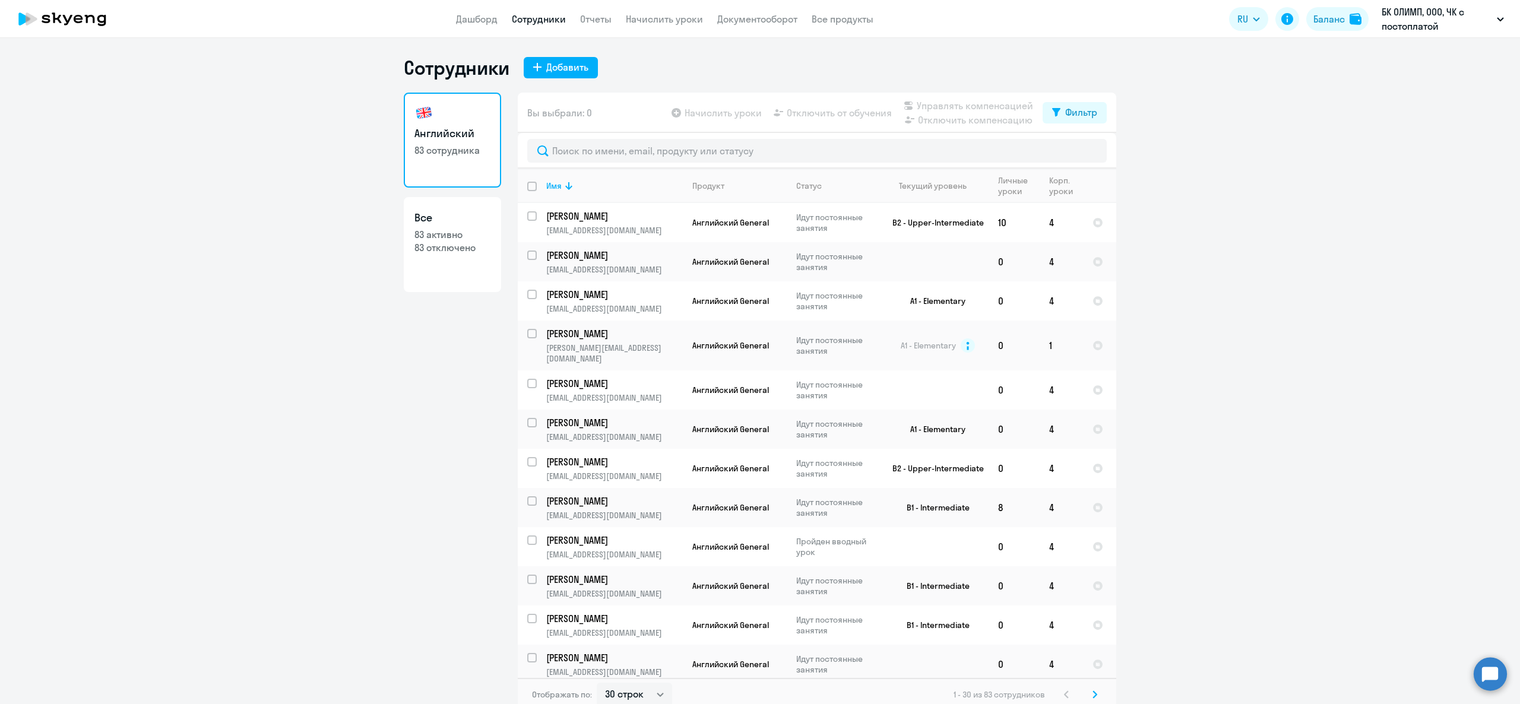
select select "30"
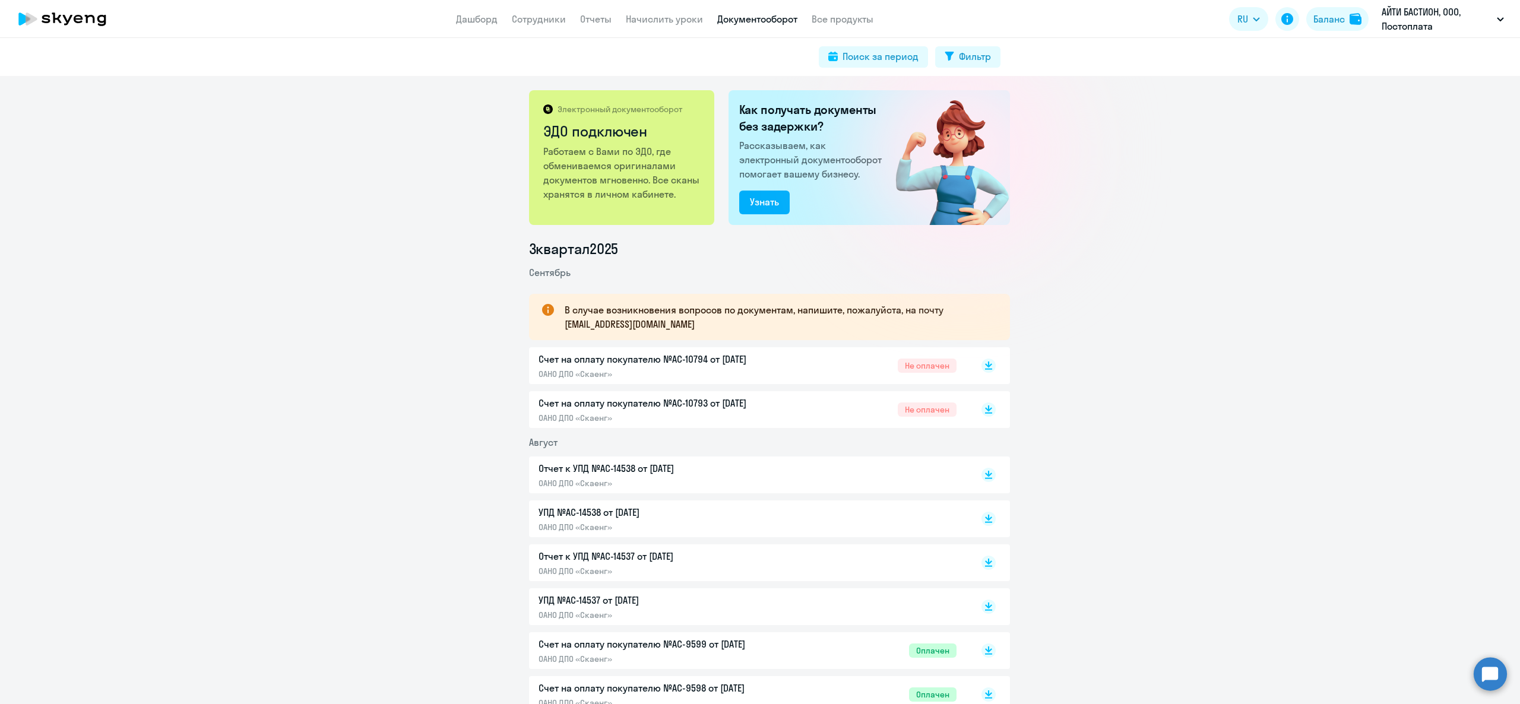
click at [778, 411] on div "Счет на оплату покупателю №AC-10793 от [DATE] ОАНО ДПО «Скаенг»" at bounding box center [663, 409] width 249 height 27
